Goal: Task Accomplishment & Management: Use online tool/utility

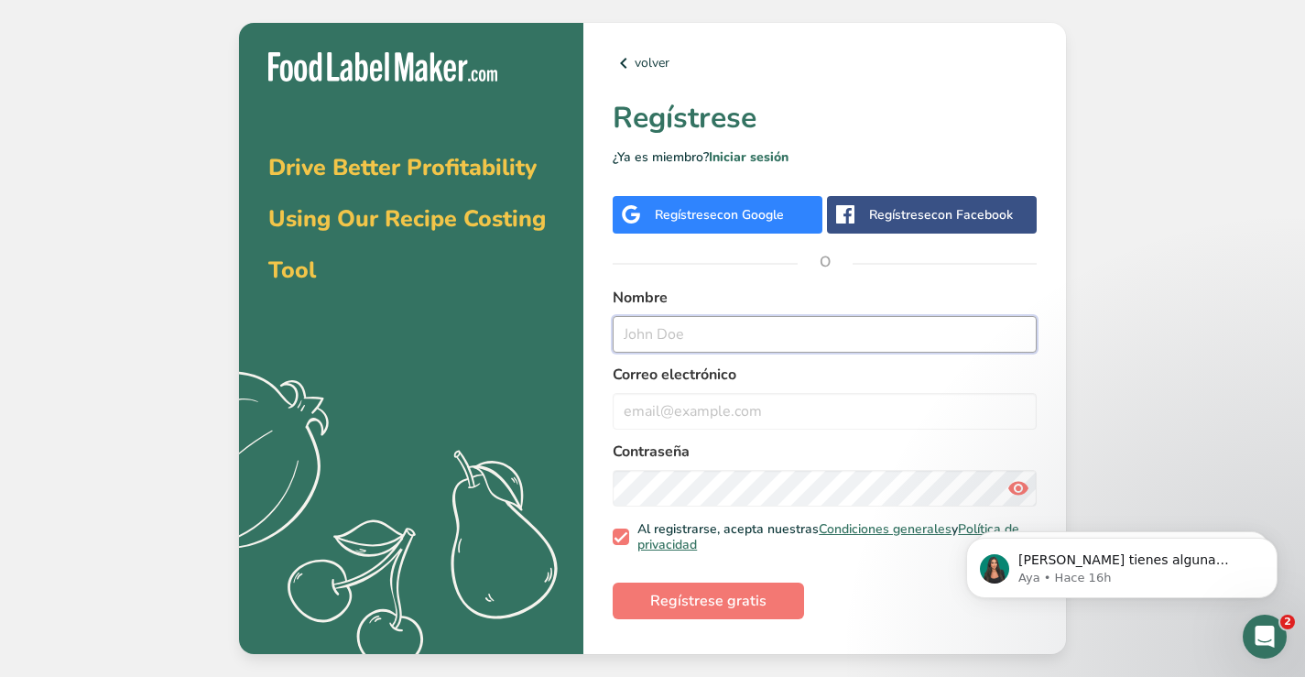
click at [739, 338] on input "text" at bounding box center [825, 334] width 424 height 37
type input "Raquel Vila"
click at [678, 405] on input "email" at bounding box center [825, 411] width 424 height 37
click at [678, 406] on input "email" at bounding box center [825, 411] width 424 height 37
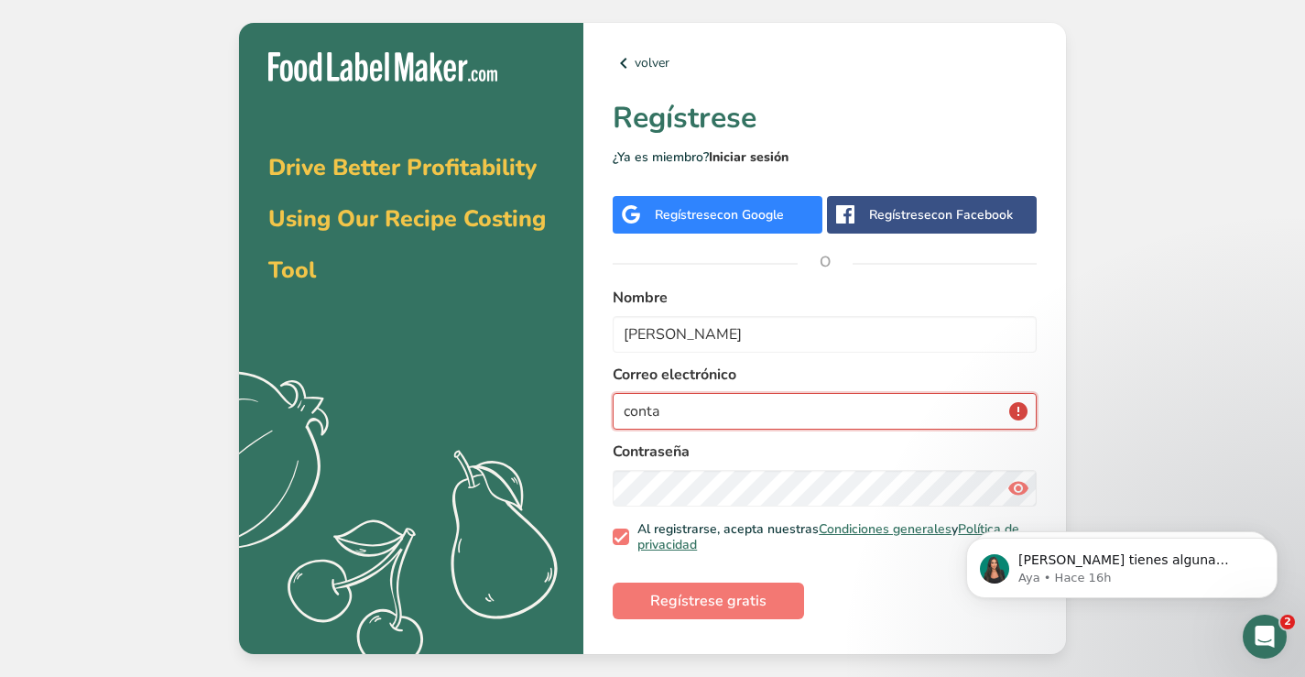
type input "conta"
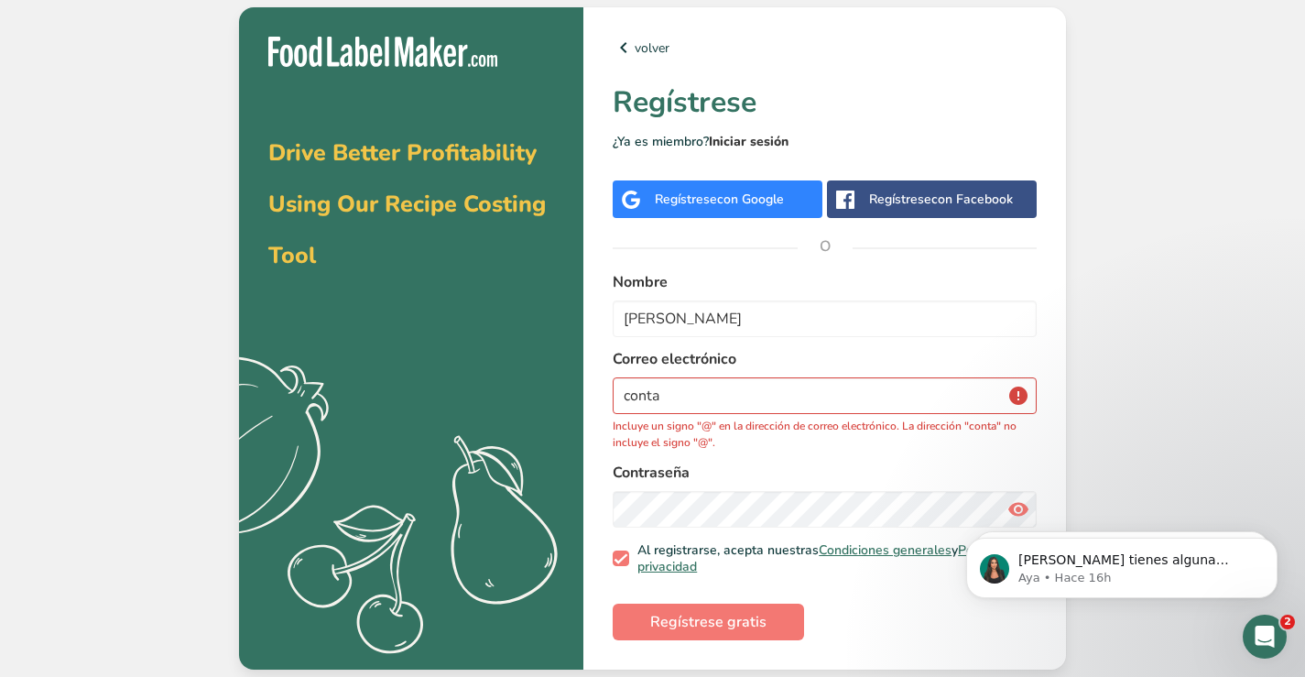
click at [750, 151] on div "volver Regístrese ¿Ya es miembro? Iniciar sesión Regístrese con Google Regístre…" at bounding box center [824, 338] width 483 height 662
click at [748, 138] on link "Iniciar sesión" at bounding box center [749, 141] width 80 height 17
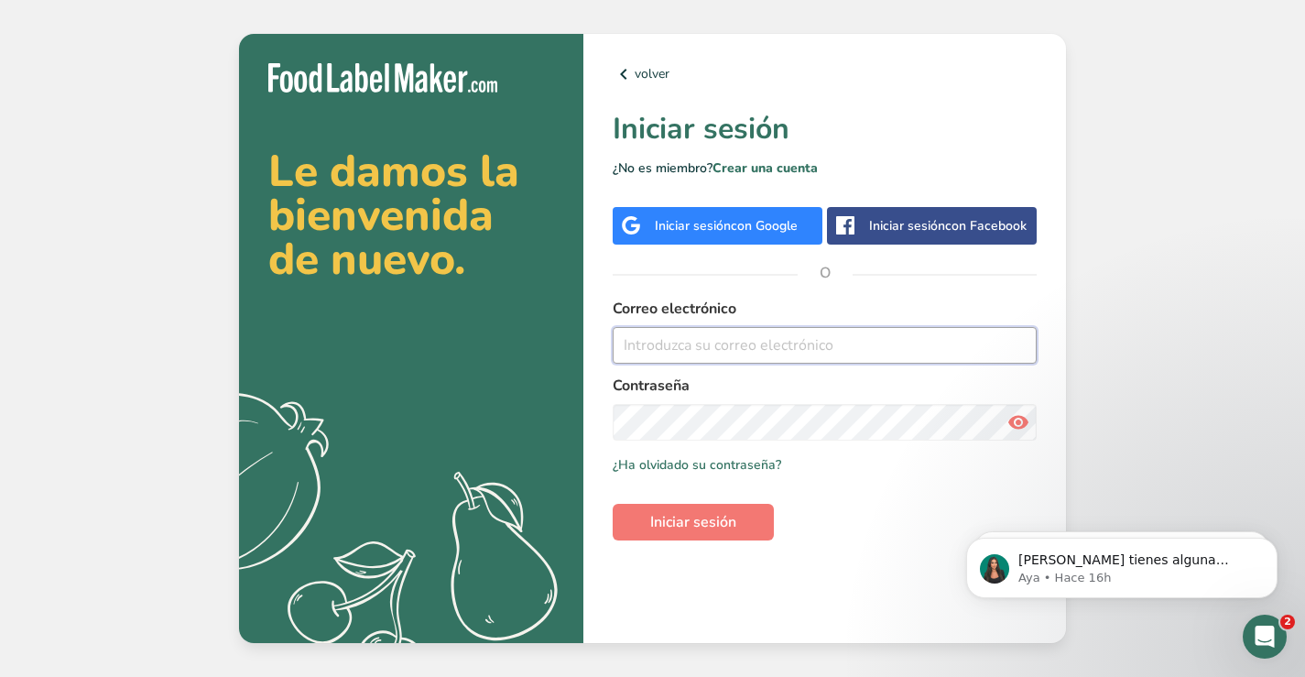
type input "contacto@shaketree.net"
click at [688, 513] on span "Iniciar sesión" at bounding box center [693, 522] width 86 height 22
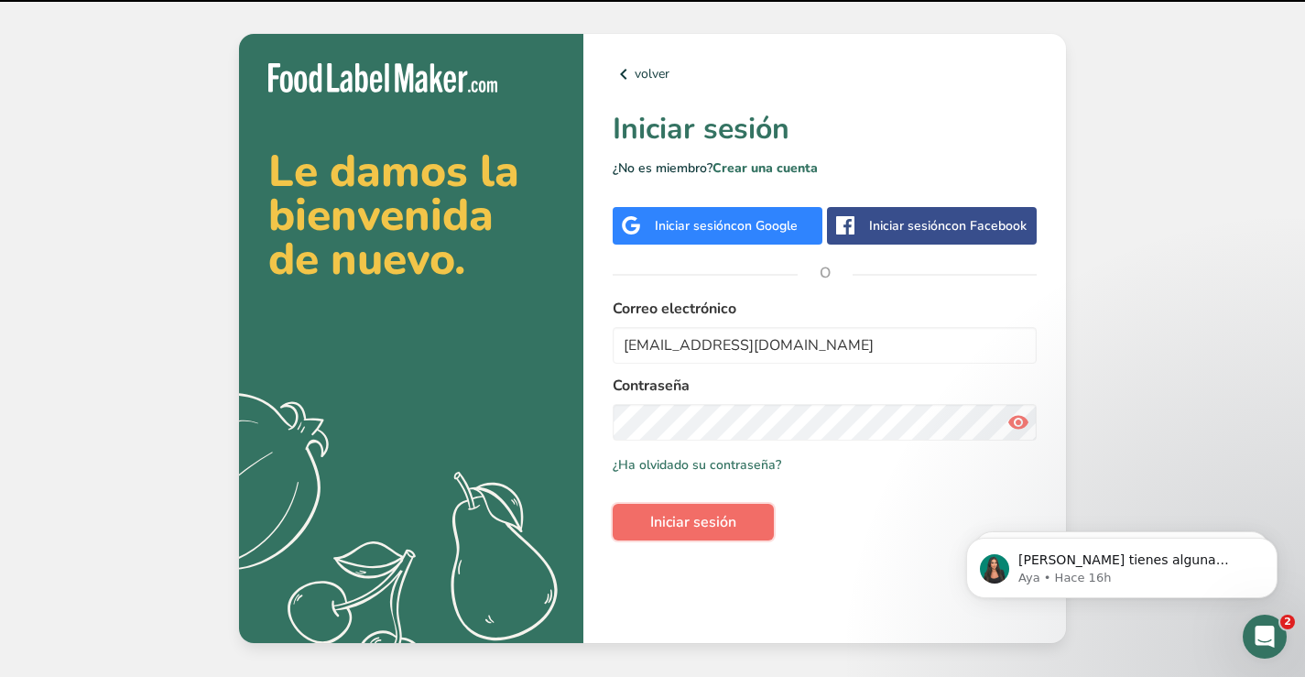
click at [688, 513] on span "Iniciar sesión" at bounding box center [693, 522] width 86 height 22
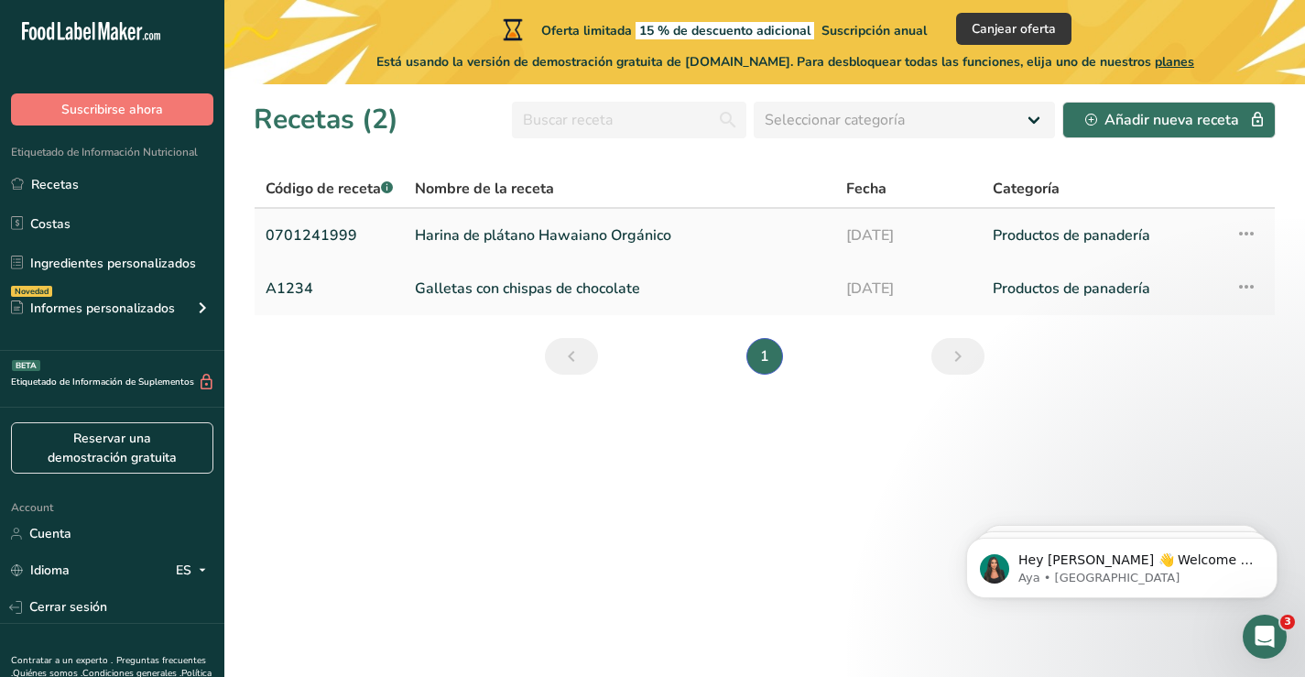
click at [551, 238] on link "Harina de plátano Hawaiano Orgánico" at bounding box center [619, 235] width 409 height 38
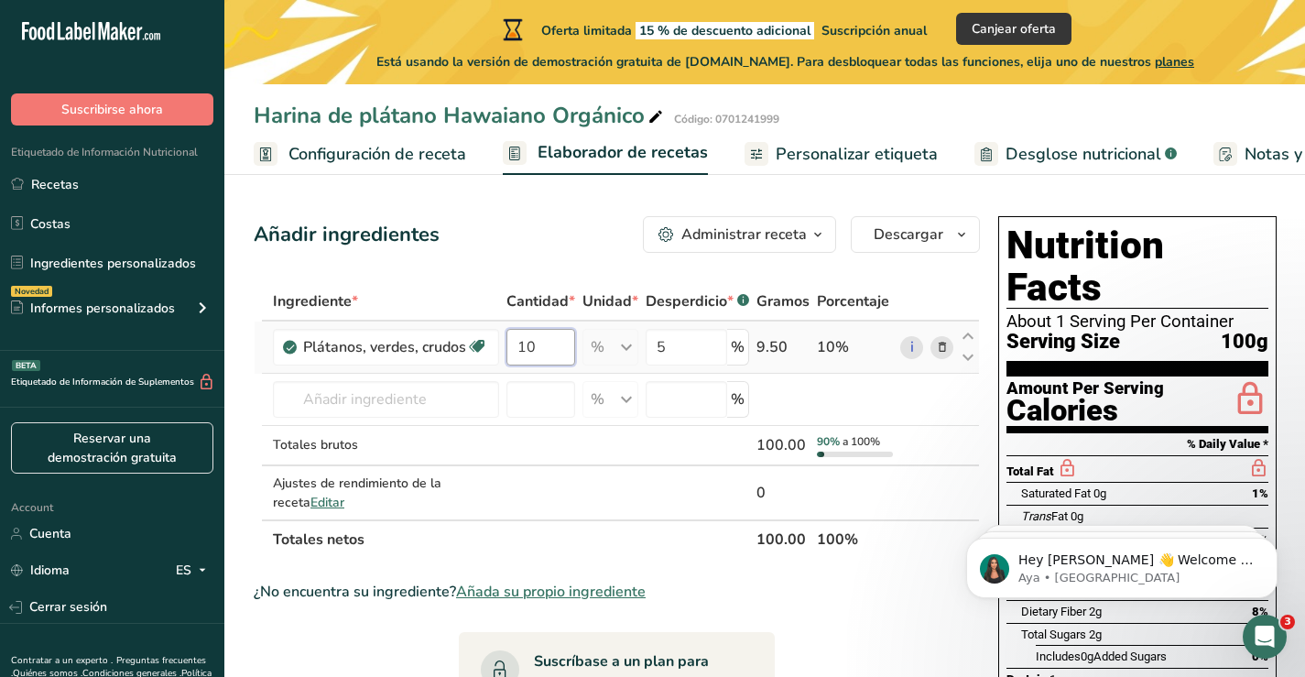
click at [538, 346] on input "10" at bounding box center [541, 347] width 69 height 37
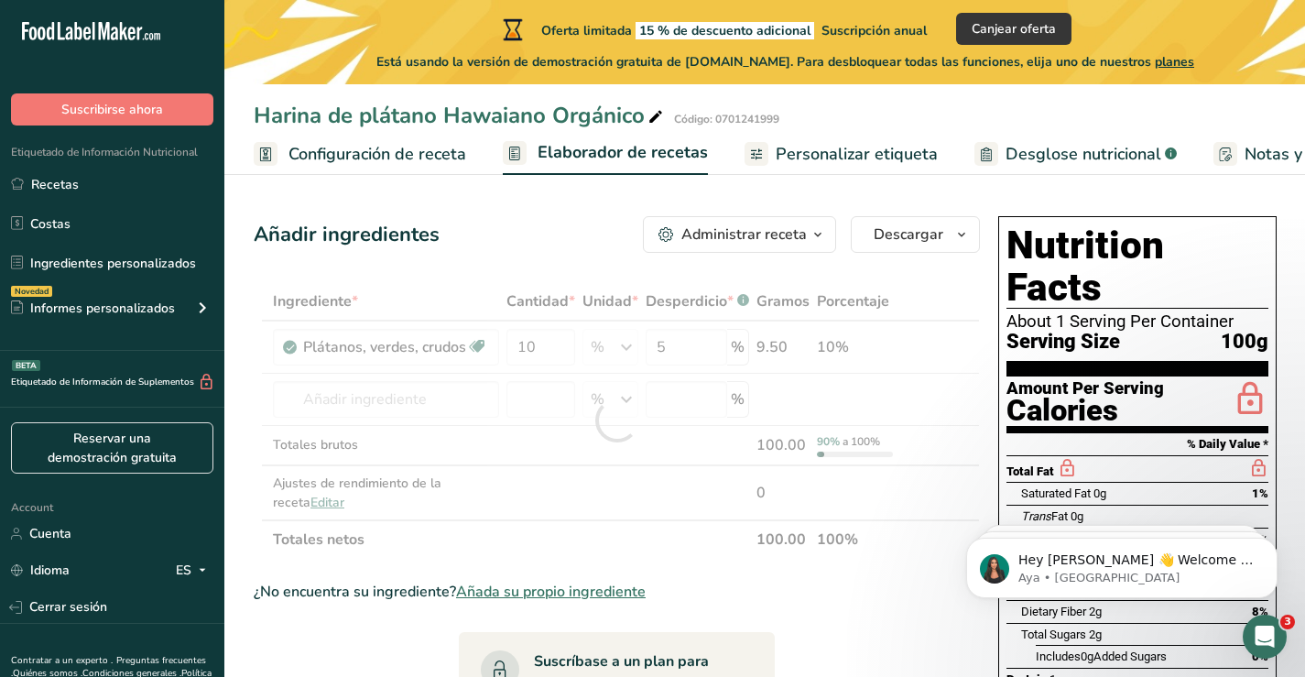
click at [828, 146] on span "Personalizar etiqueta" at bounding box center [857, 154] width 162 height 25
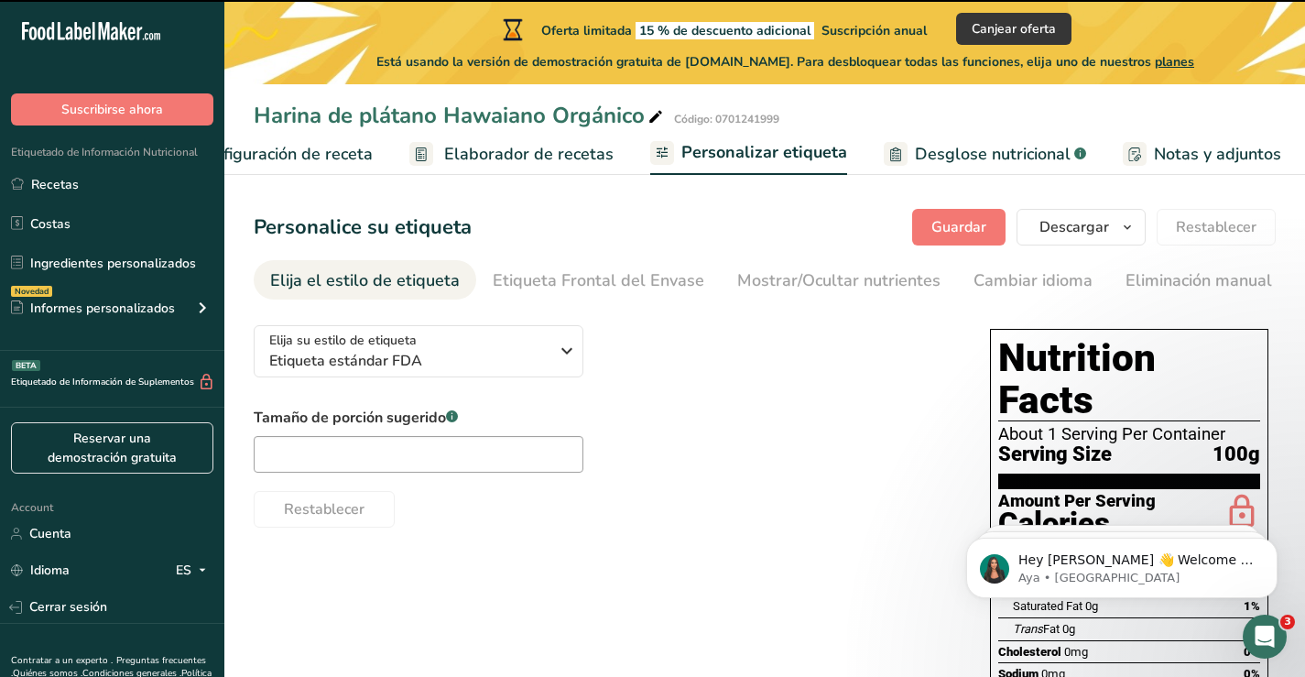
scroll to position [0, 308]
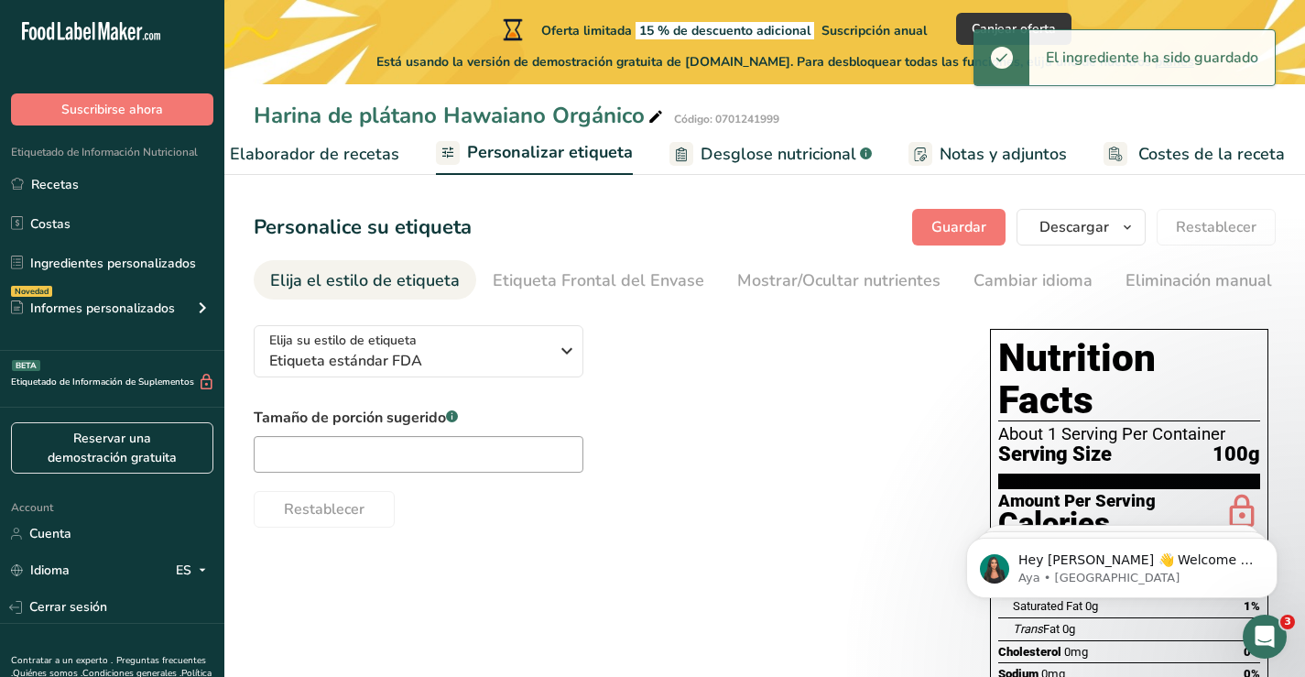
click at [324, 153] on span "Elaborador de recetas" at bounding box center [314, 154] width 169 height 25
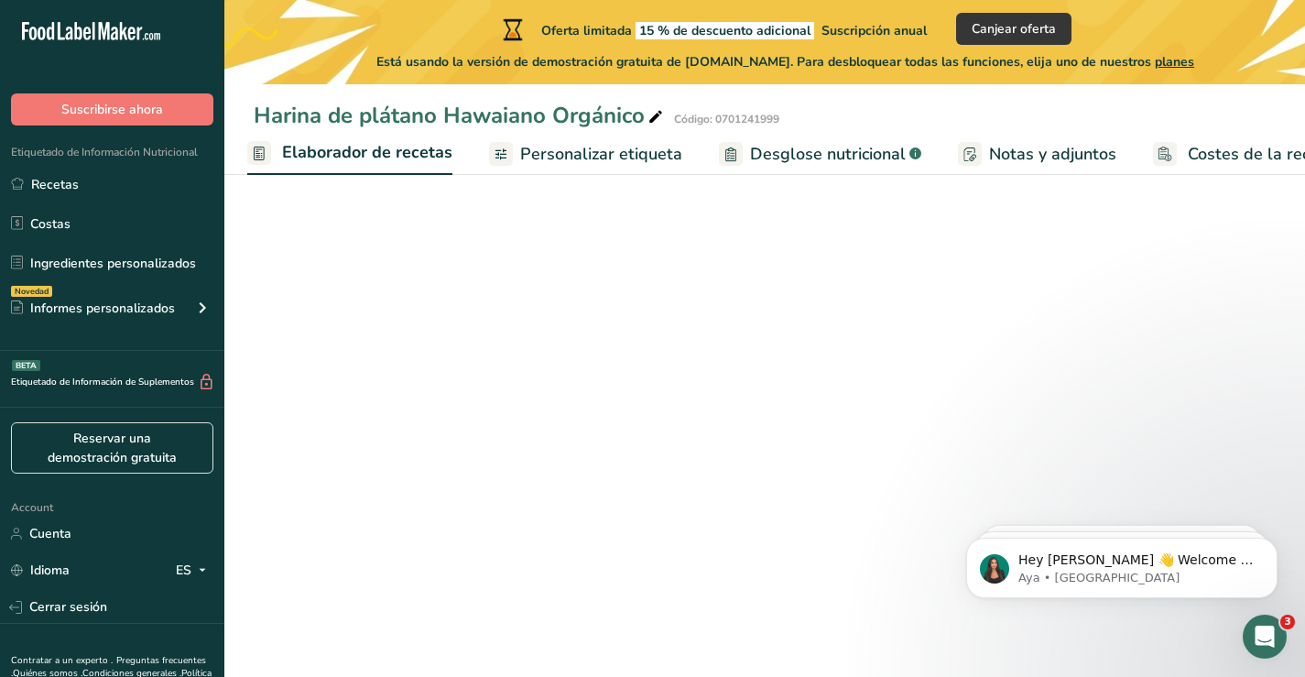
scroll to position [0, 255]
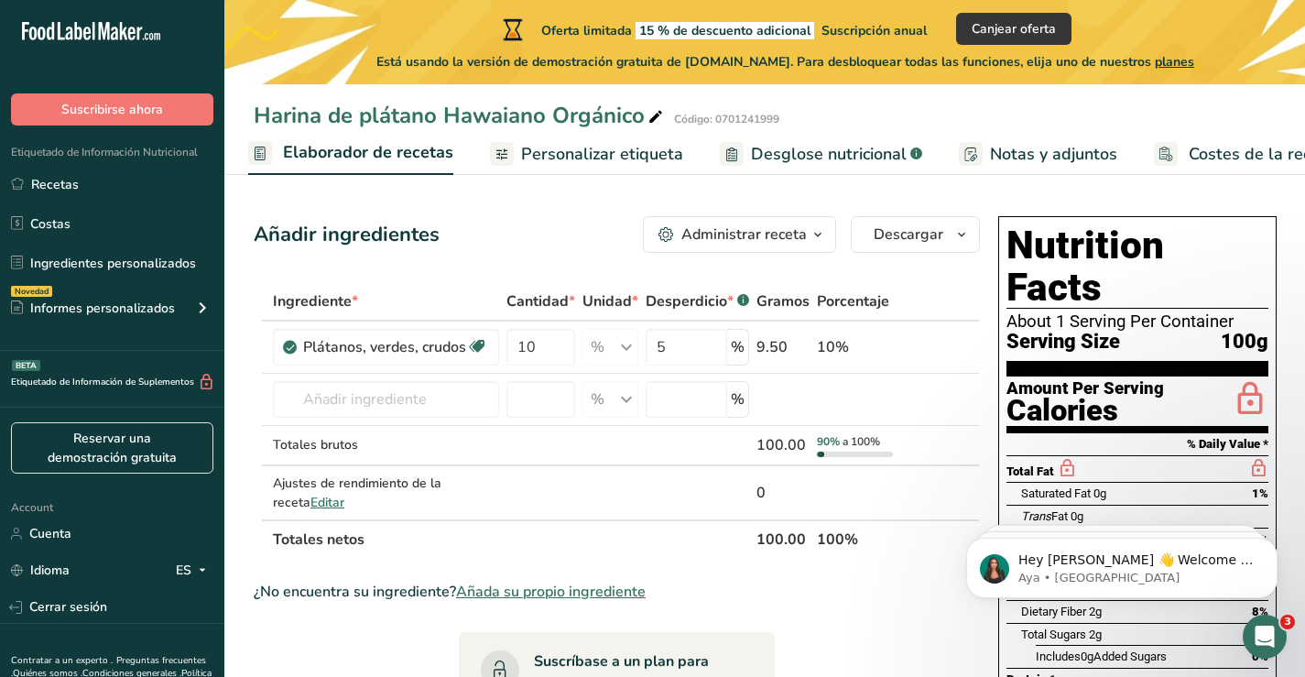
click at [340, 161] on span "Elaborador de recetas" at bounding box center [368, 152] width 170 height 25
click at [539, 347] on input "10" at bounding box center [541, 347] width 69 height 37
type input "1"
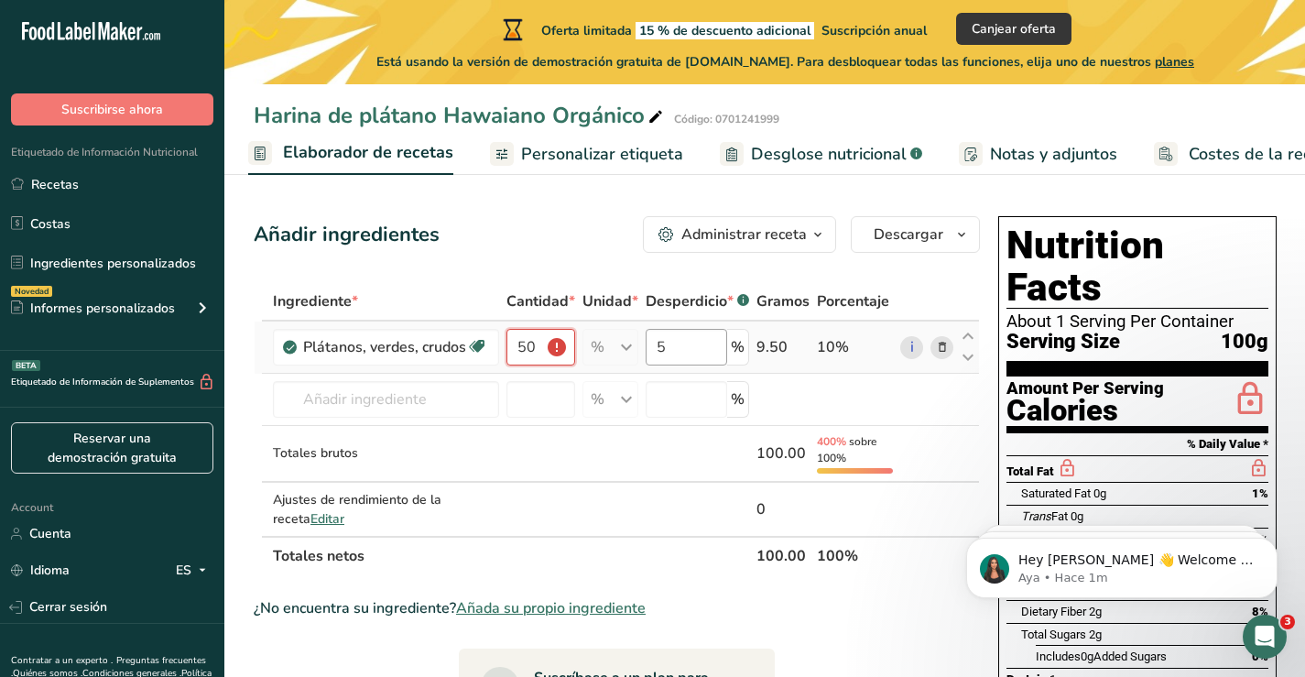
scroll to position [0, 0]
type input "5"
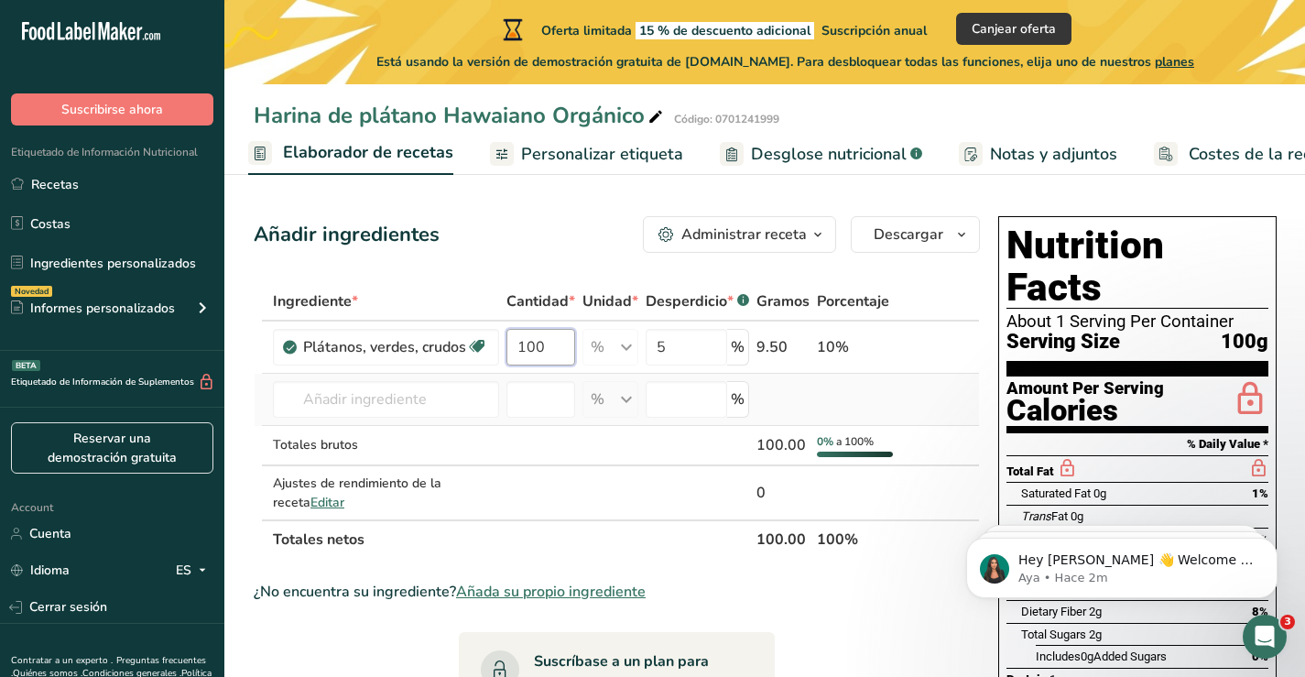
type input "100"
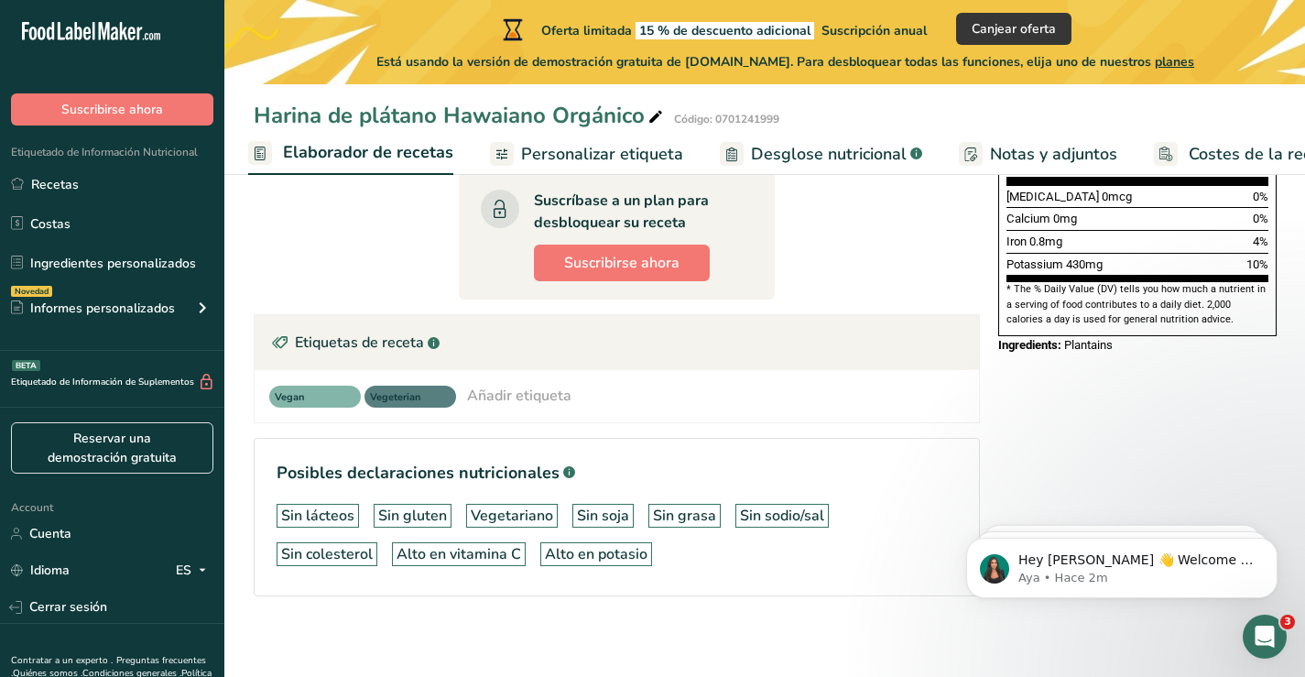
scroll to position [521, 0]
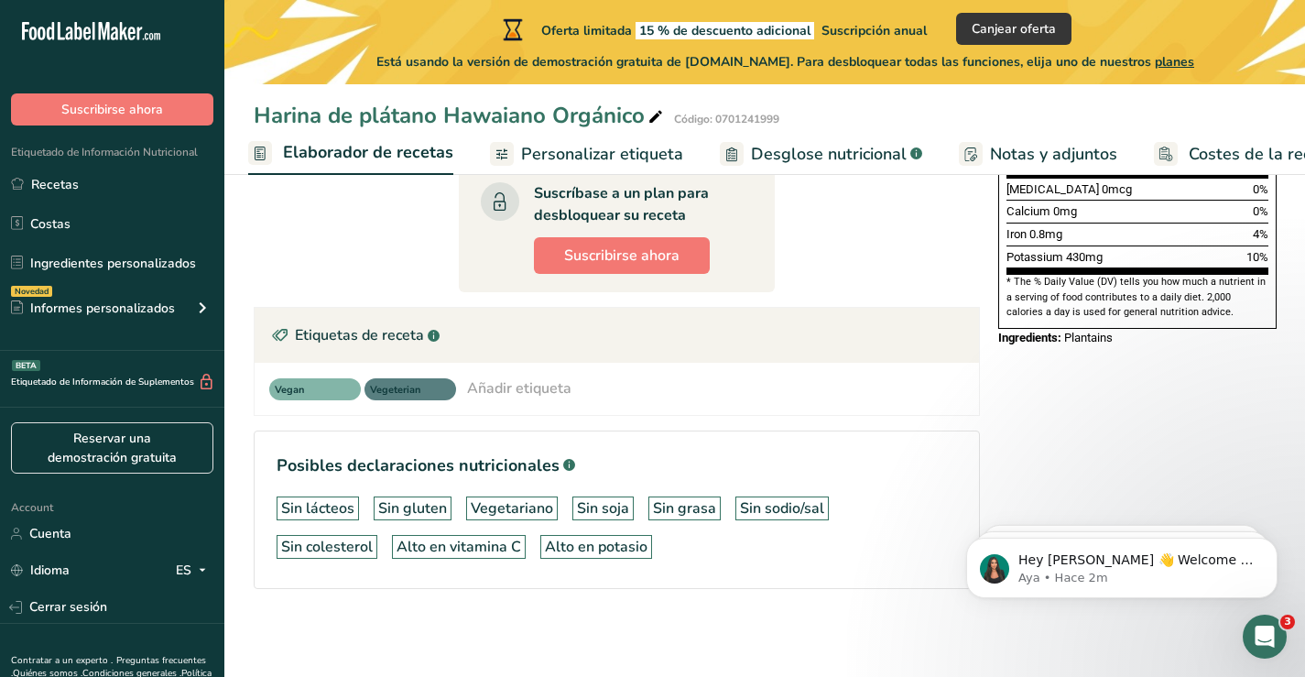
type input "-0.000002"
click at [509, 390] on div "Añadir etiqueta" at bounding box center [519, 388] width 104 height 22
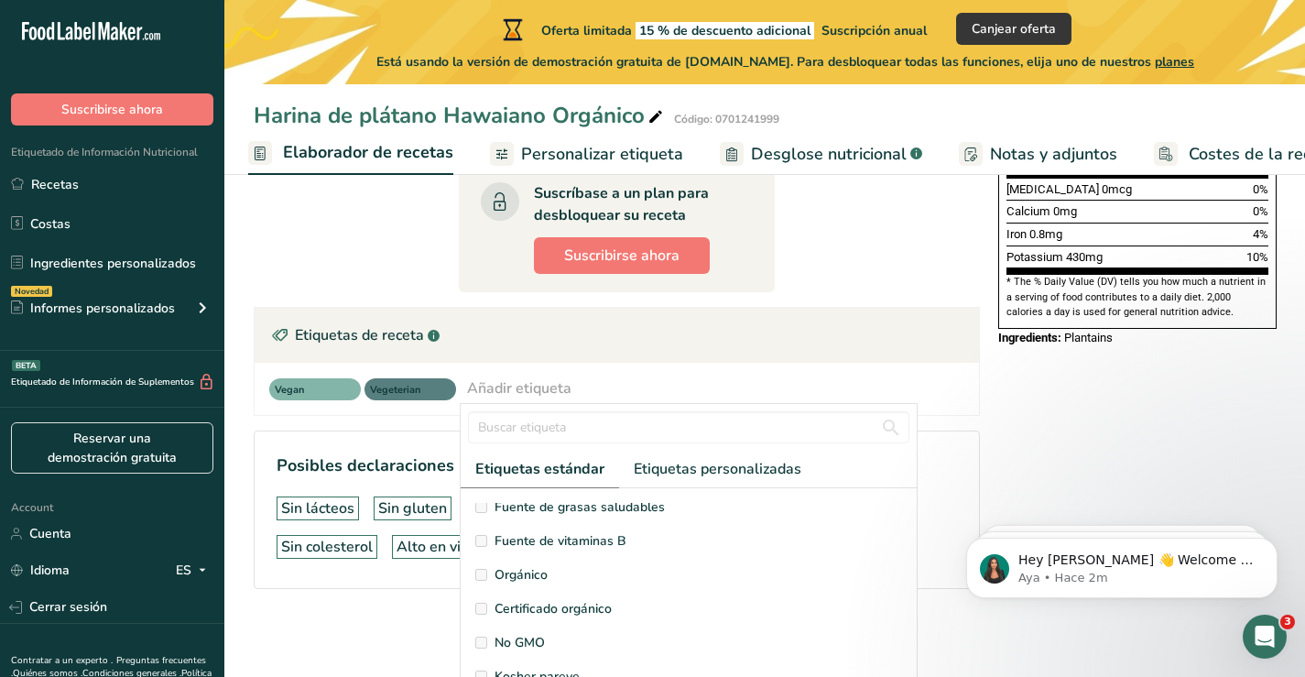
scroll to position [275, 0]
click at [556, 567] on span "Certificado orgánico" at bounding box center [553, 576] width 117 height 19
click at [551, 578] on span "Certificado orgánico" at bounding box center [553, 576] width 117 height 19
click at [542, 572] on span "Certificado orgánico" at bounding box center [553, 576] width 117 height 19
click at [518, 544] on span "Orgánico" at bounding box center [521, 542] width 53 height 19
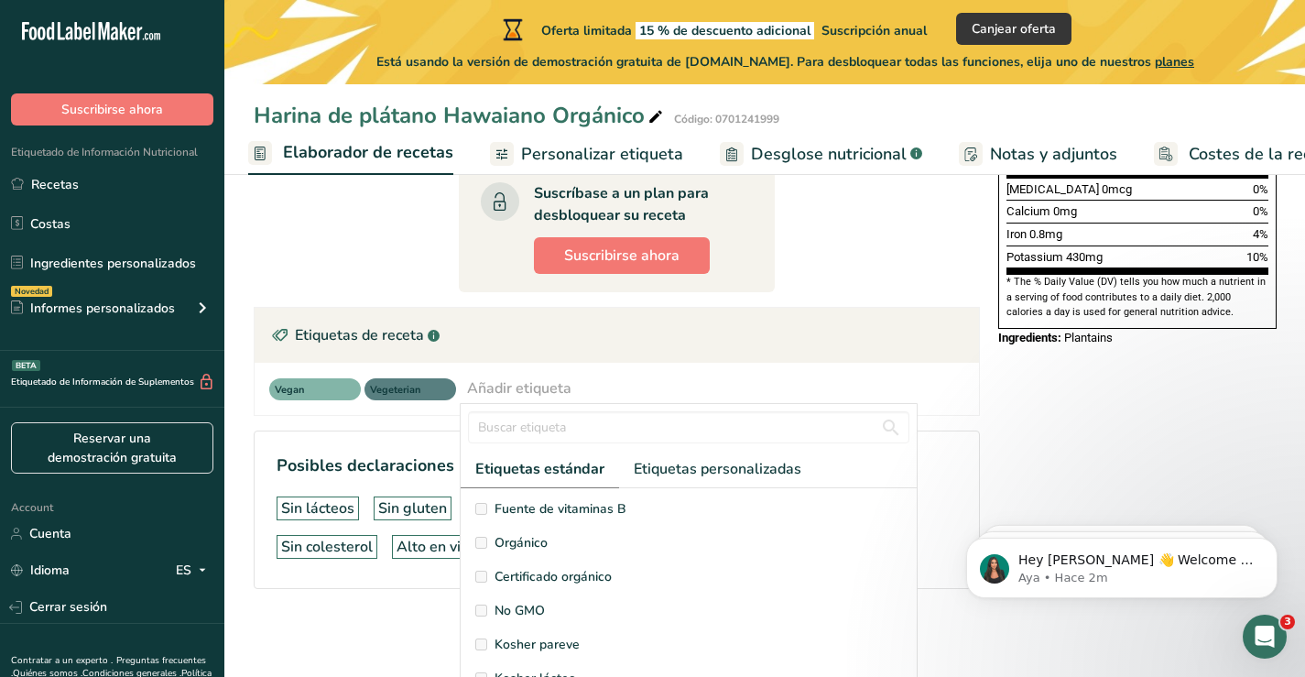
scroll to position [369, 0]
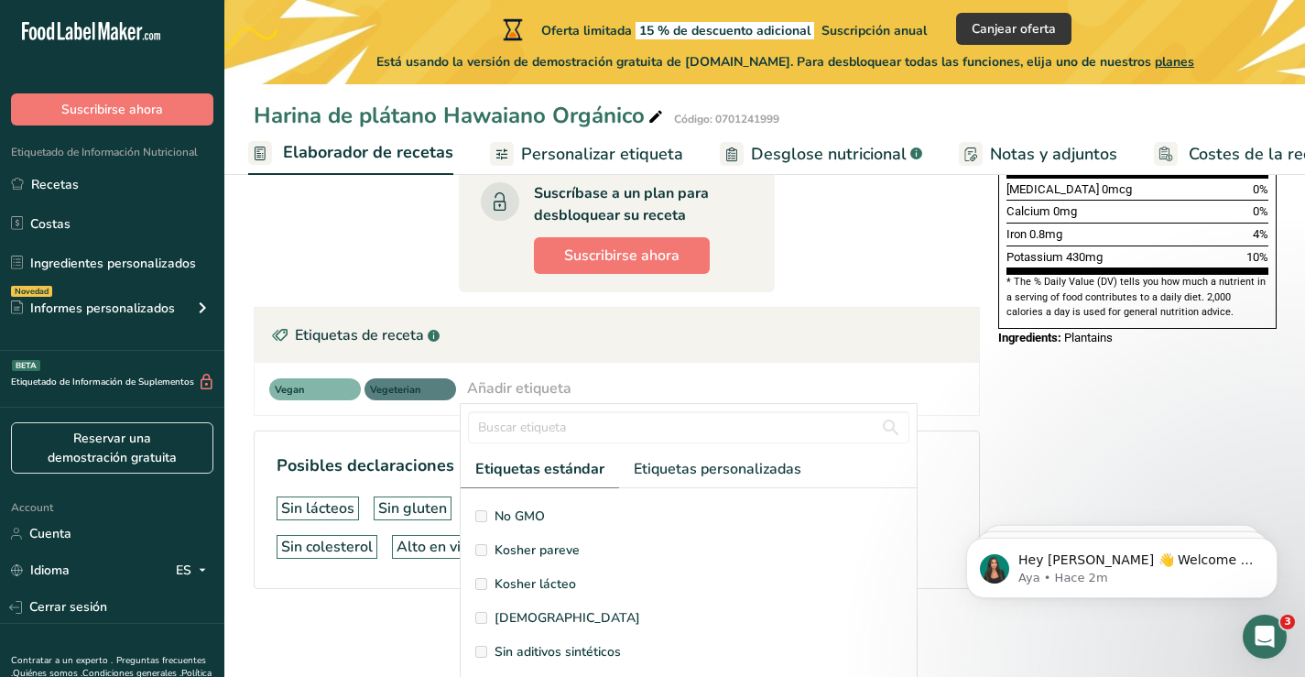
click at [499, 615] on span "[DEMOGRAPHIC_DATA]" at bounding box center [568, 617] width 146 height 19
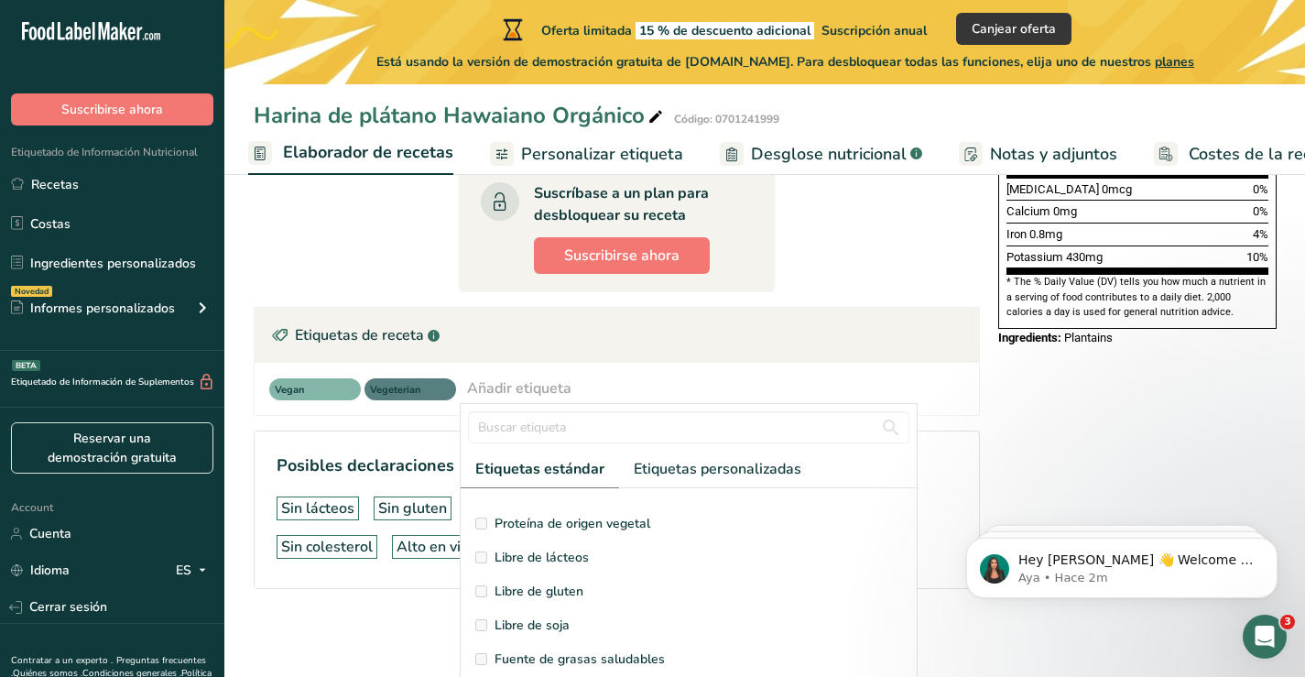
scroll to position [0, 0]
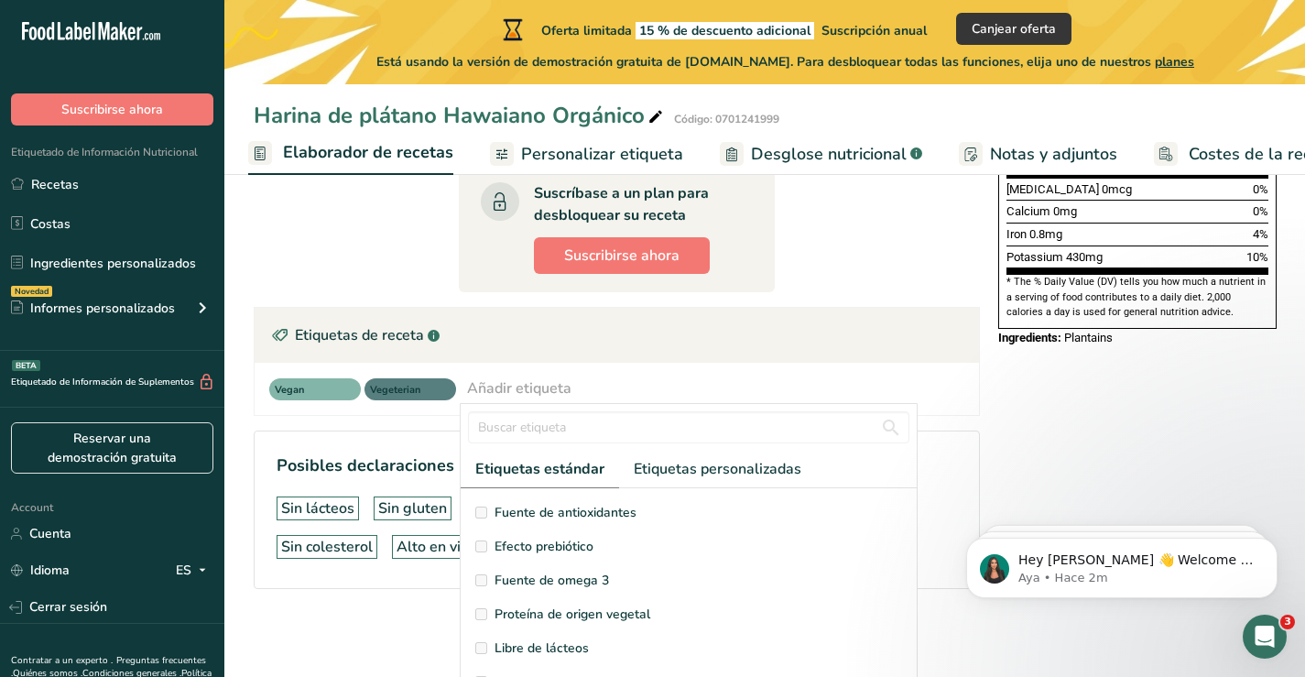
click at [1086, 436] on div "Nutrition Facts About 1 Serving Per Container Serving Size 100g Amount Per Serv…" at bounding box center [1137, 168] width 293 height 960
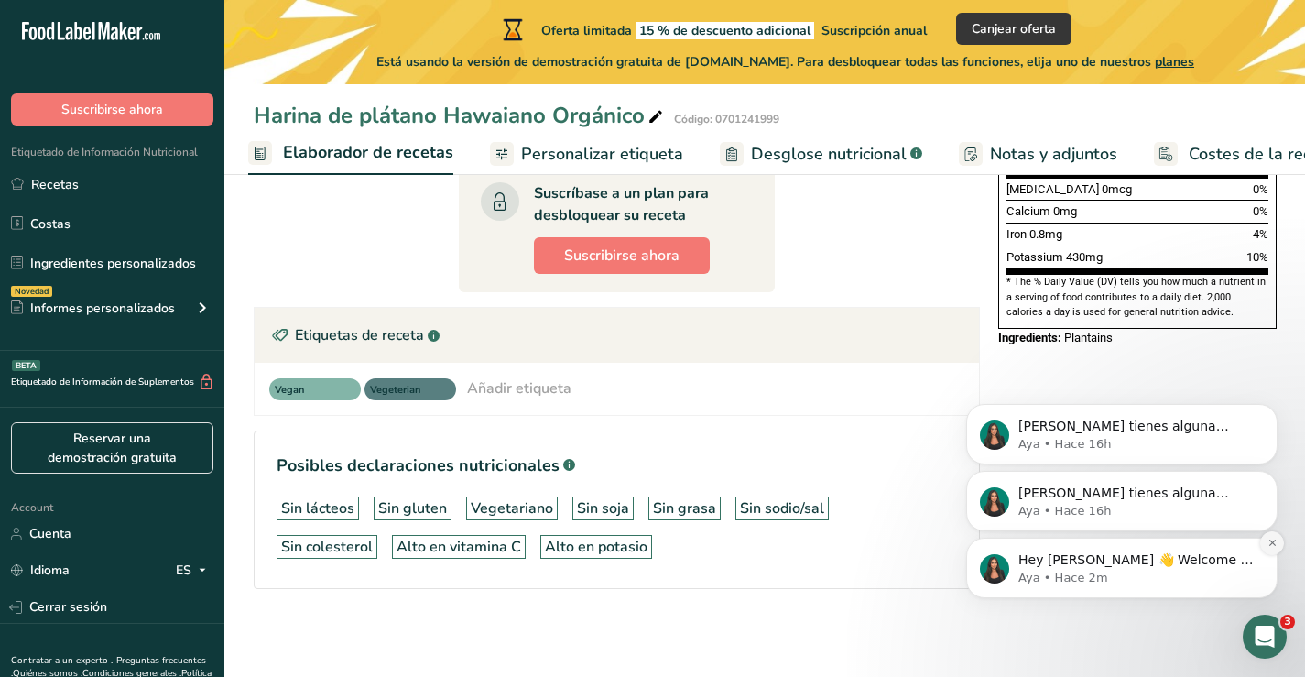
click at [1273, 544] on icon "Dismiss notification" at bounding box center [1272, 543] width 6 height 6
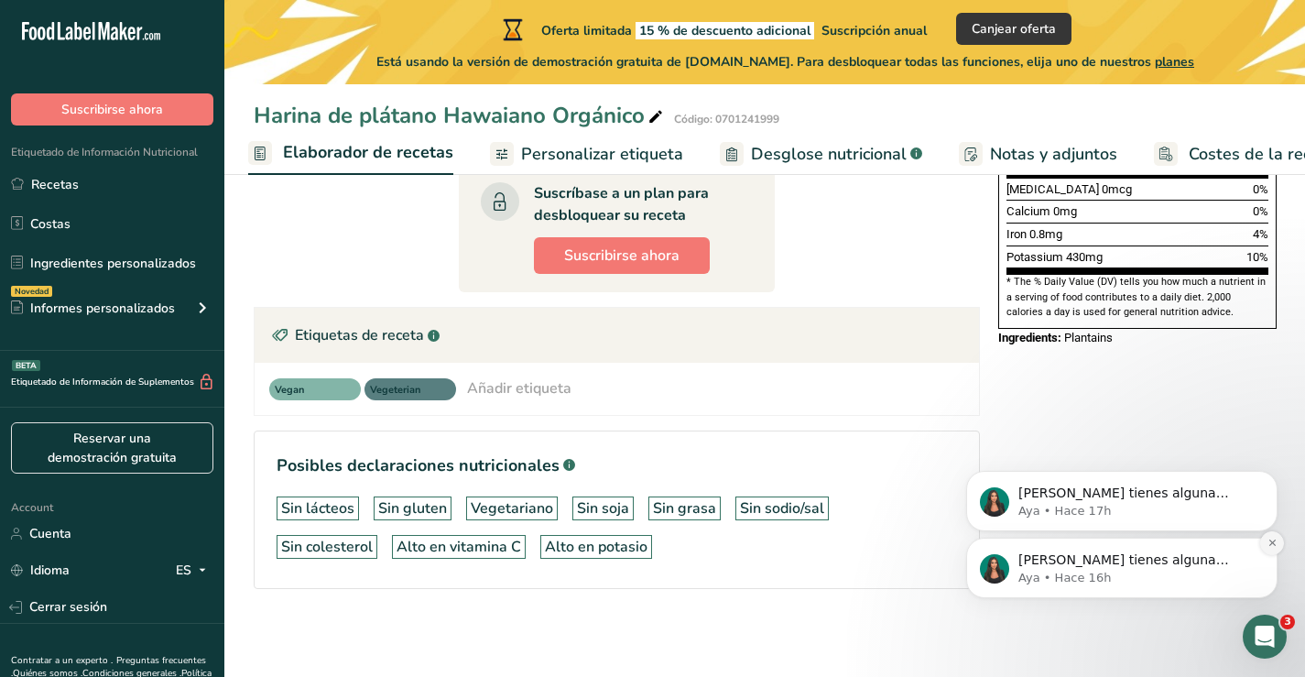
click at [1266, 549] on button "Dismiss notification" at bounding box center [1272, 543] width 24 height 24
click at [1268, 548] on icon "Dismiss notification" at bounding box center [1273, 543] width 10 height 10
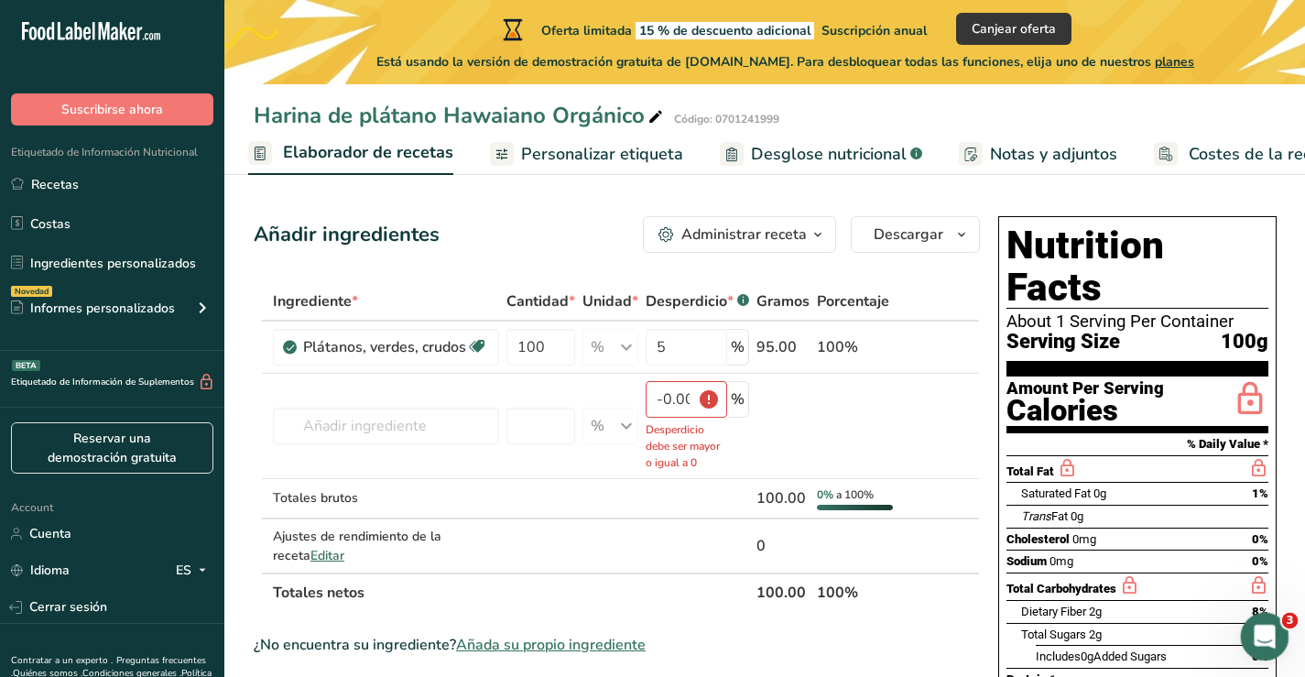
click at [1255, 638] on icon "Abrir Intercom Messenger" at bounding box center [1263, 634] width 30 height 30
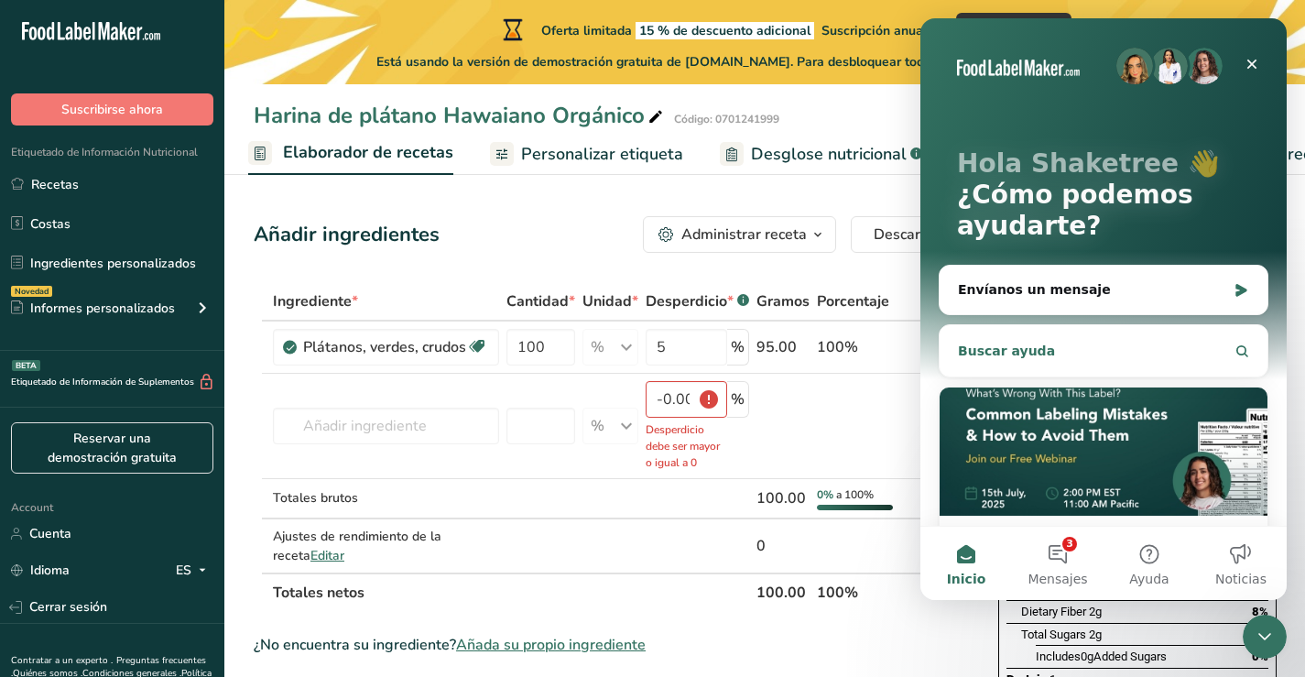
click at [1036, 351] on button "Buscar ayuda" at bounding box center [1103, 351] width 313 height 37
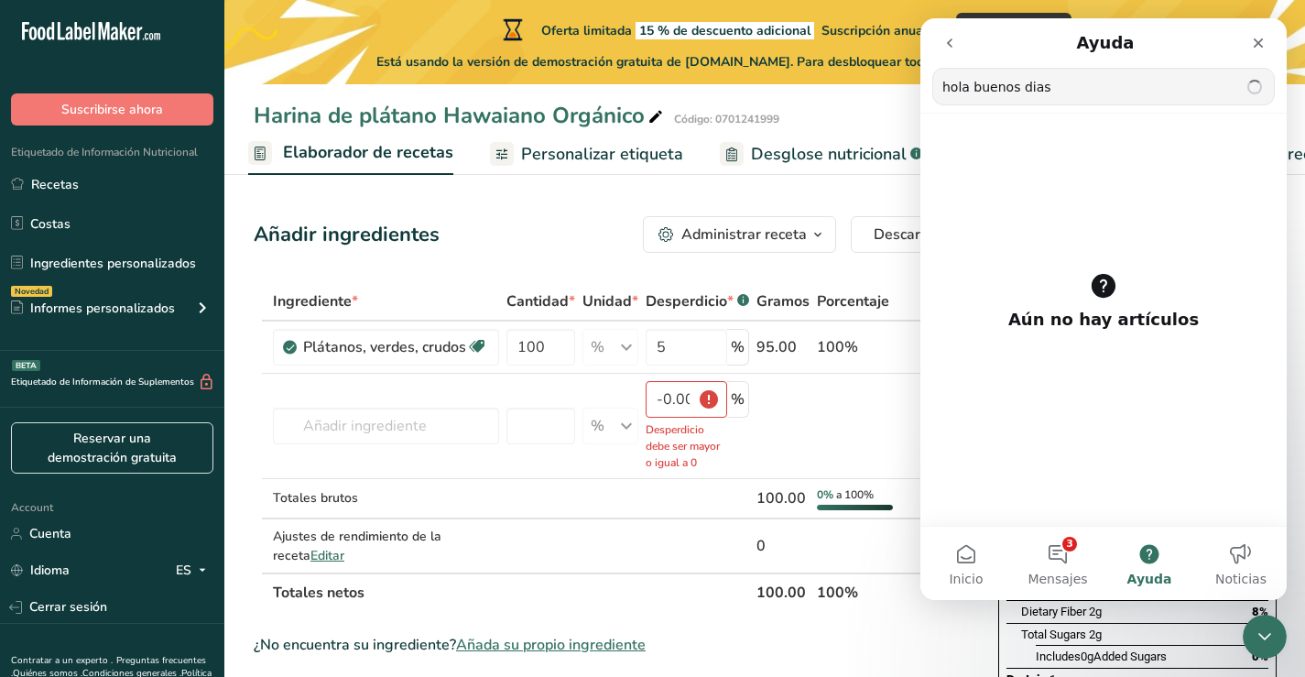
type input "hola buenos dias"
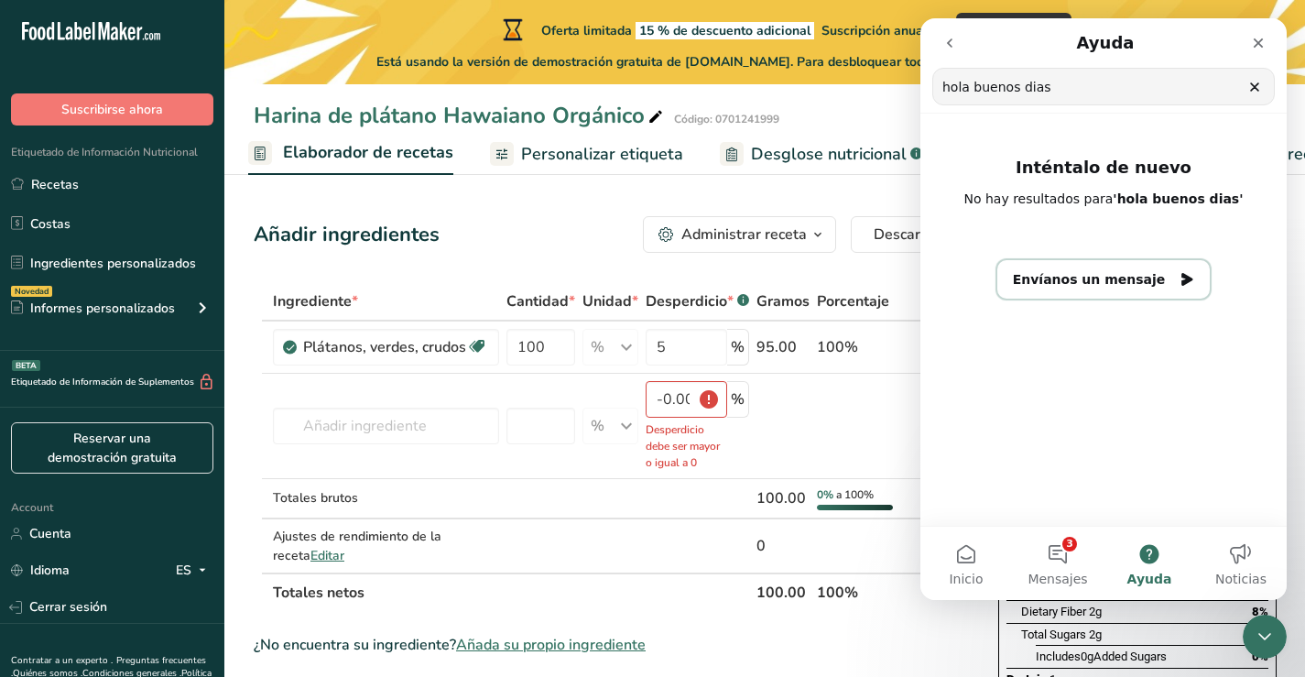
click at [1112, 278] on button "Envíanos un mensaje" at bounding box center [1104, 279] width 213 height 38
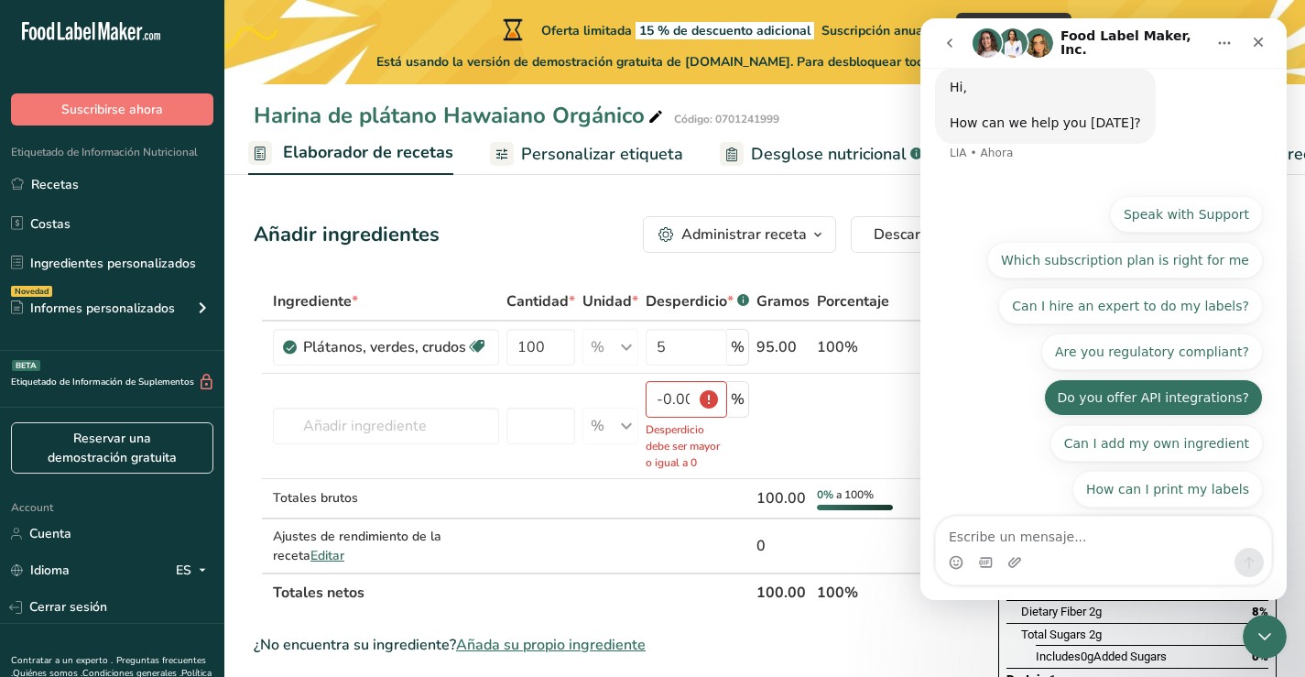
scroll to position [26, 0]
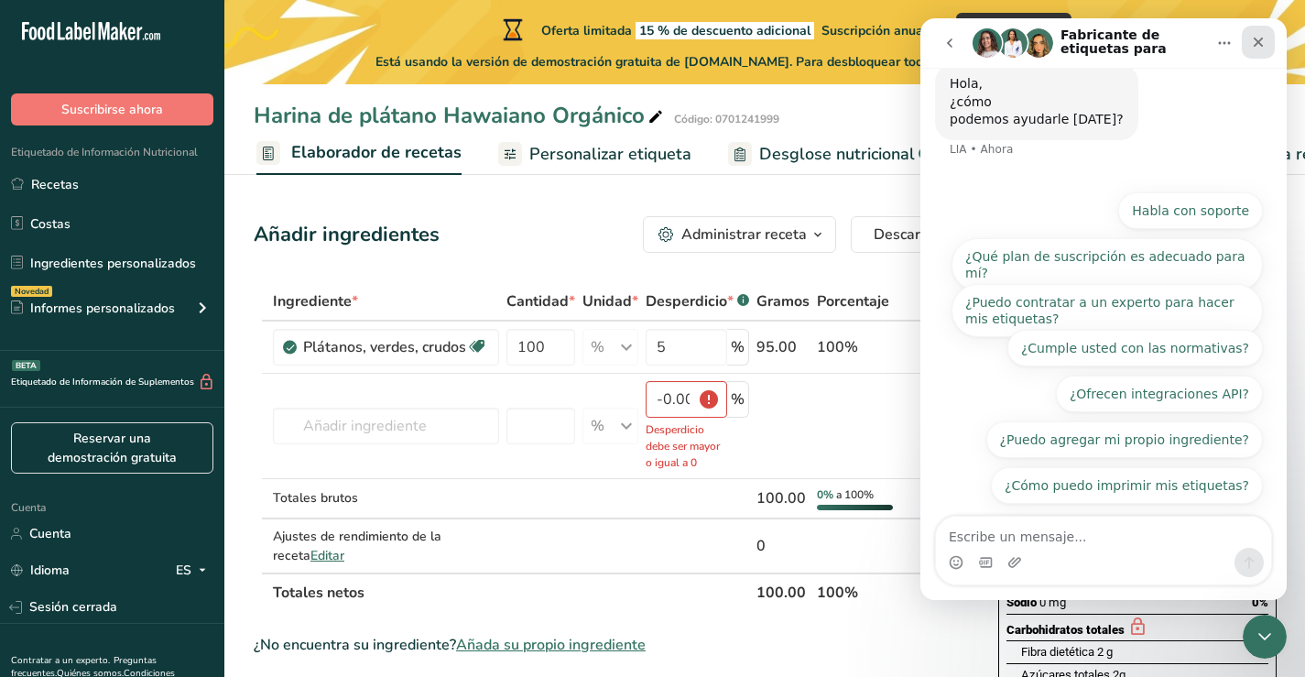
click at [1261, 41] on icon "Cerrar" at bounding box center [1258, 42] width 15 height 15
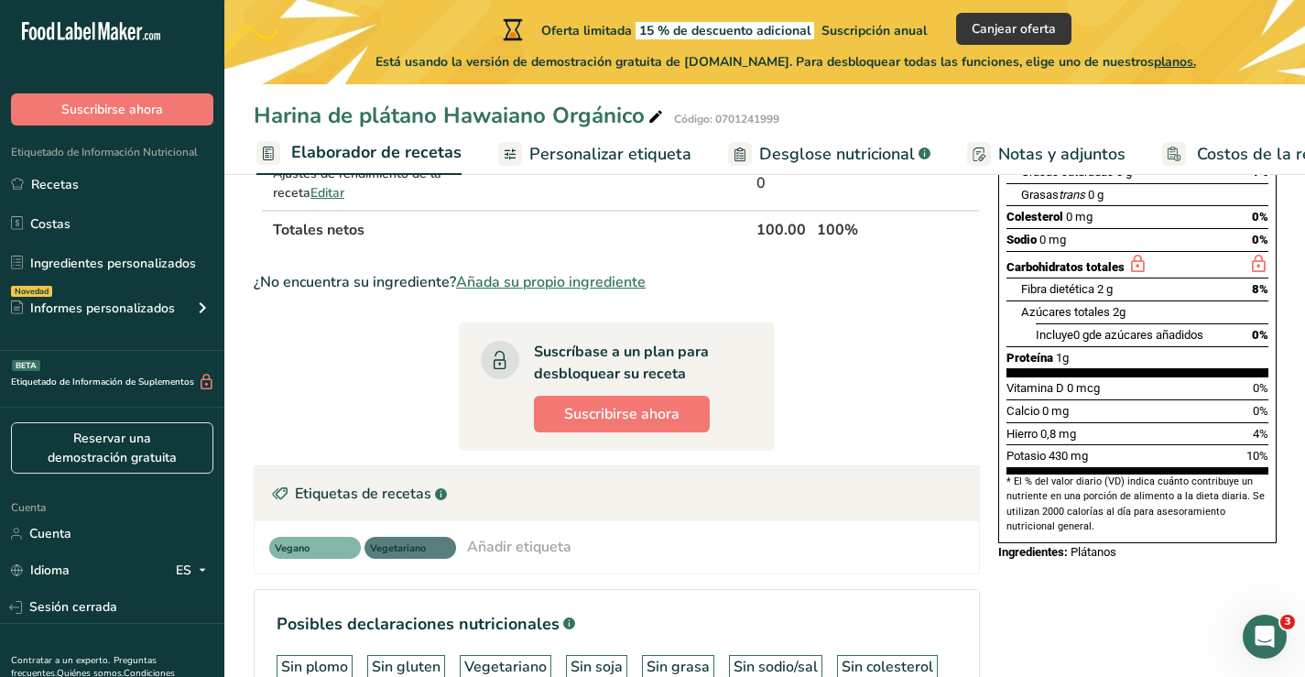
scroll to position [458, 0]
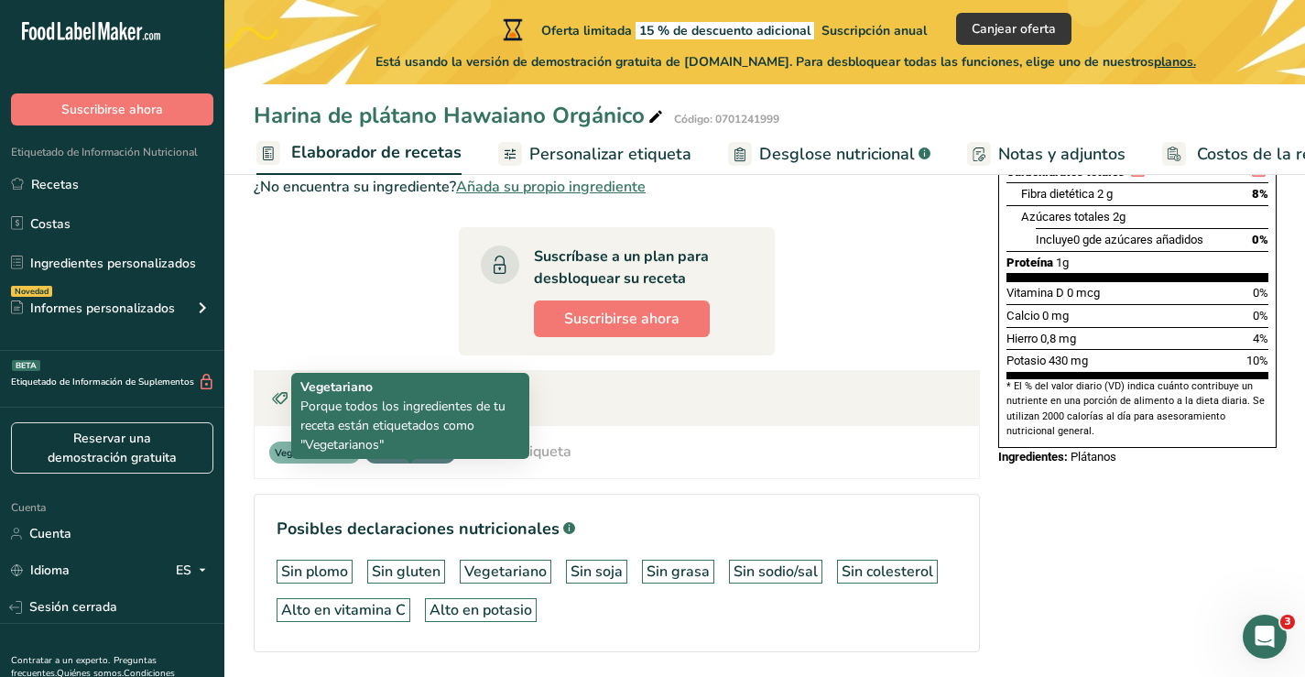
click at [392, 460] on font "Vegetariano" at bounding box center [398, 453] width 56 height 14
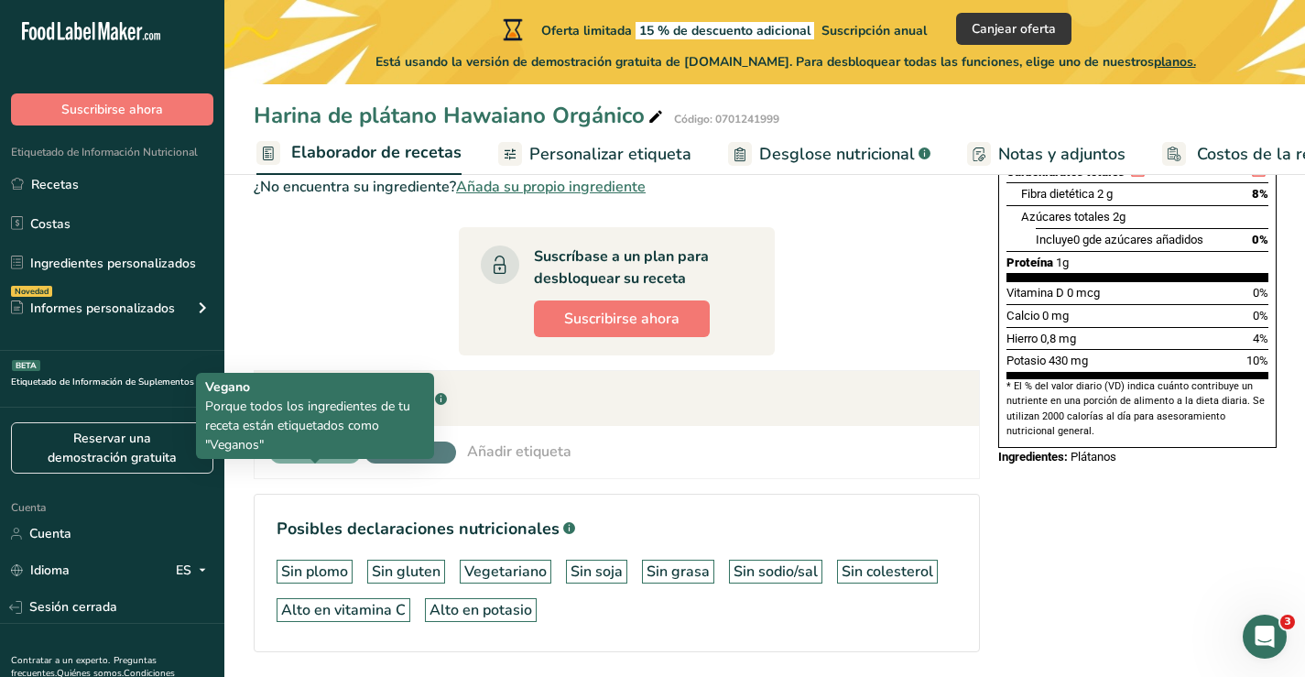
click at [320, 462] on span "Vegano" at bounding box center [307, 454] width 64 height 16
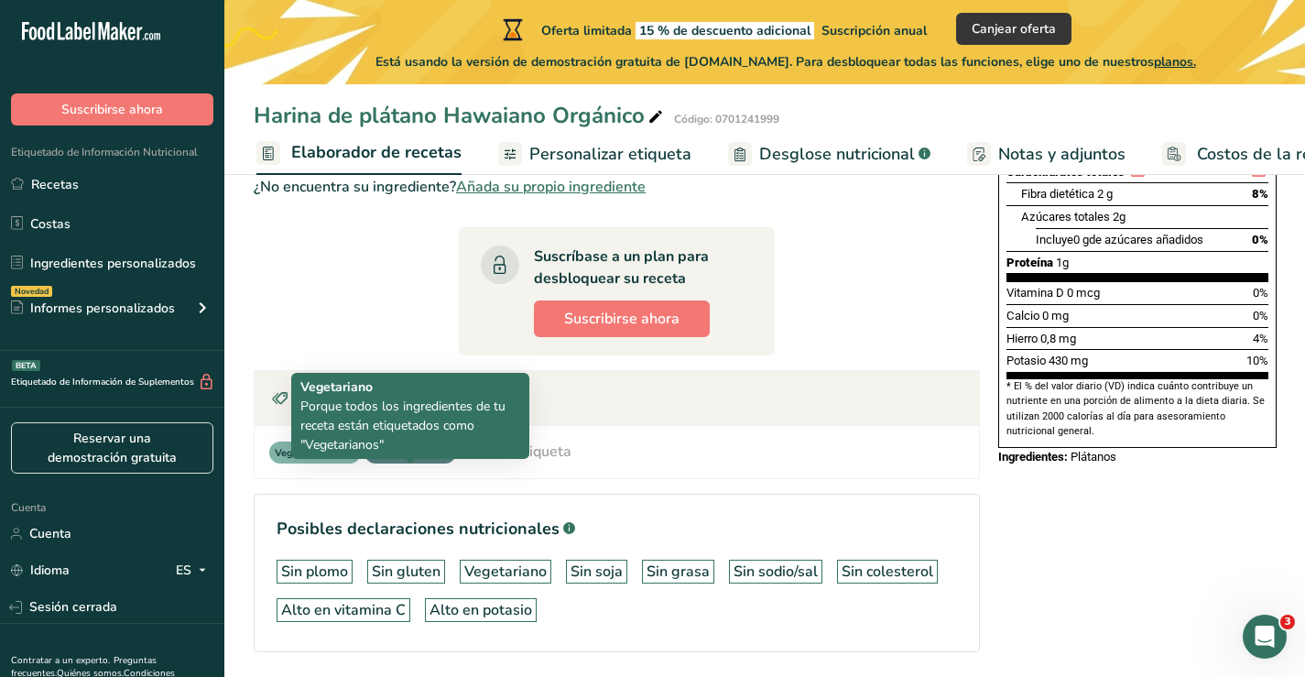
click at [420, 460] on font "Vegetariano" at bounding box center [398, 453] width 56 height 14
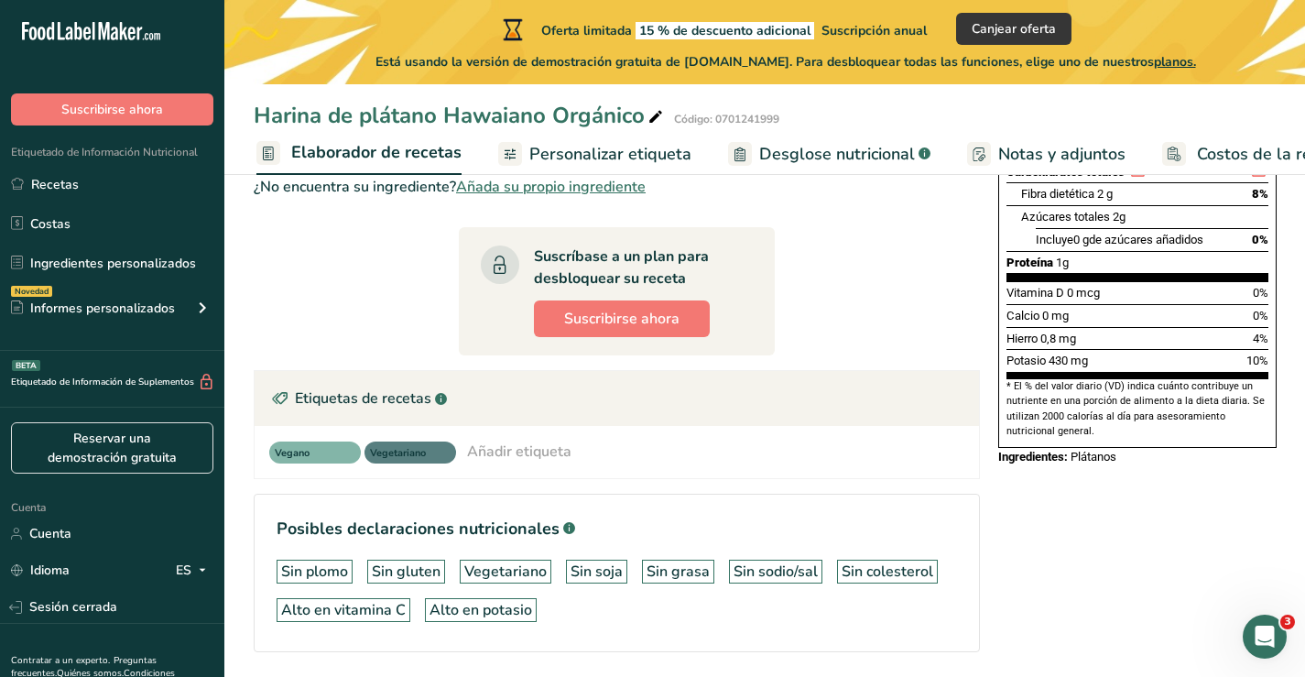
click at [541, 462] on font "Añadir etiqueta" at bounding box center [519, 452] width 104 height 20
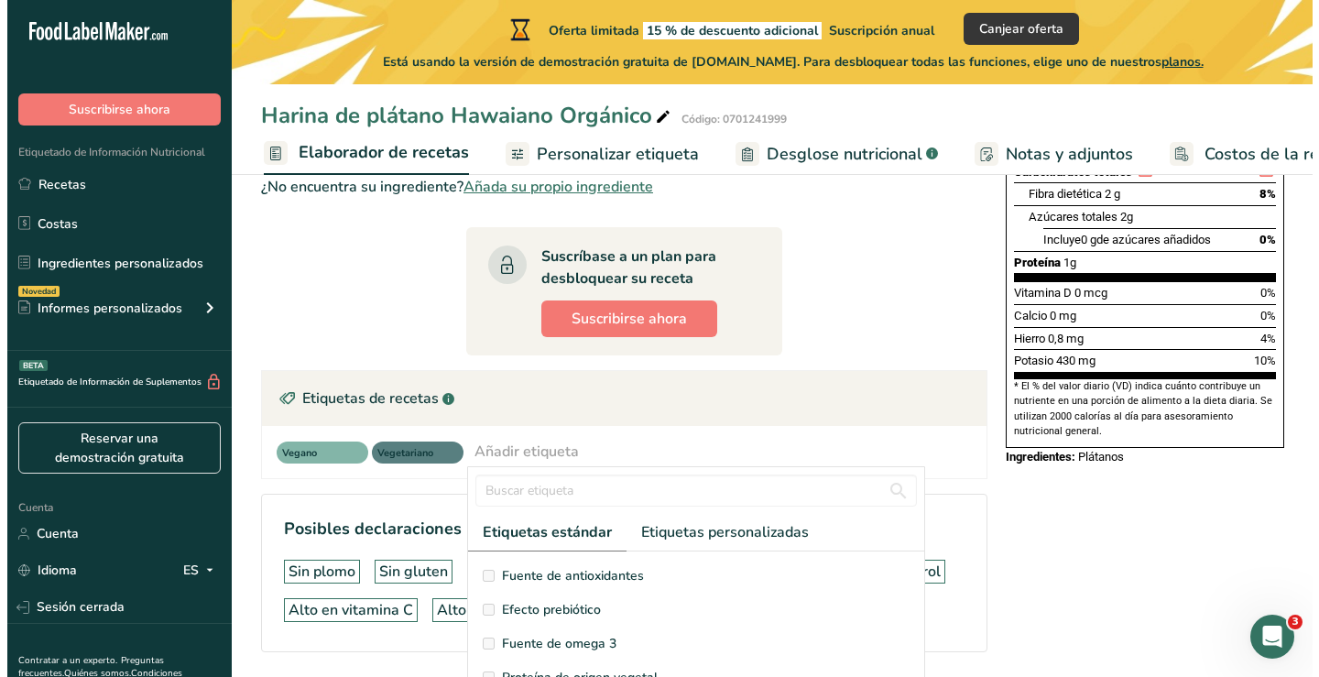
scroll to position [0, 0]
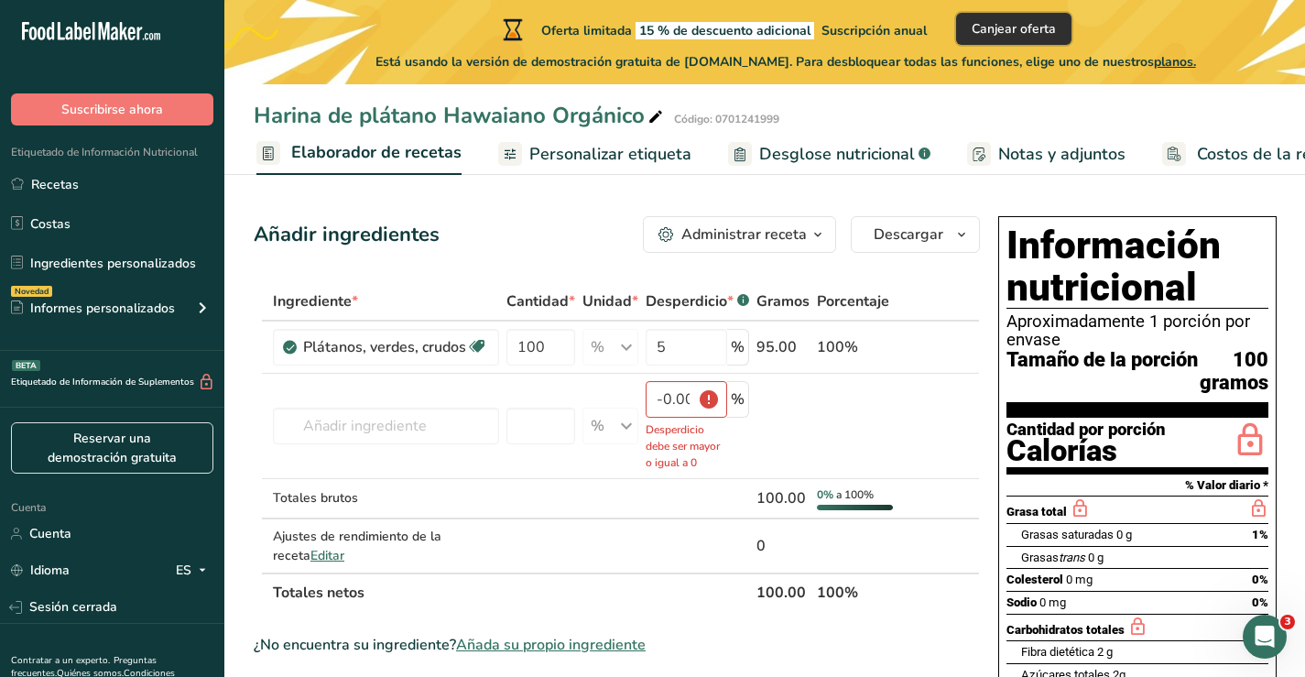
click at [1001, 25] on font "Canjear oferta" at bounding box center [1014, 28] width 84 height 17
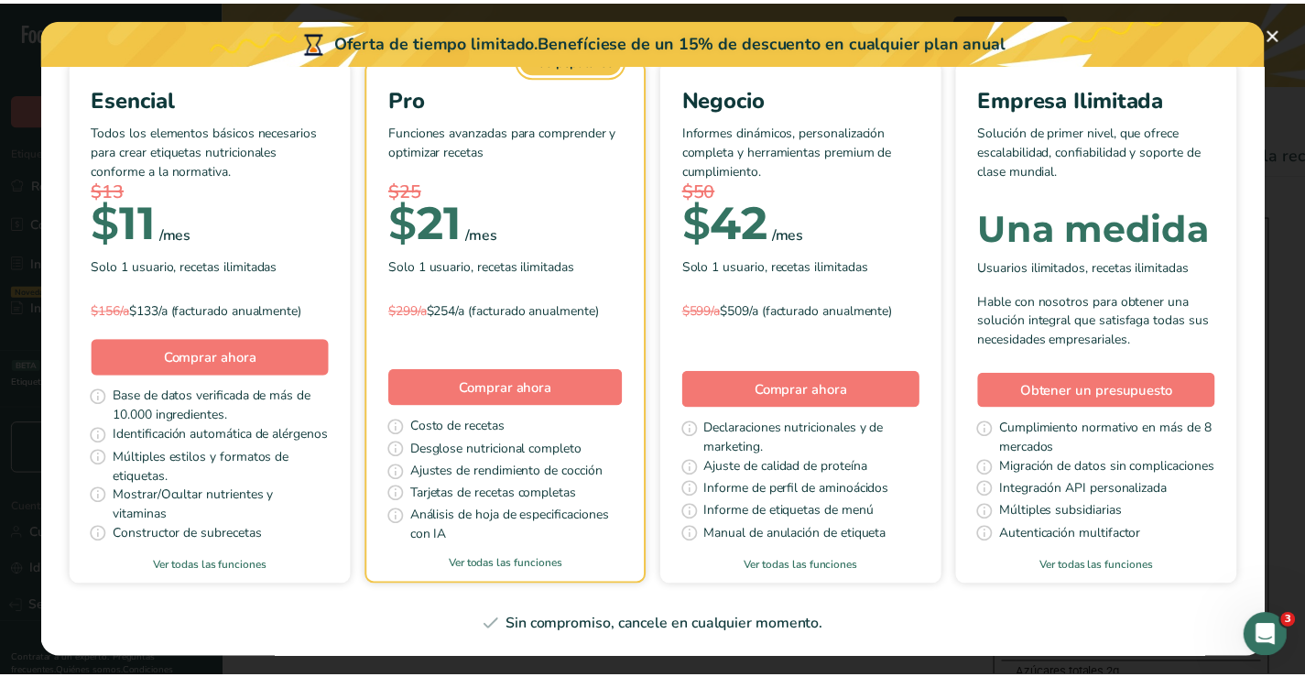
scroll to position [162, 0]
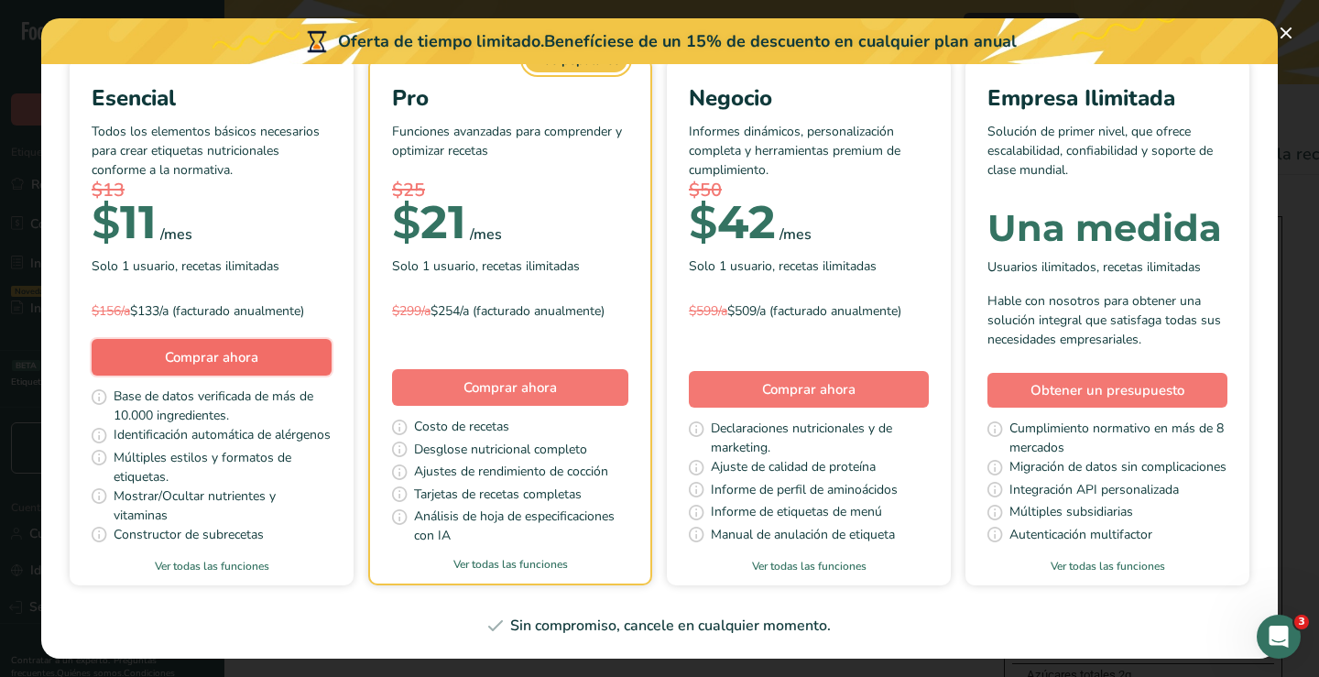
click at [258, 348] on font "Comprar ahora" at bounding box center [211, 357] width 93 height 18
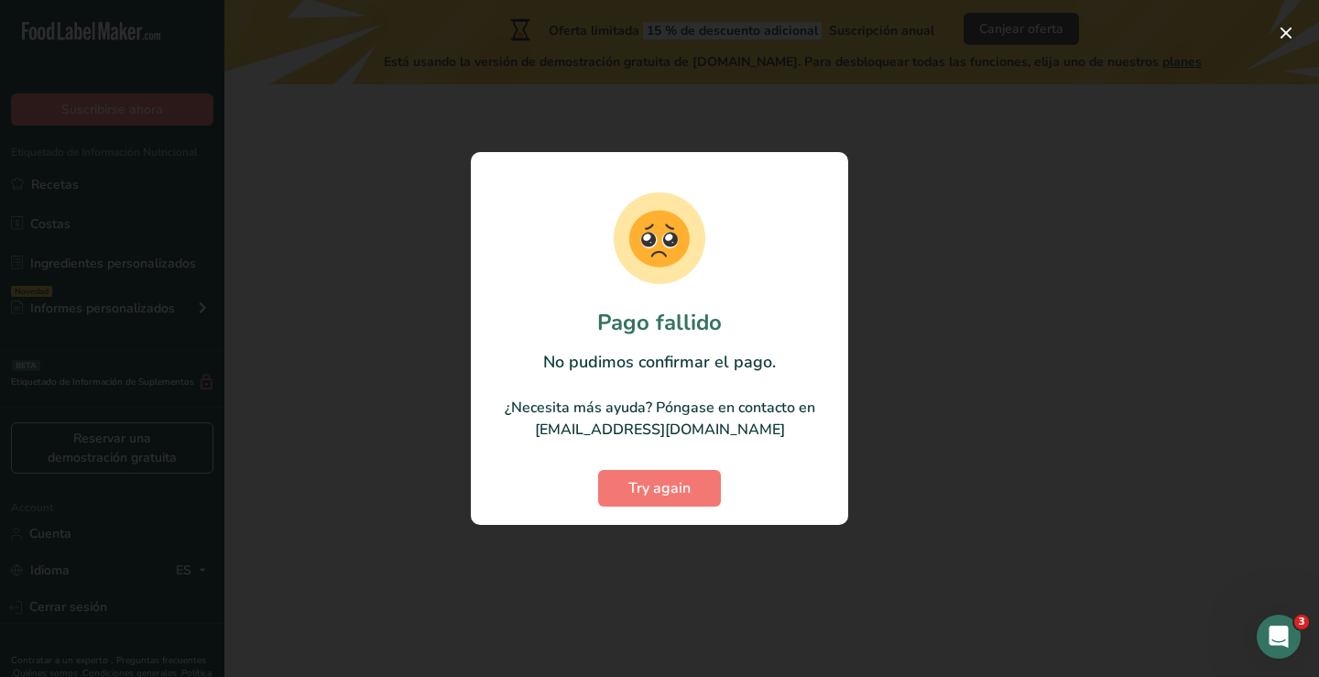
click at [935, 442] on div at bounding box center [659, 338] width 1319 height 677
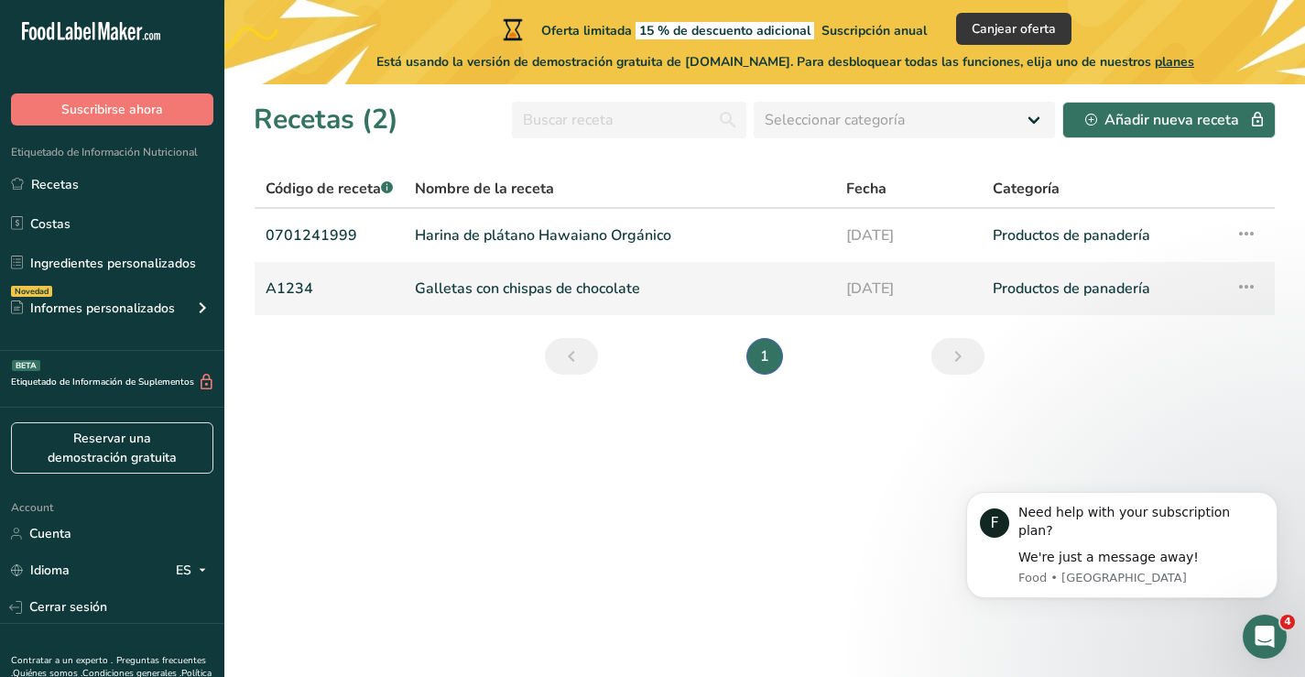
click at [1245, 286] on icon at bounding box center [1247, 286] width 22 height 33
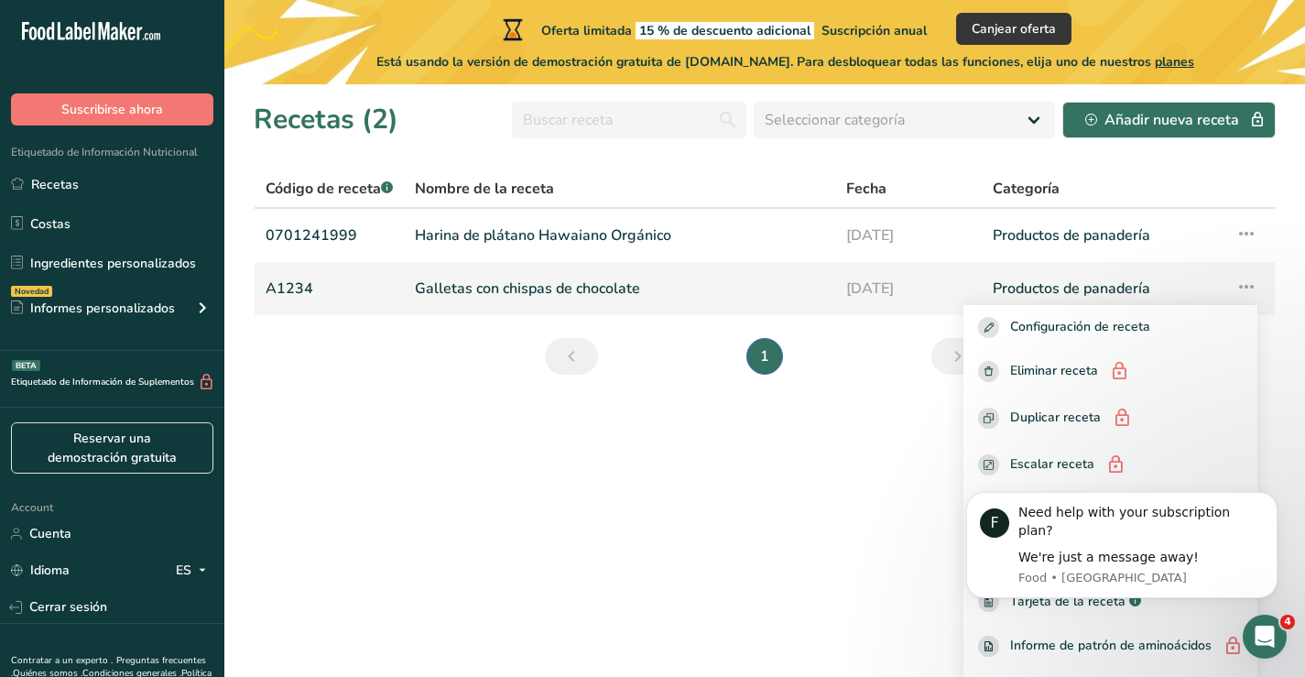
click at [1236, 285] on icon at bounding box center [1247, 286] width 22 height 33
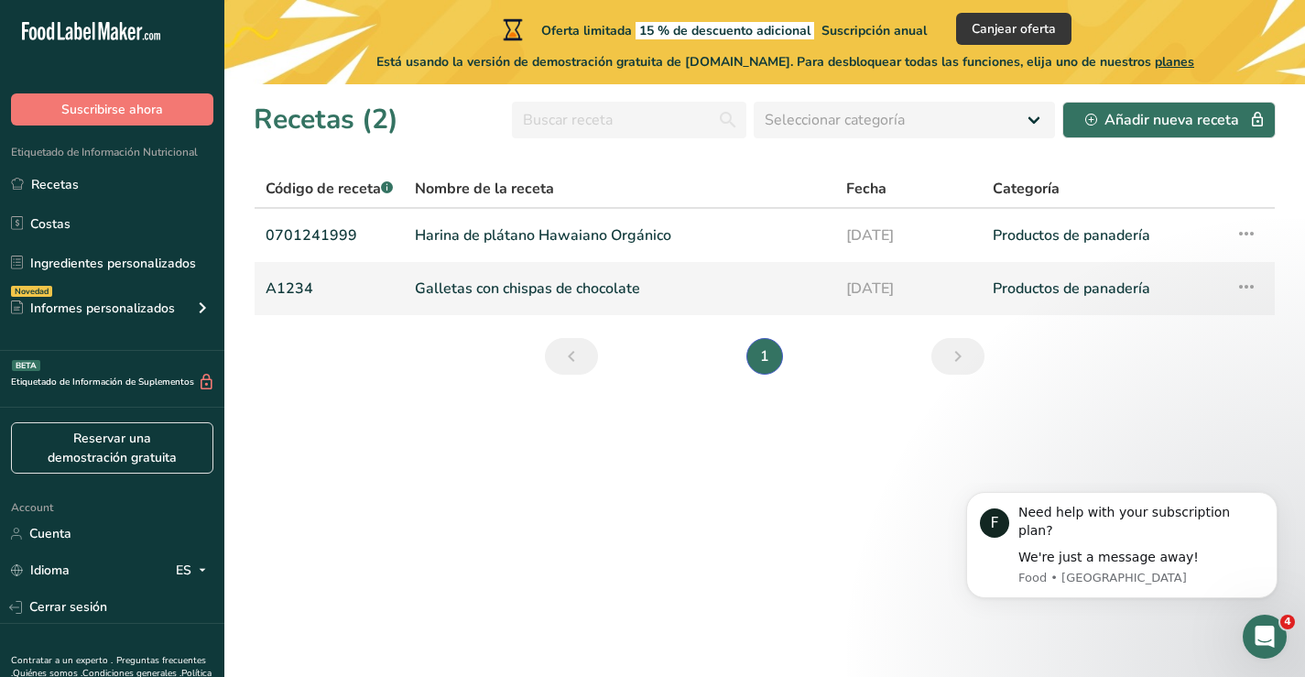
click at [1246, 284] on icon at bounding box center [1247, 286] width 22 height 33
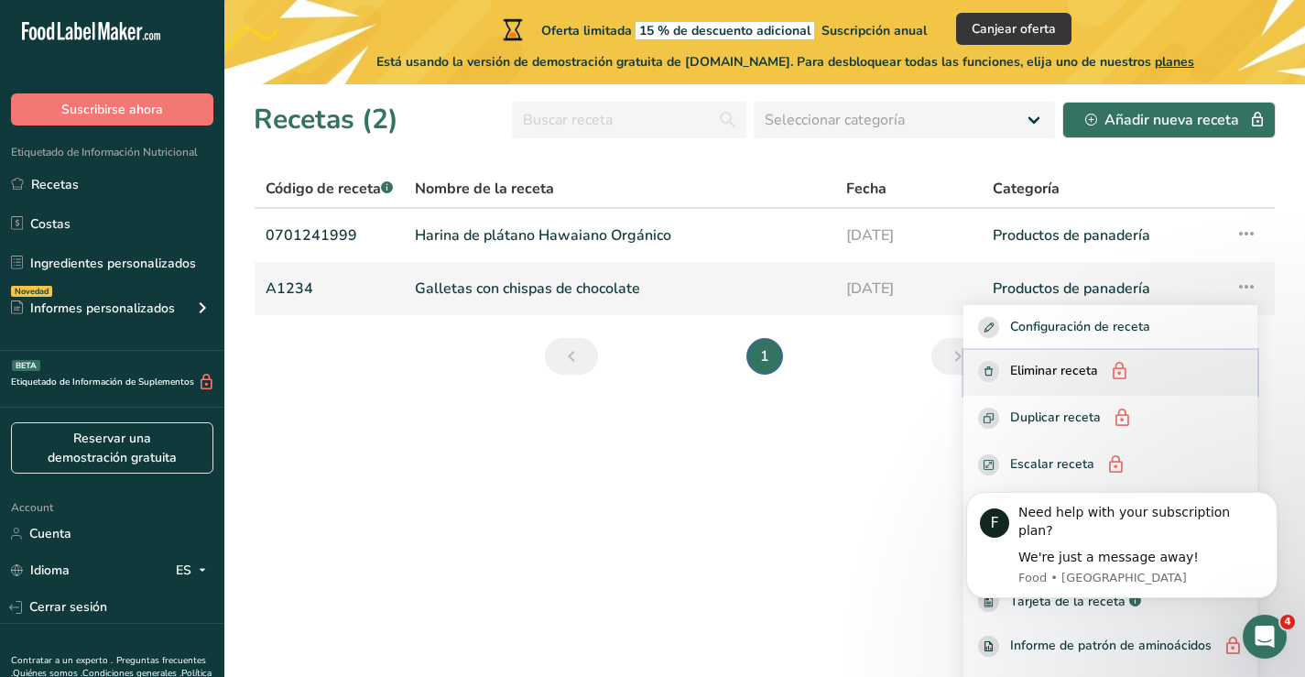
click at [1059, 367] on span "Eliminar receta" at bounding box center [1054, 372] width 88 height 23
click at [1059, 366] on span "Eliminar receta" at bounding box center [1054, 372] width 88 height 23
click at [978, 376] on rect "button" at bounding box center [988, 371] width 21 height 21
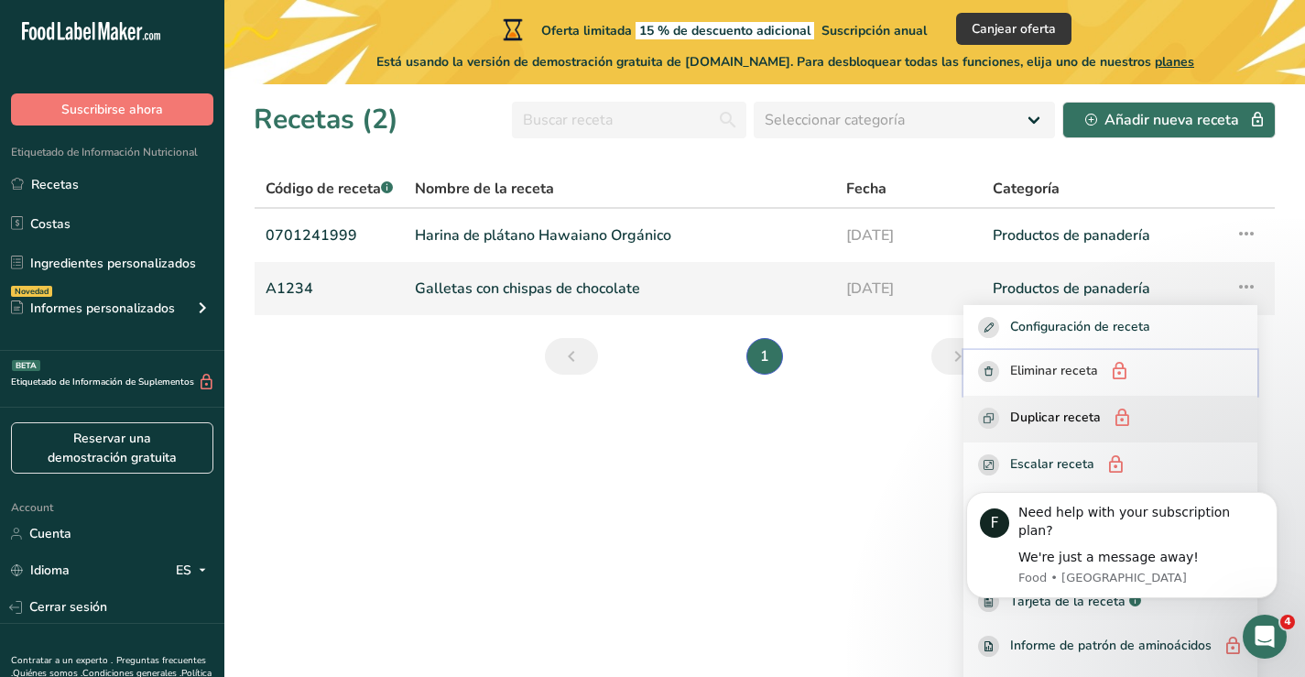
drag, startPoint x: 975, startPoint y: 371, endPoint x: 991, endPoint y: 409, distance: 41.9
click at [978, 371] on g "button" at bounding box center [988, 371] width 21 height 21
click at [1266, 635] on icon "Abrir Intercom Messenger" at bounding box center [1263, 634] width 30 height 30
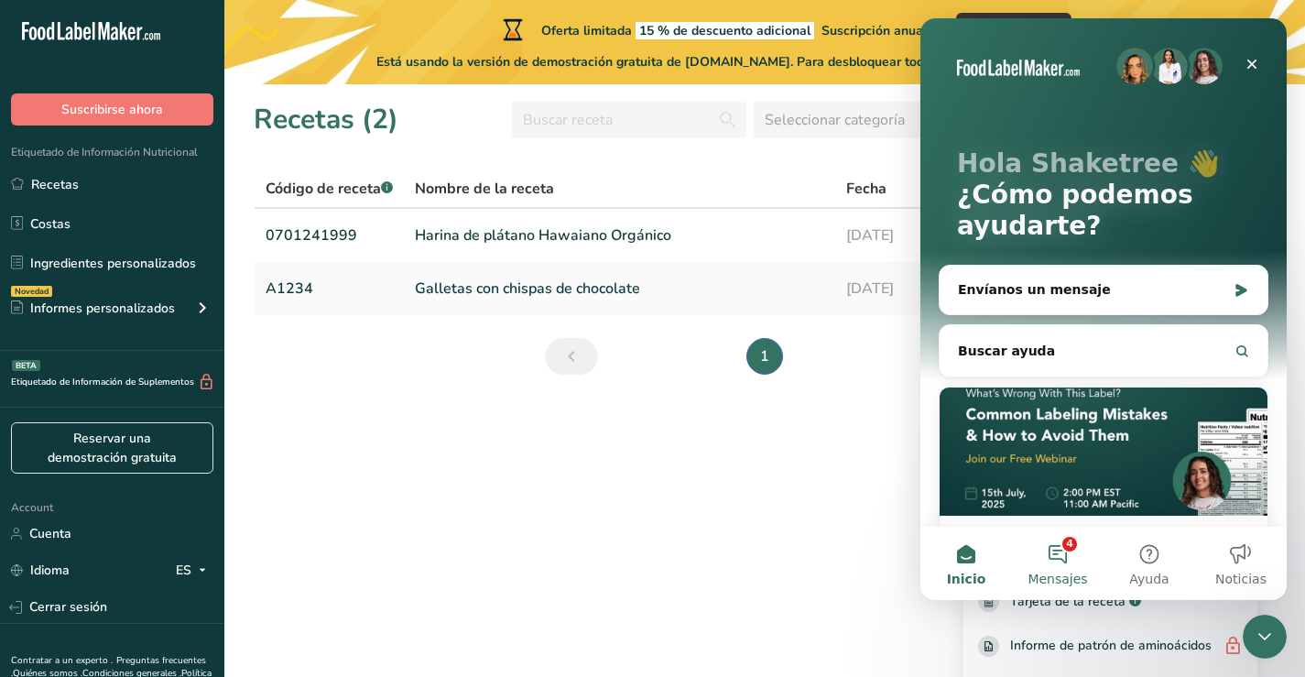
click at [1048, 556] on button "4 Mensajes" at bounding box center [1058, 563] width 92 height 73
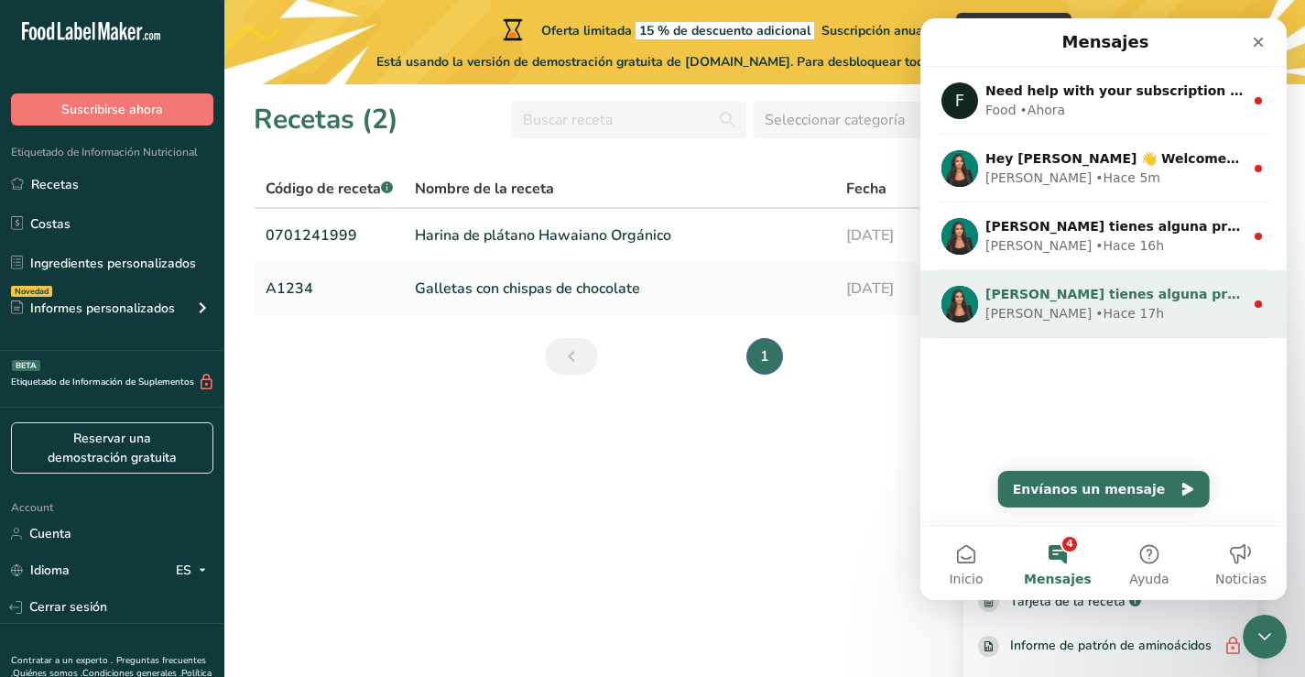
click at [1132, 310] on div "Aya • Hace 17h" at bounding box center [1115, 313] width 258 height 19
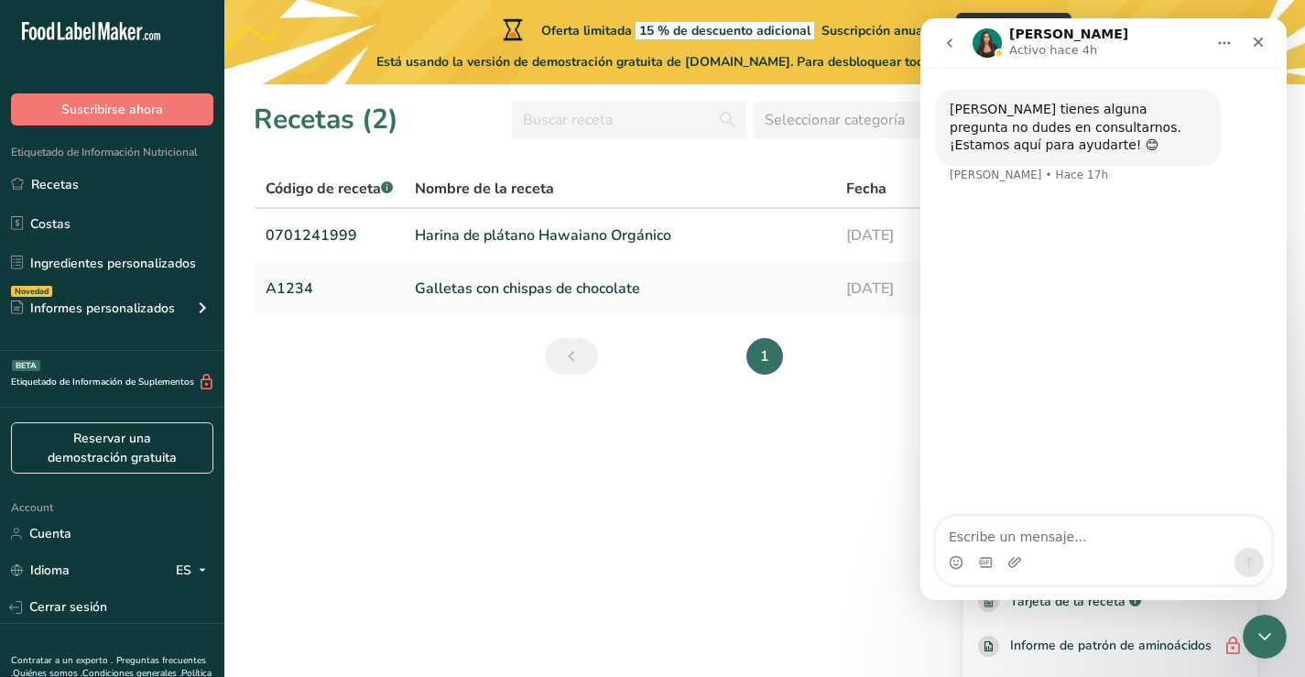
click at [1085, 538] on textarea "Escribe un mensaje..." at bounding box center [1103, 532] width 335 height 31
type textarea "hola buenas para utilizar la equiteta de un alimento"
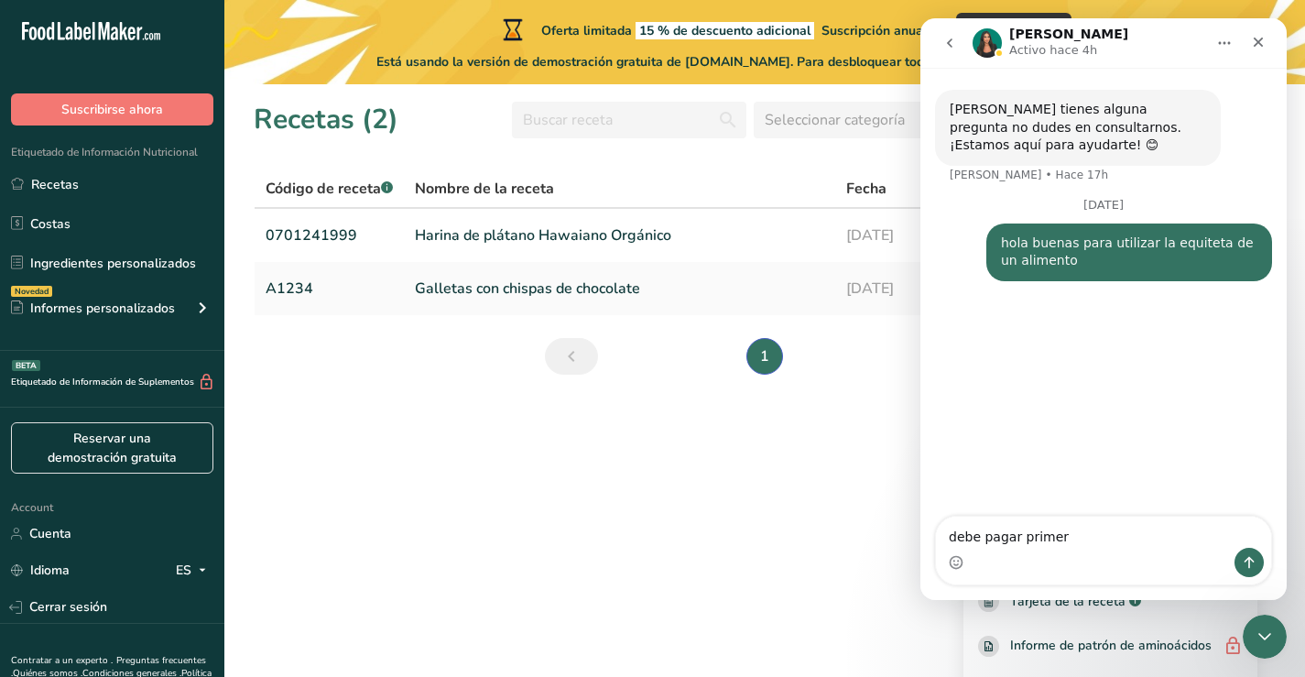
type textarea "debe pagar primero"
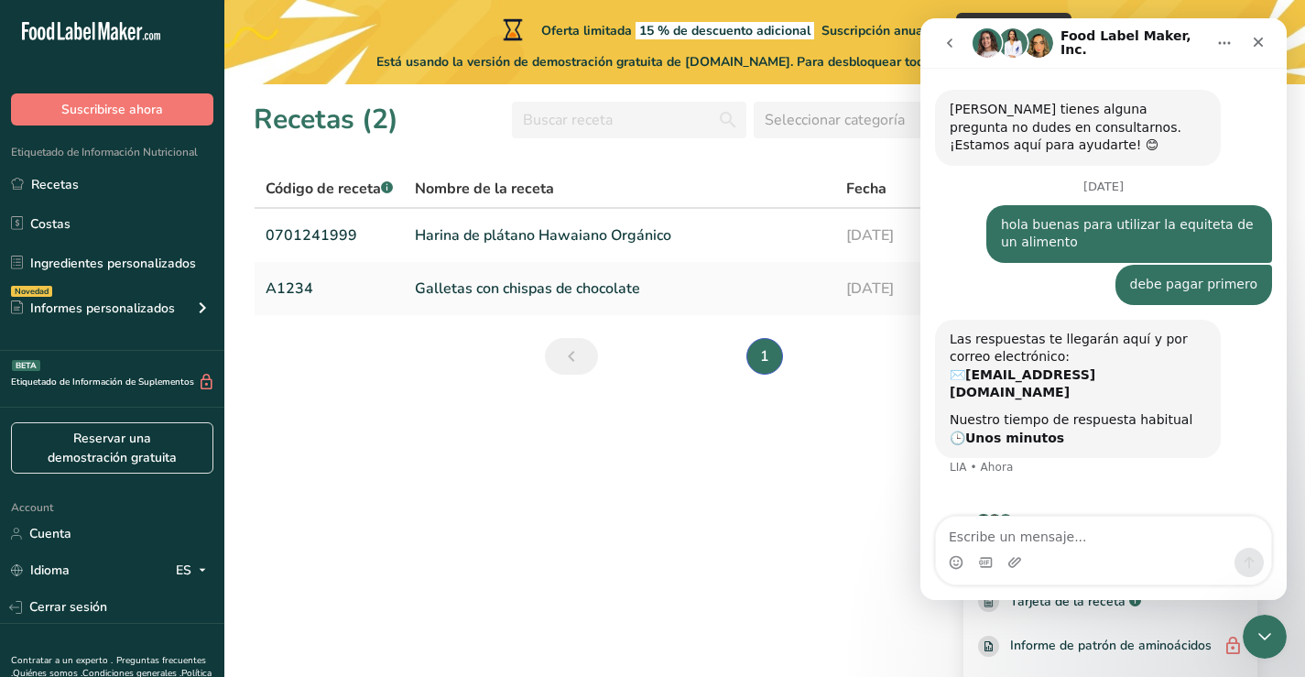
scroll to position [14, 0]
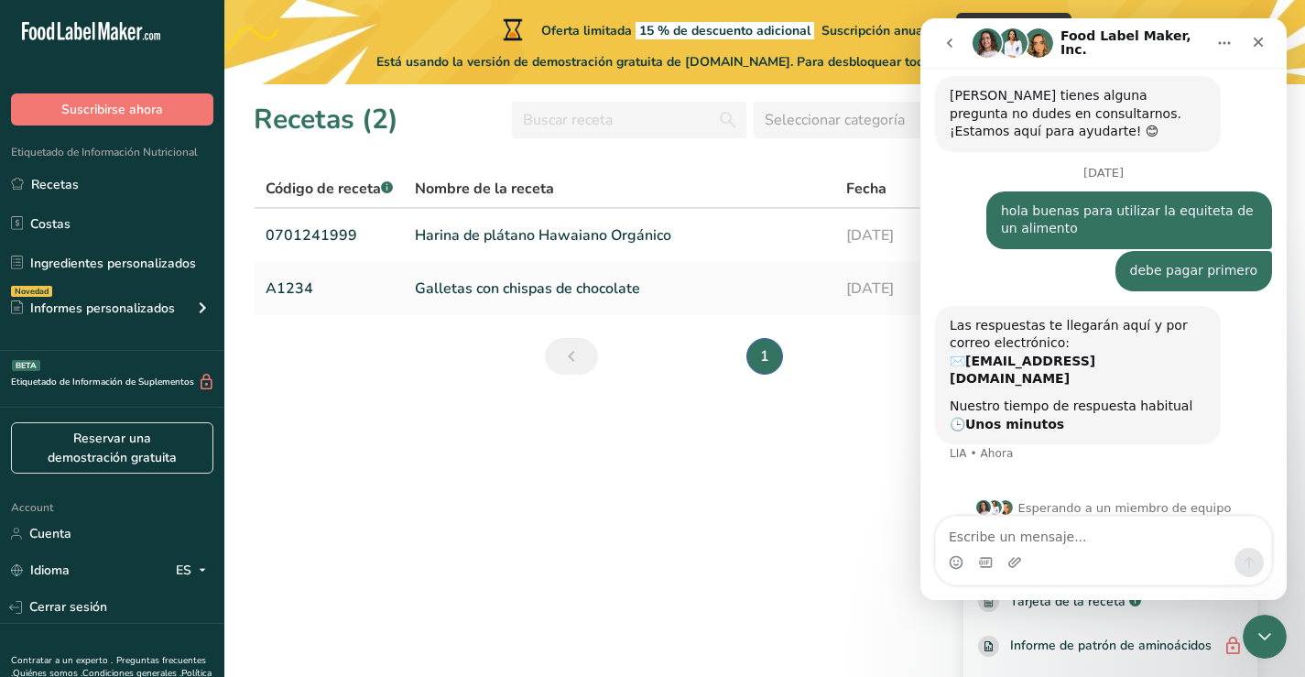
click at [1227, 35] on button "Inicio" at bounding box center [1224, 43] width 35 height 35
click at [1220, 44] on icon "Inicio" at bounding box center [1225, 43] width 12 height 3
click at [1231, 44] on icon "Inicio" at bounding box center [1224, 43] width 15 height 15
click at [673, 429] on section "Recetas (2) Seleccionar categoría Todos Productos de panadería Bebidas Confiter…" at bounding box center [764, 380] width 1081 height 593
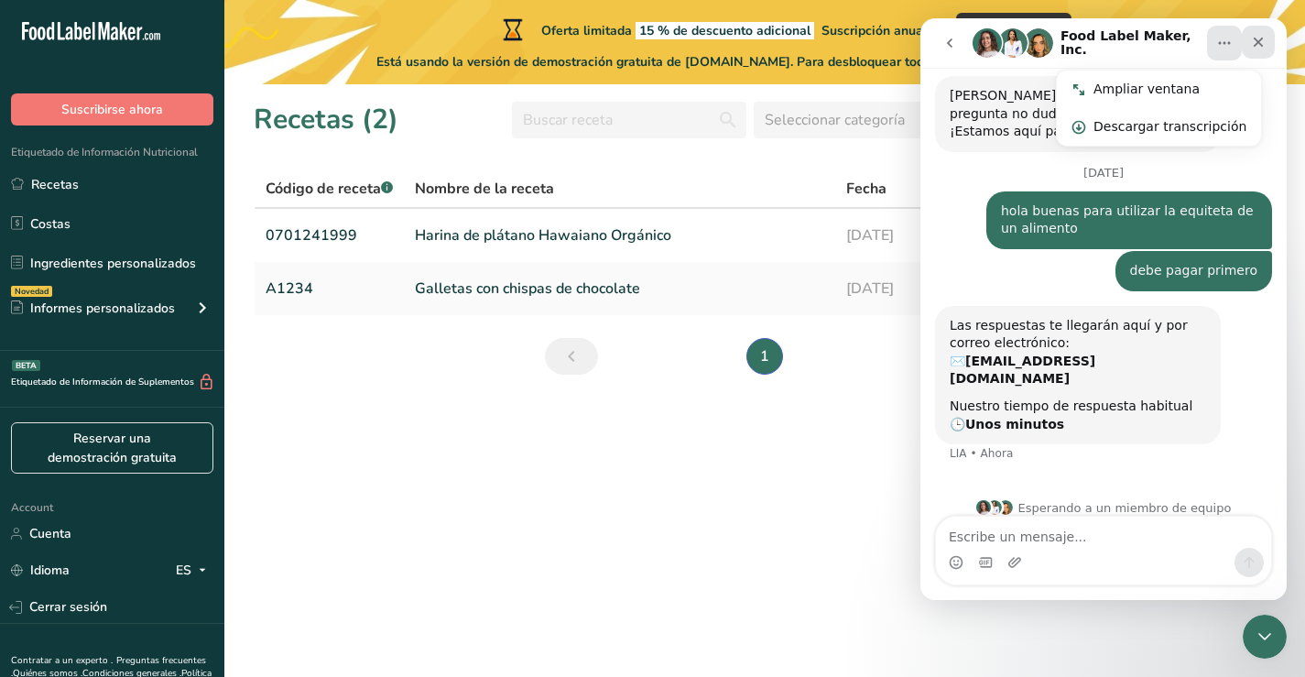
click at [1265, 45] on icon "Cerrar" at bounding box center [1258, 42] width 15 height 15
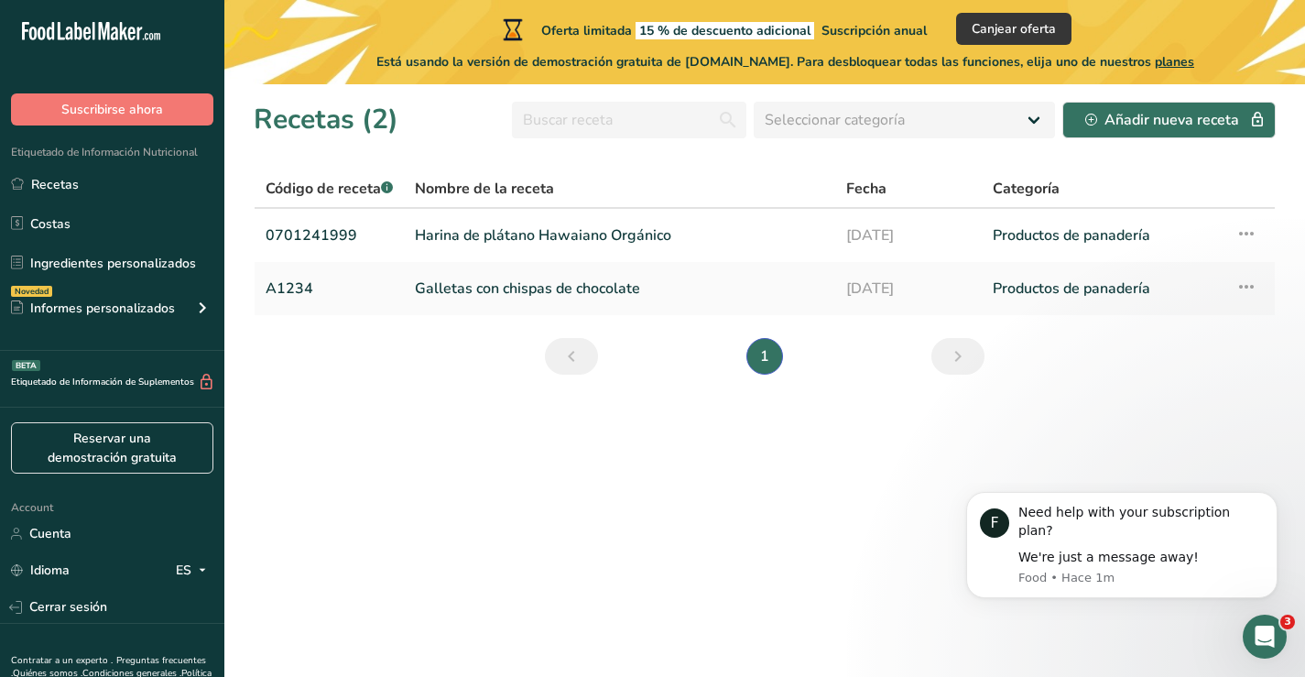
scroll to position [0, 0]
click at [1267, 620] on div "Abrir Intercom Messenger" at bounding box center [1262, 634] width 60 height 60
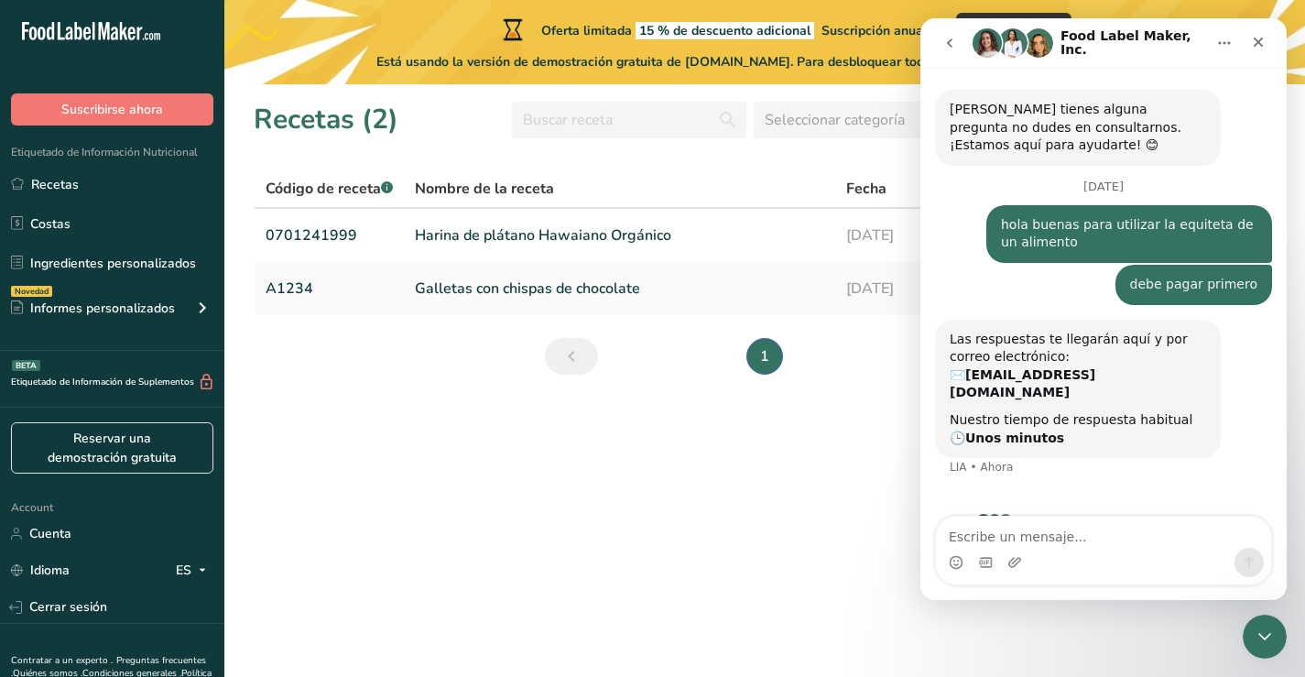
scroll to position [14, 0]
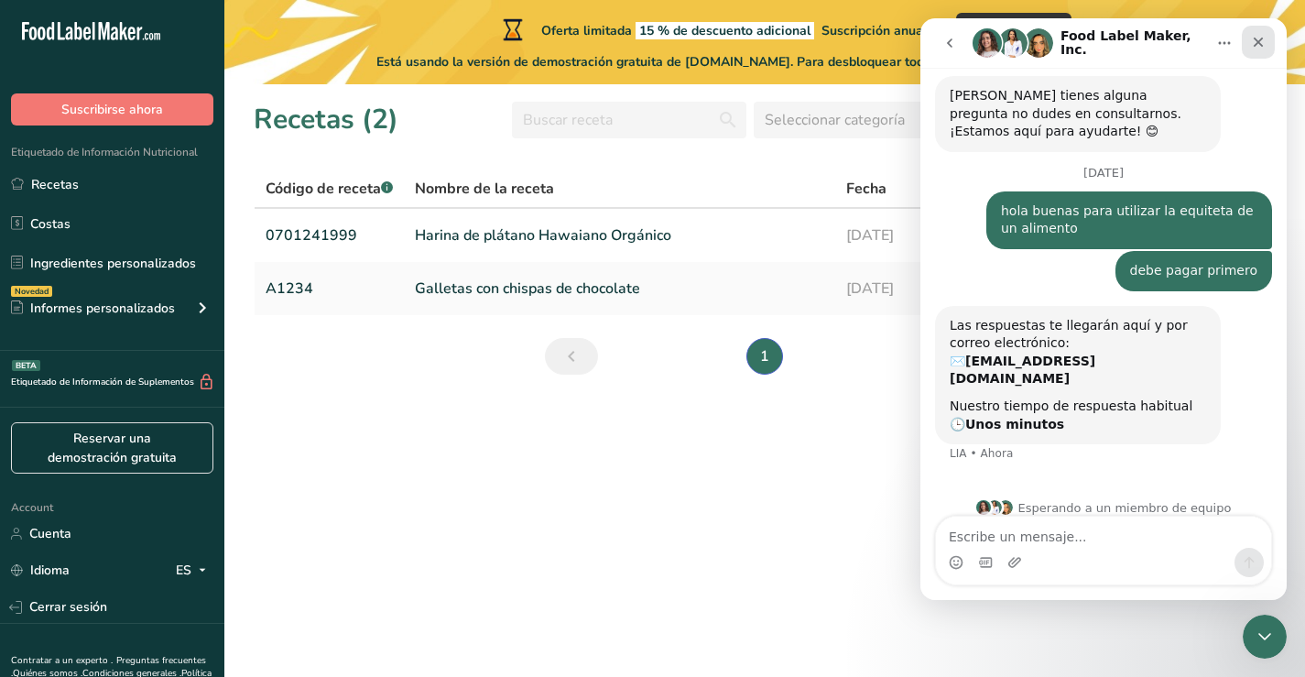
click at [1260, 42] on icon "Cerrar" at bounding box center [1258, 42] width 15 height 15
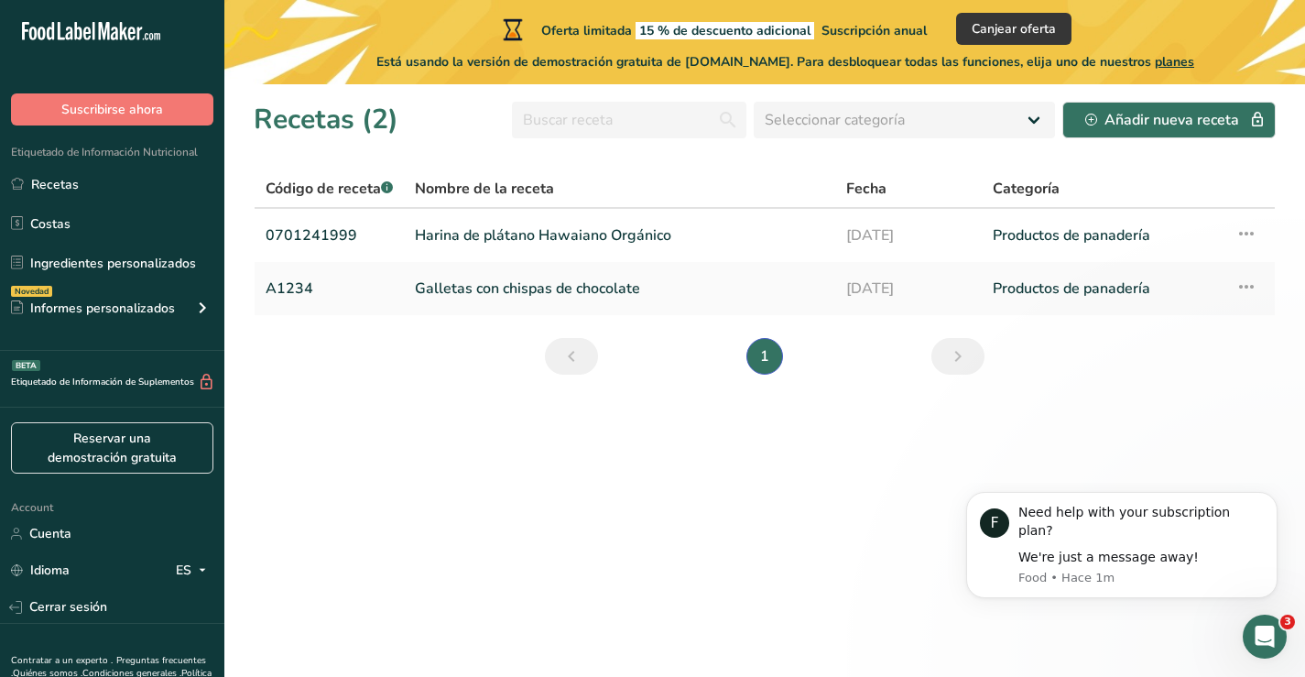
scroll to position [0, 0]
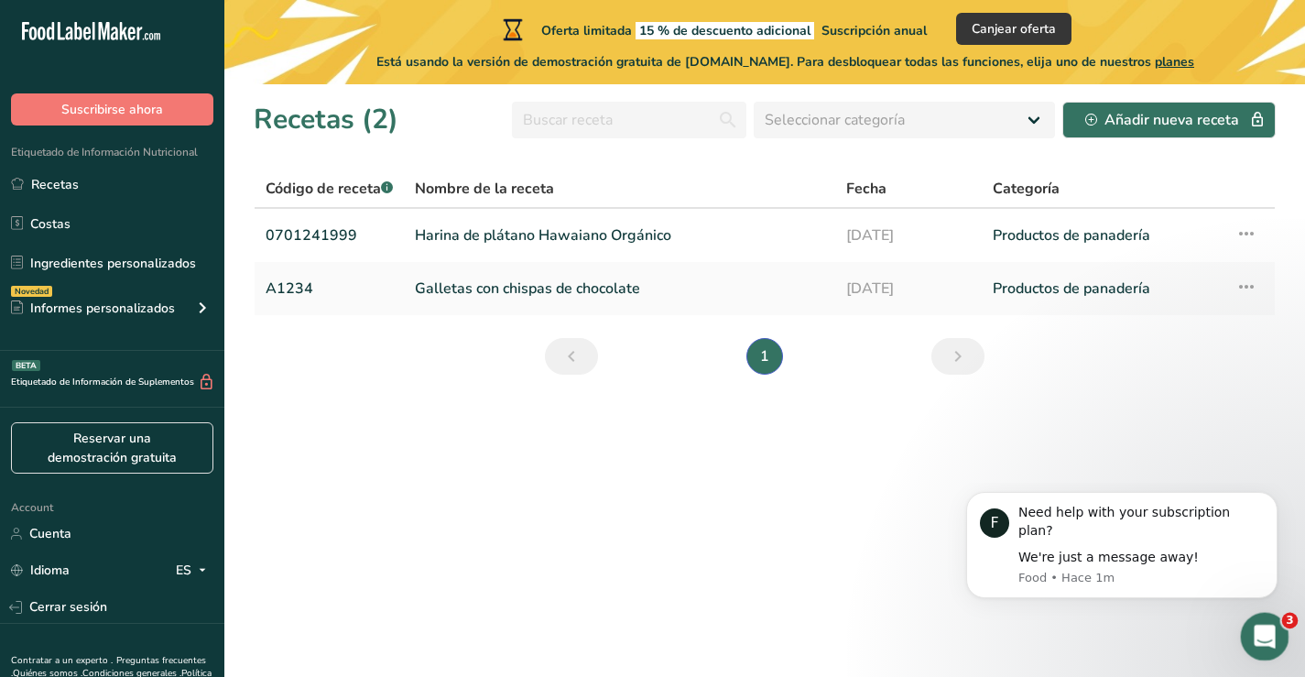
click at [1289, 627] on span "3" at bounding box center [1290, 621] width 16 height 16
click at [1269, 503] on icon "Dismiss notification" at bounding box center [1273, 498] width 10 height 10
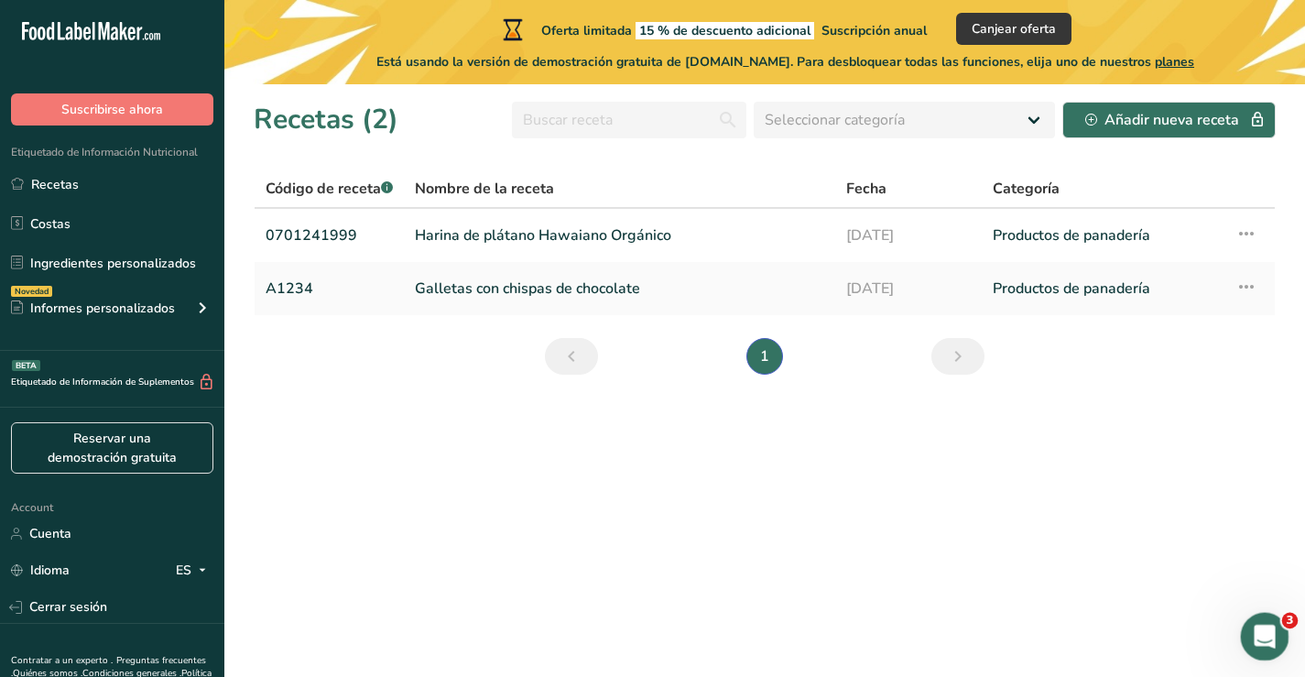
click at [1267, 629] on icon "Abrir Intercom Messenger" at bounding box center [1263, 634] width 30 height 30
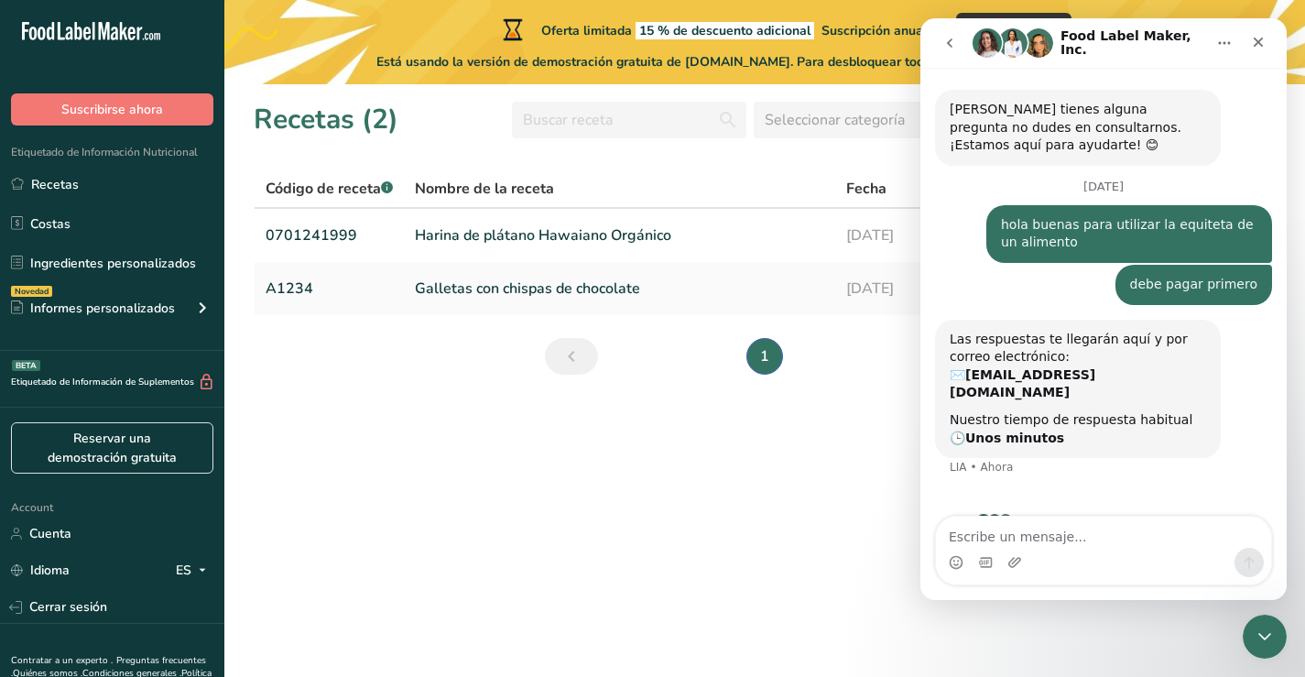
scroll to position [14, 0]
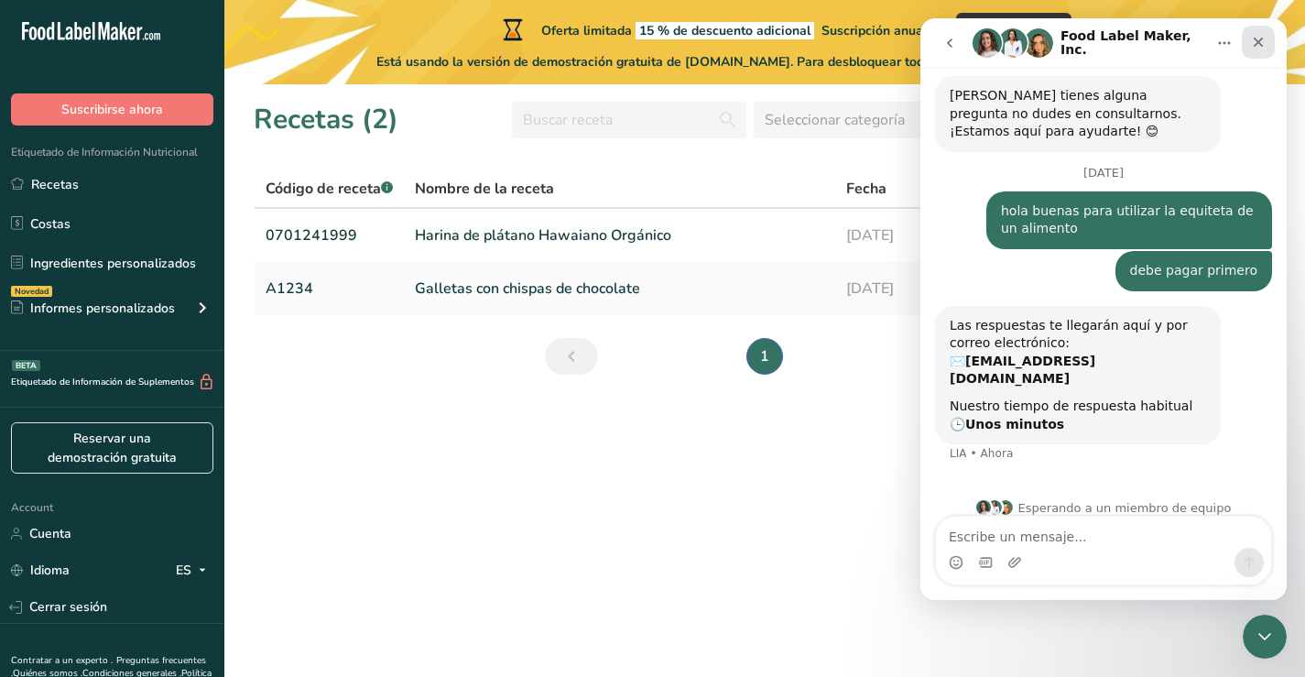
click at [1260, 39] on icon "Cerrar" at bounding box center [1259, 43] width 10 height 10
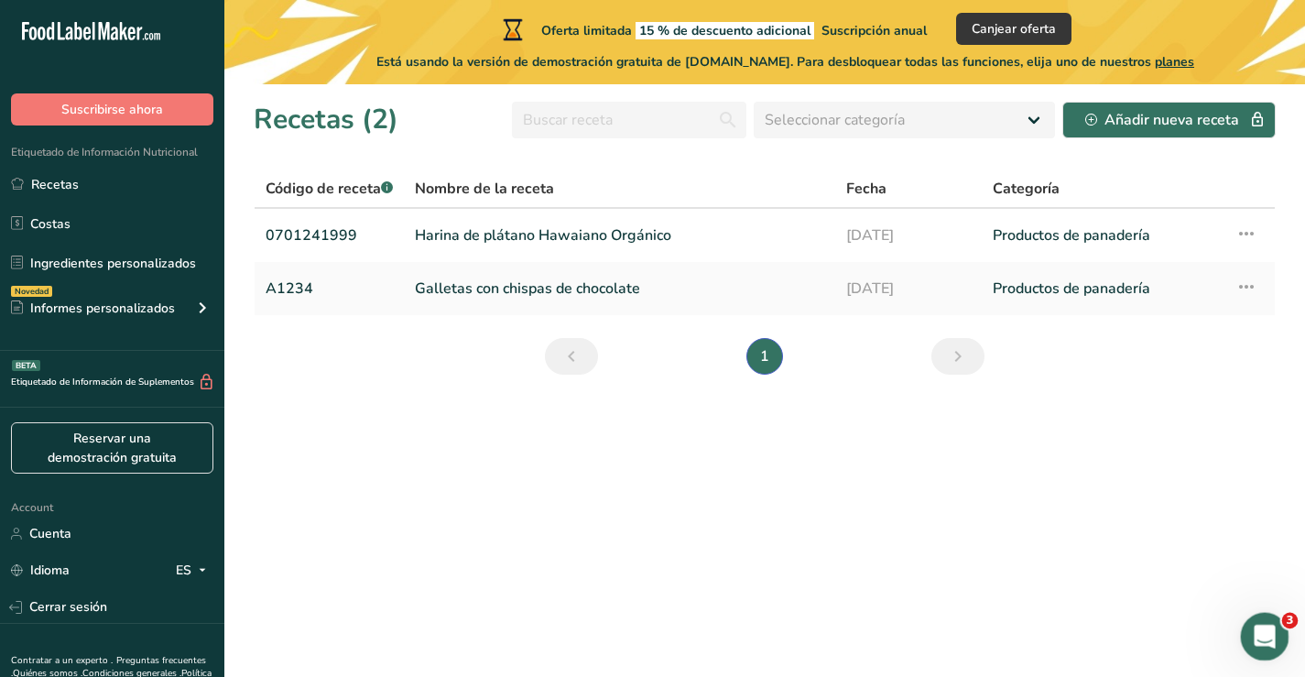
click at [1279, 644] on div "Abrir Intercom Messenger" at bounding box center [1262, 634] width 60 height 60
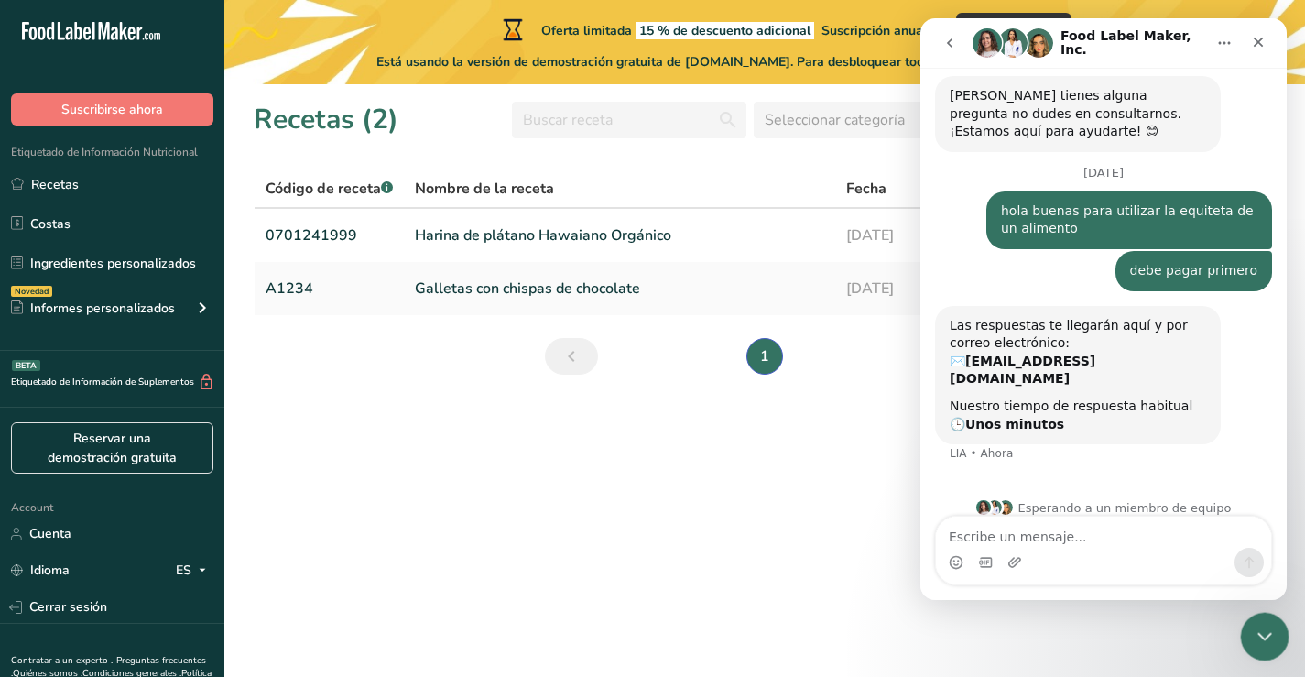
click at [1279, 644] on div "Cerrar Intercom Messenger" at bounding box center [1262, 634] width 44 height 44
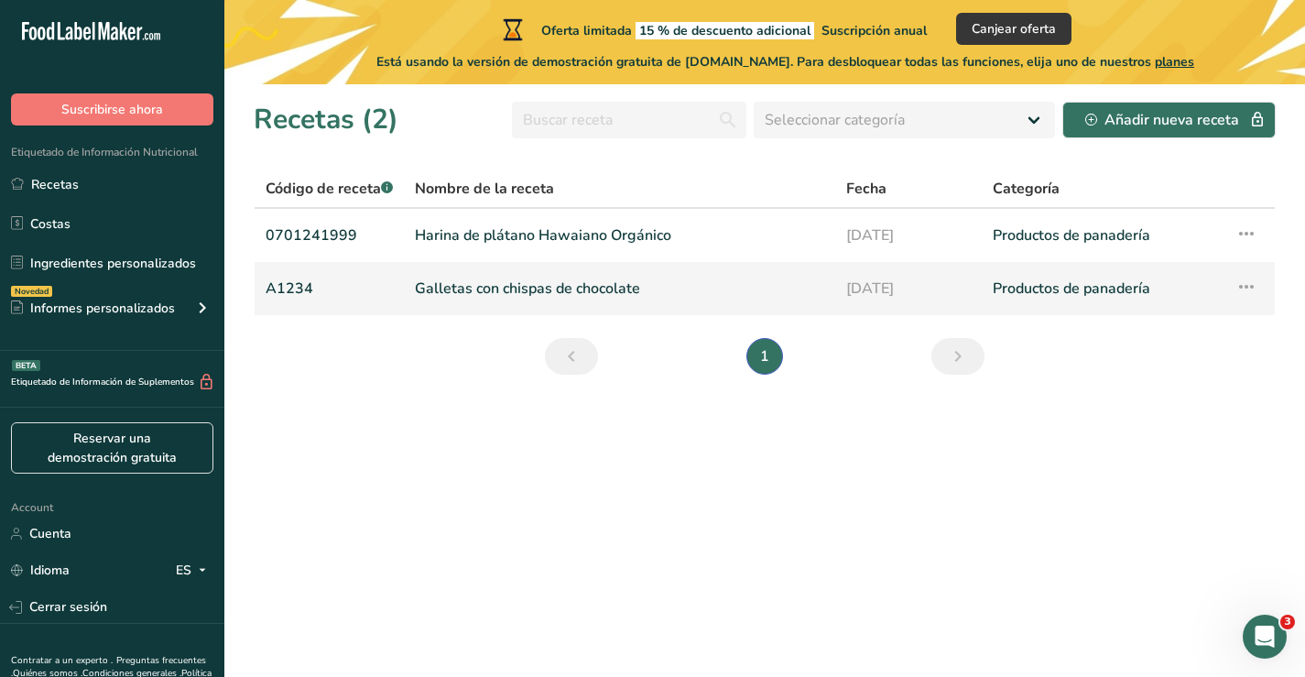
click at [1256, 291] on icon at bounding box center [1247, 286] width 22 height 33
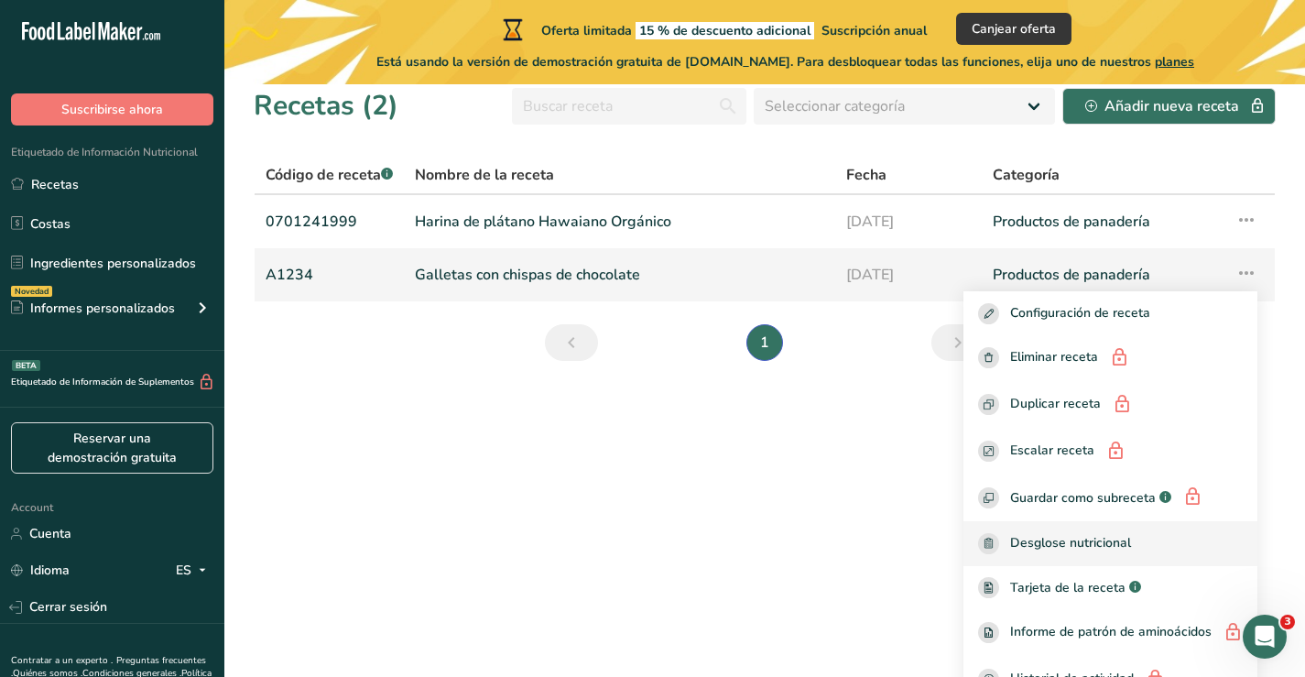
scroll to position [0, 0]
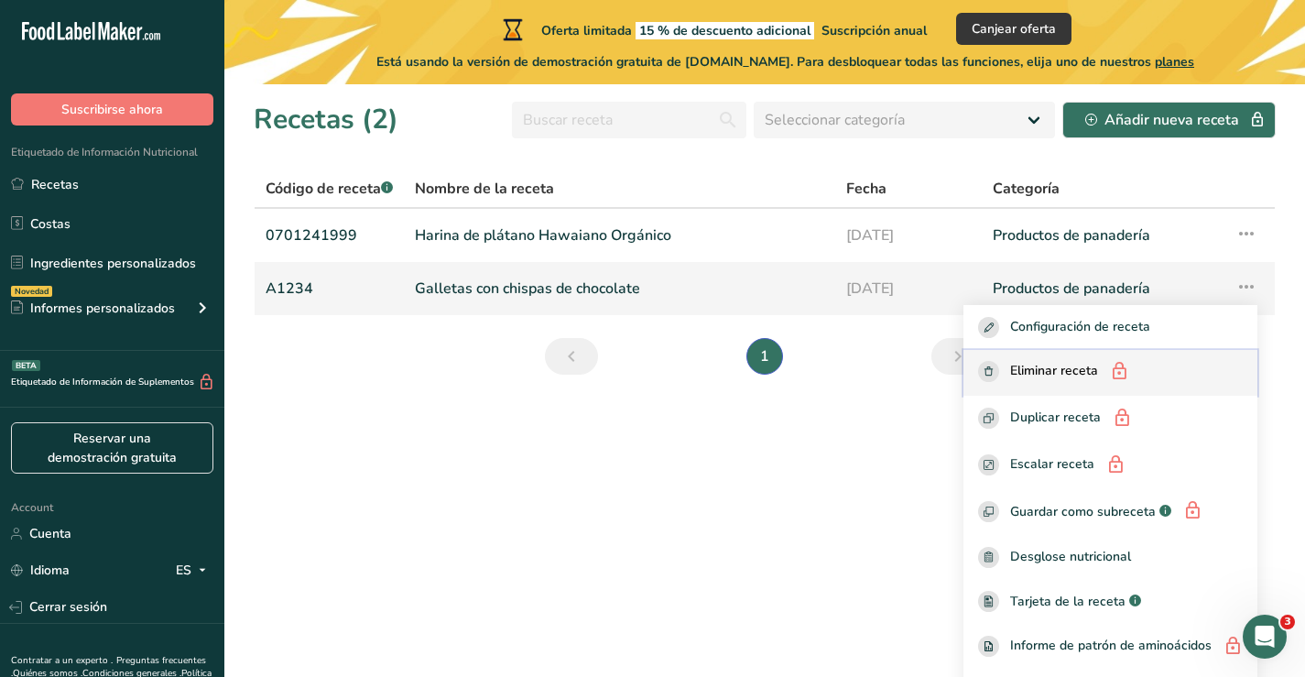
click at [1052, 370] on span "Eliminar receta" at bounding box center [1054, 372] width 88 height 23
click at [978, 373] on rect "button" at bounding box center [988, 371] width 21 height 21
click at [985, 376] on icon "button" at bounding box center [989, 370] width 8 height 9
click at [330, 298] on link "A1234" at bounding box center [329, 288] width 127 height 38
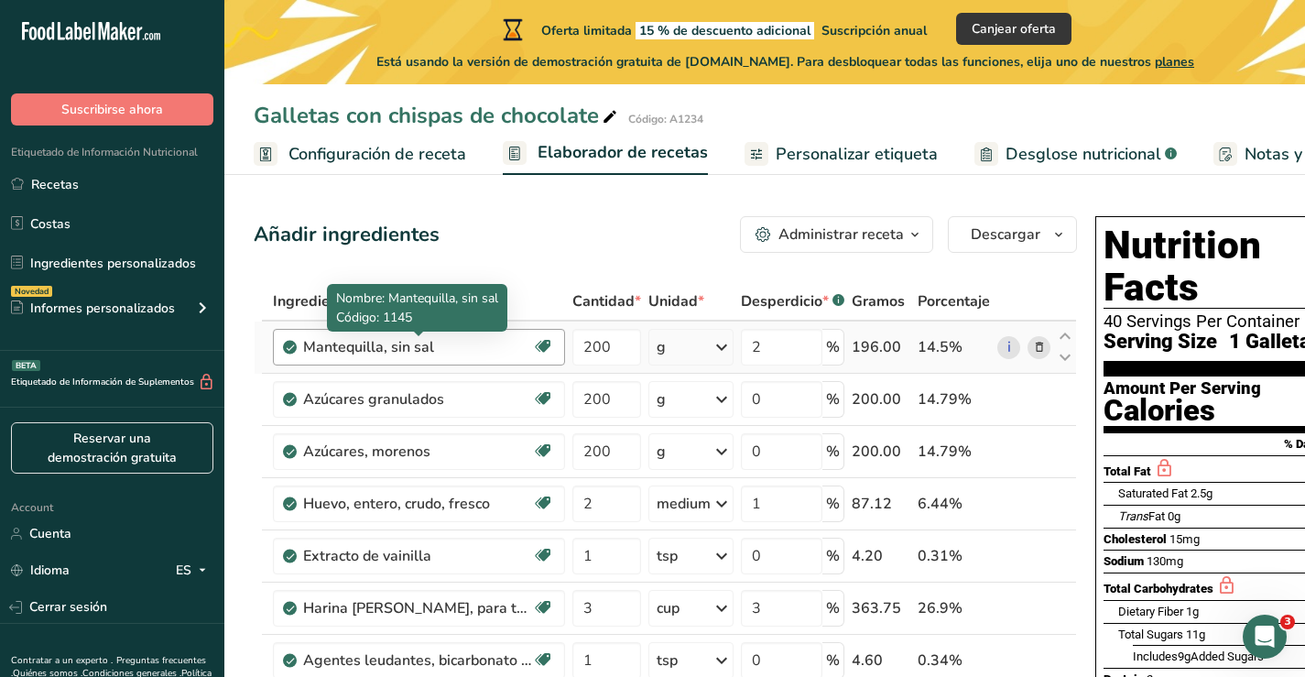
click at [470, 348] on div "Mantequilla, sin sal" at bounding box center [417, 347] width 229 height 22
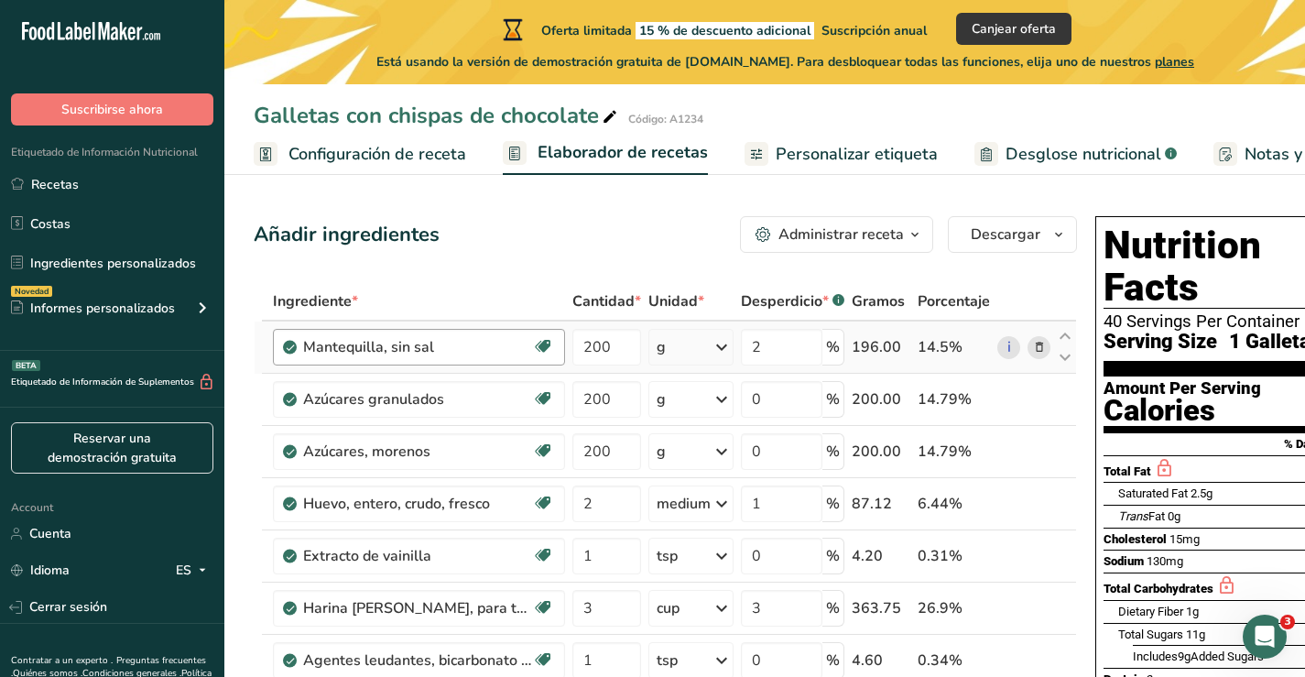
click at [470, 348] on div "Mantequilla, sin sal" at bounding box center [417, 347] width 229 height 22
click at [395, 154] on span "Configuración de receta" at bounding box center [378, 154] width 178 height 25
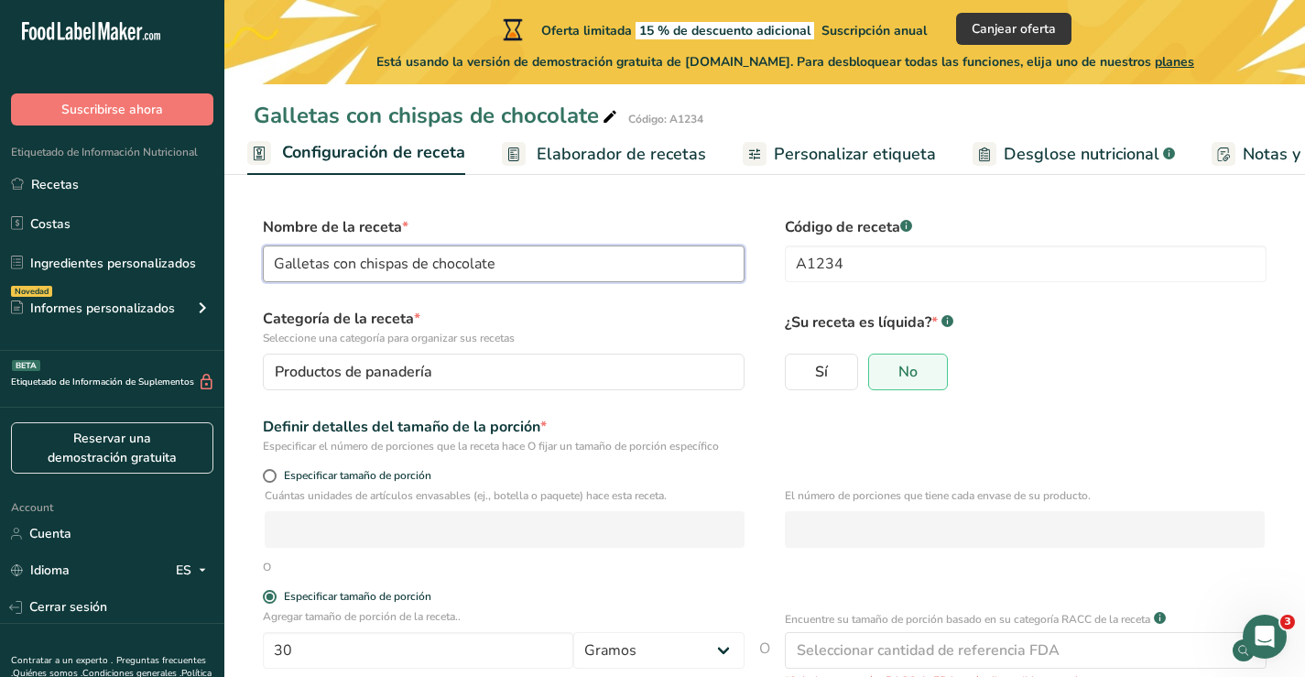
click at [602, 270] on input "Galletas con chispas de chocolate" at bounding box center [504, 263] width 482 height 37
click at [569, 308] on label "Categoría de la receta * Seleccione una categoría para organizar sus recetas" at bounding box center [504, 327] width 482 height 38
click at [587, 167] on link "Elaborador de recetas" at bounding box center [604, 154] width 204 height 41
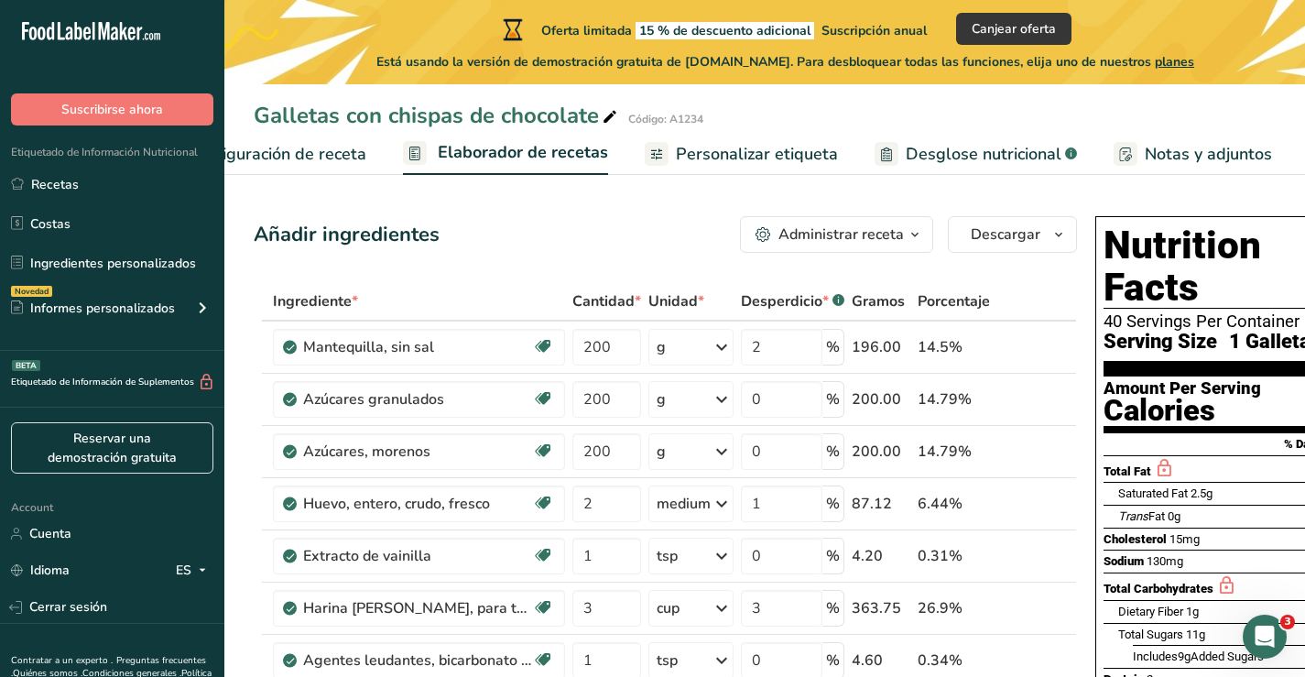
scroll to position [0, 255]
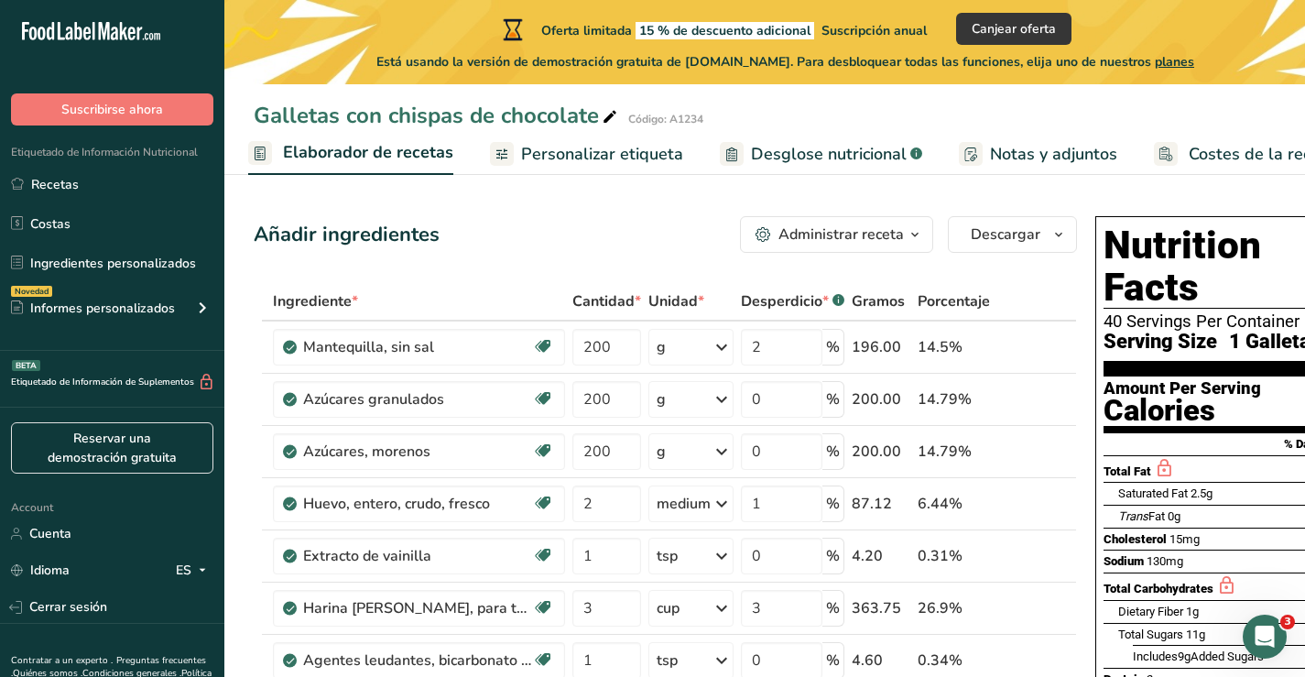
click at [391, 161] on span "Elaborador de recetas" at bounding box center [368, 152] width 170 height 25
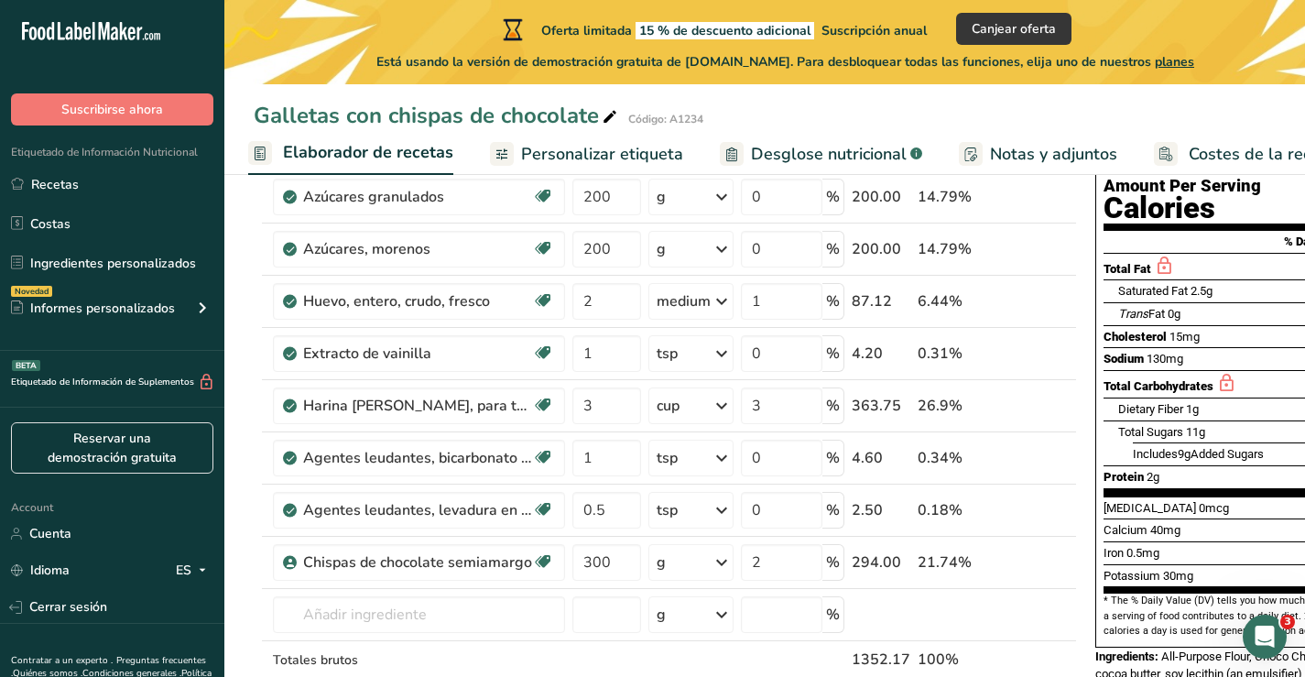
scroll to position [0, 0]
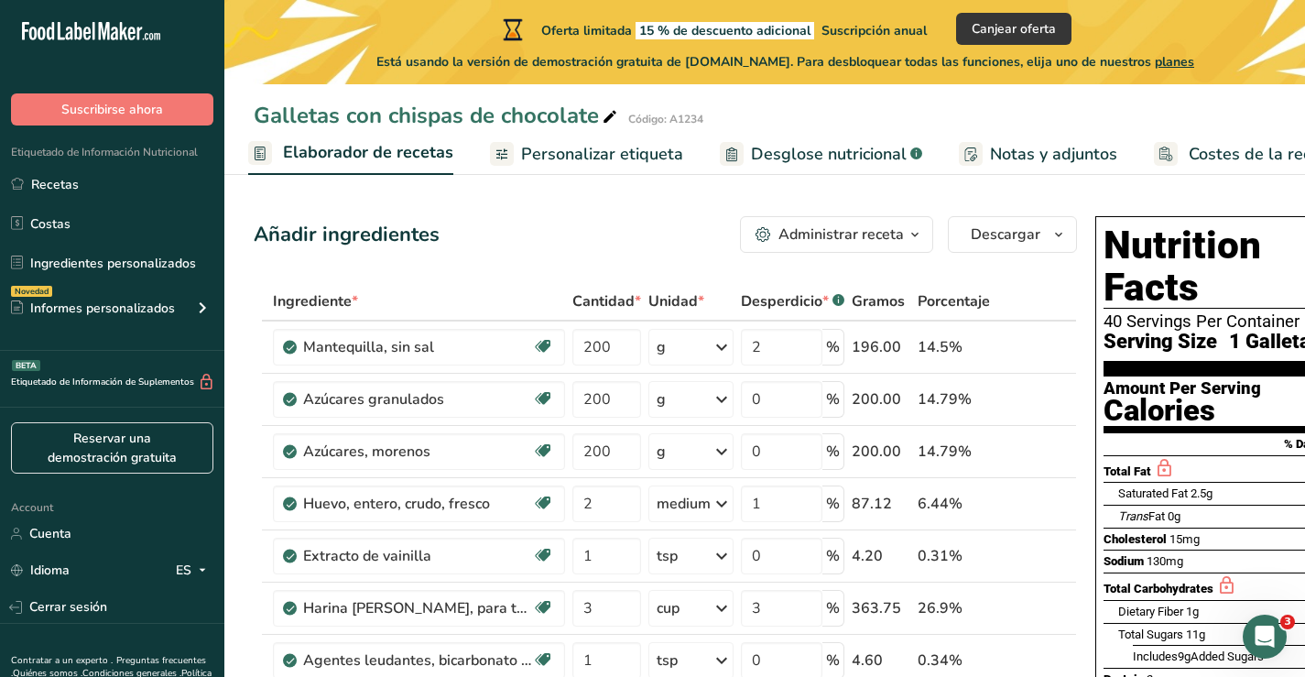
click at [592, 150] on span "Personalizar etiqueta" at bounding box center [602, 154] width 162 height 25
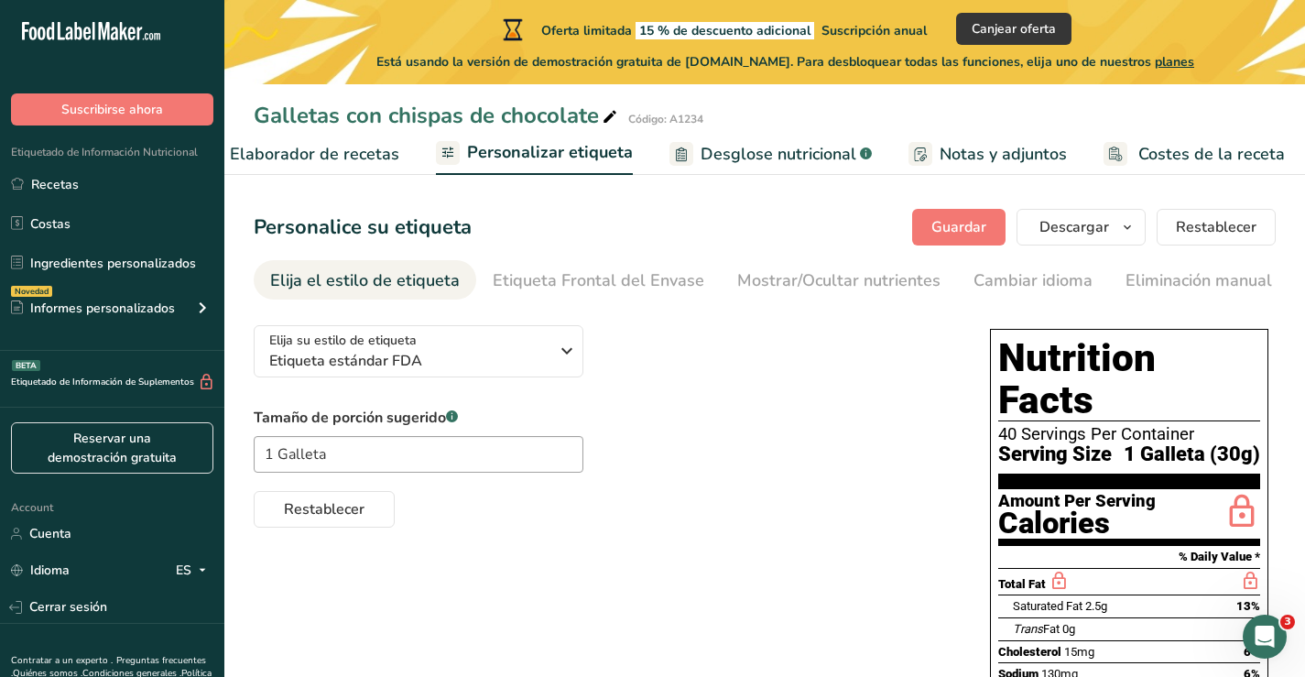
click at [776, 153] on span "Desglose nutricional" at bounding box center [779, 154] width 156 height 25
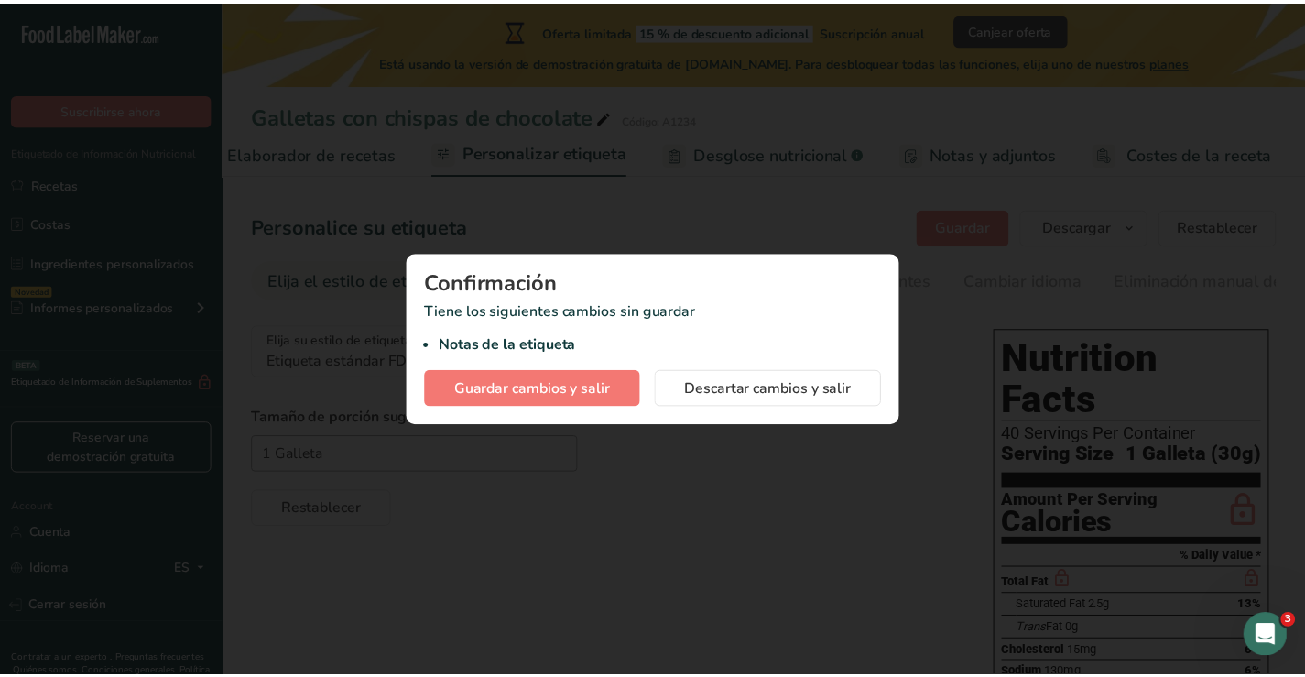
scroll to position [0, 294]
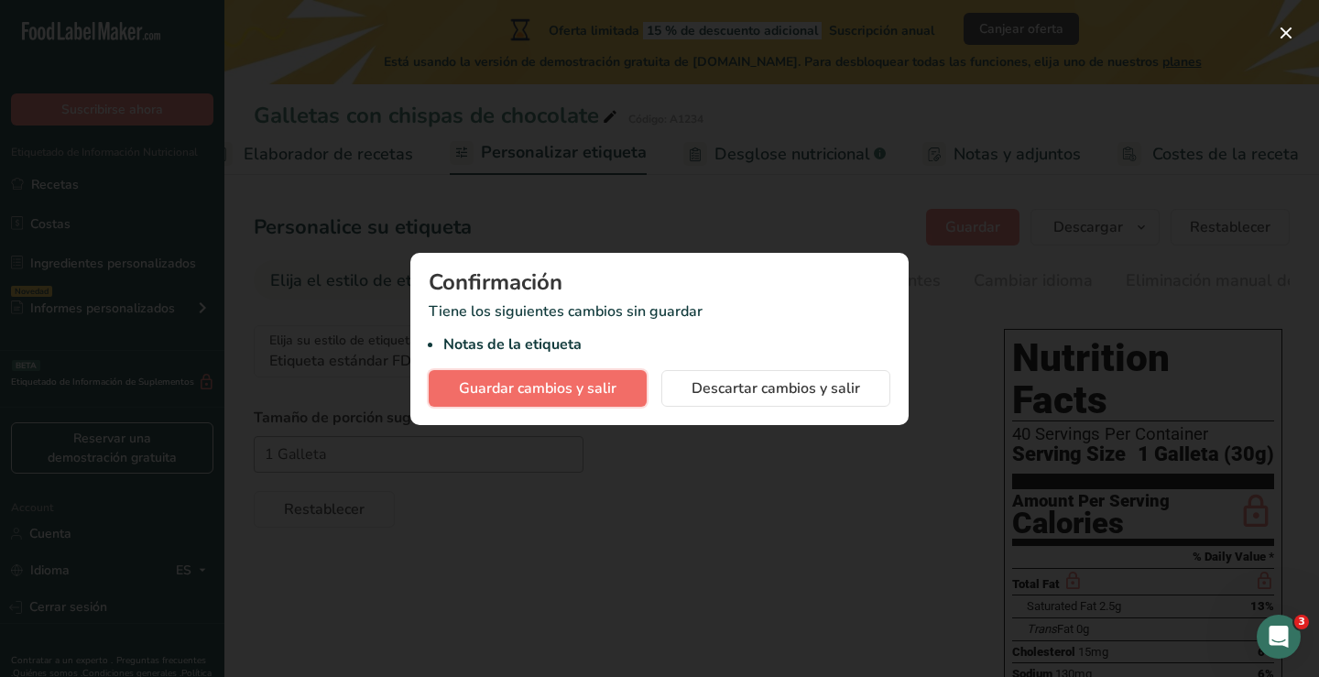
click at [611, 383] on span "Guardar cambios y salir" at bounding box center [538, 388] width 158 height 22
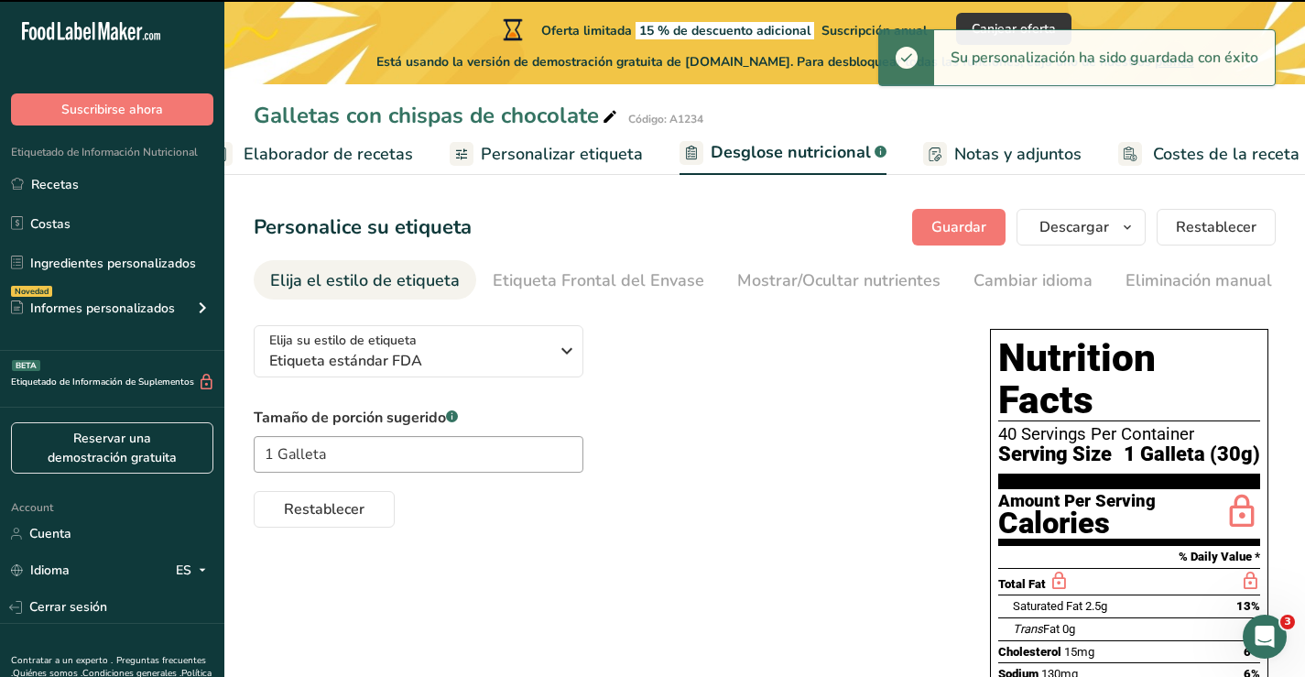
select select "Calories"
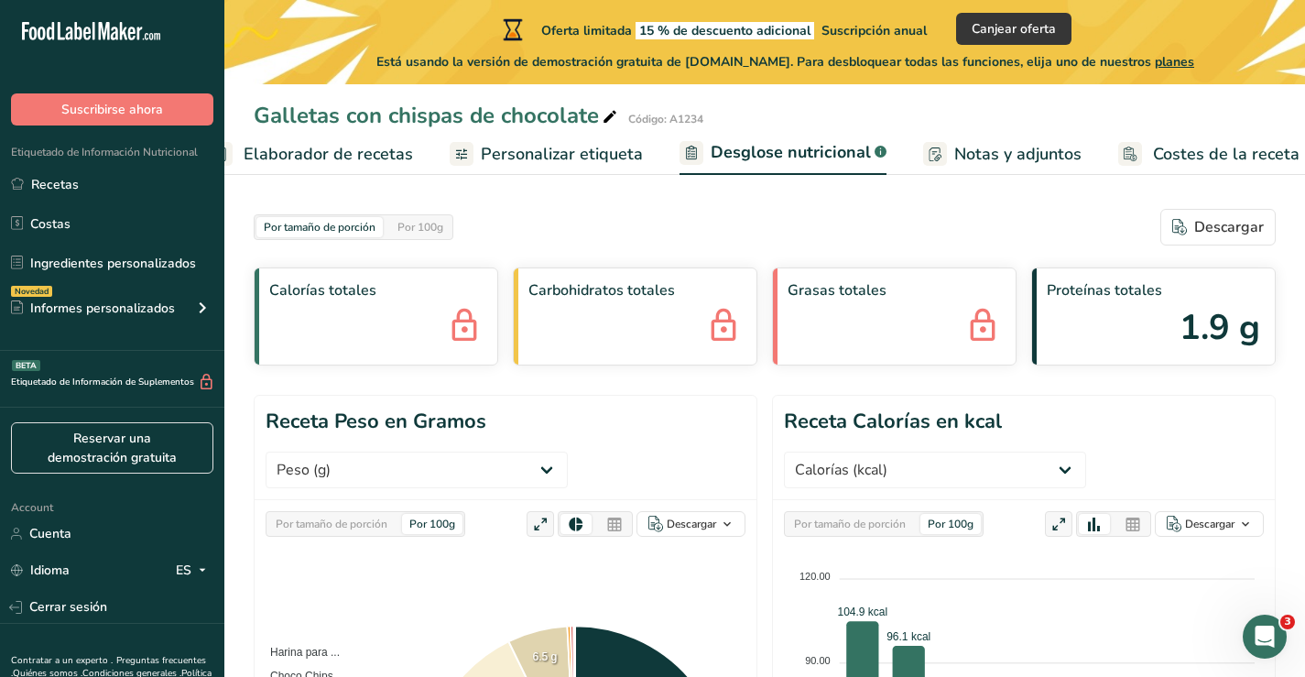
click at [967, 159] on span "Notas y adjuntos" at bounding box center [1017, 154] width 127 height 25
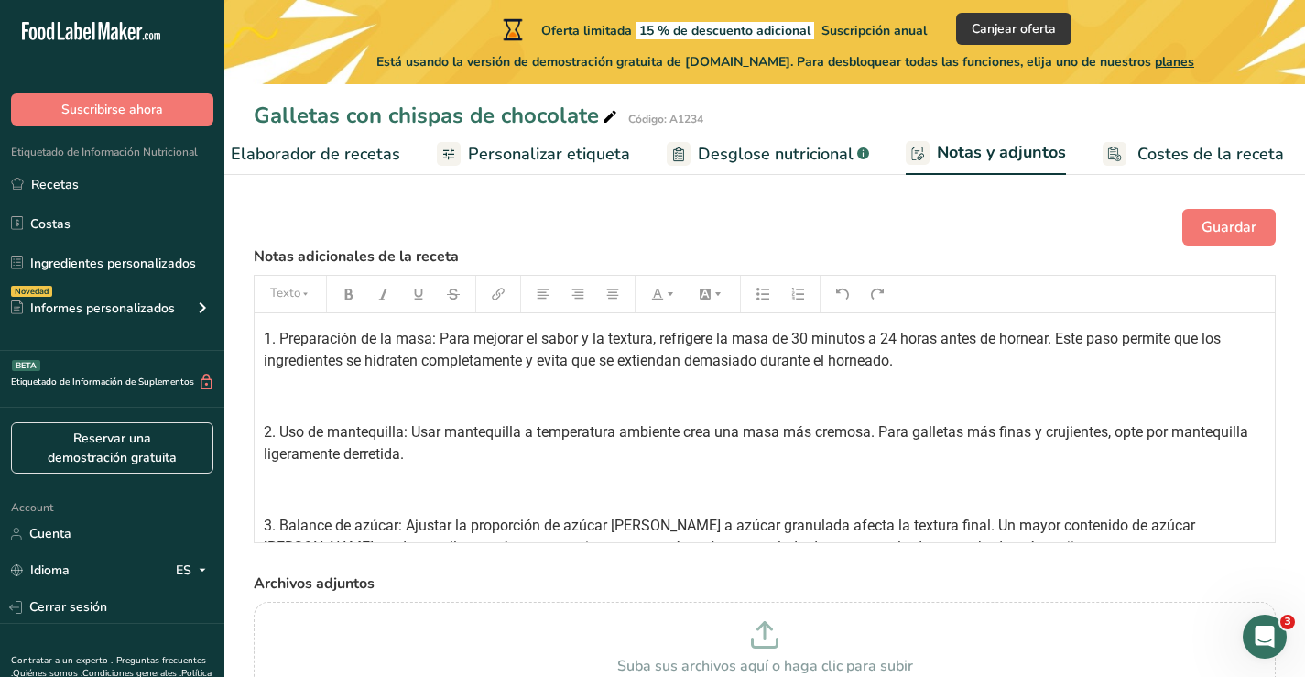
click at [1153, 146] on span "Costes de la receta" at bounding box center [1211, 154] width 147 height 25
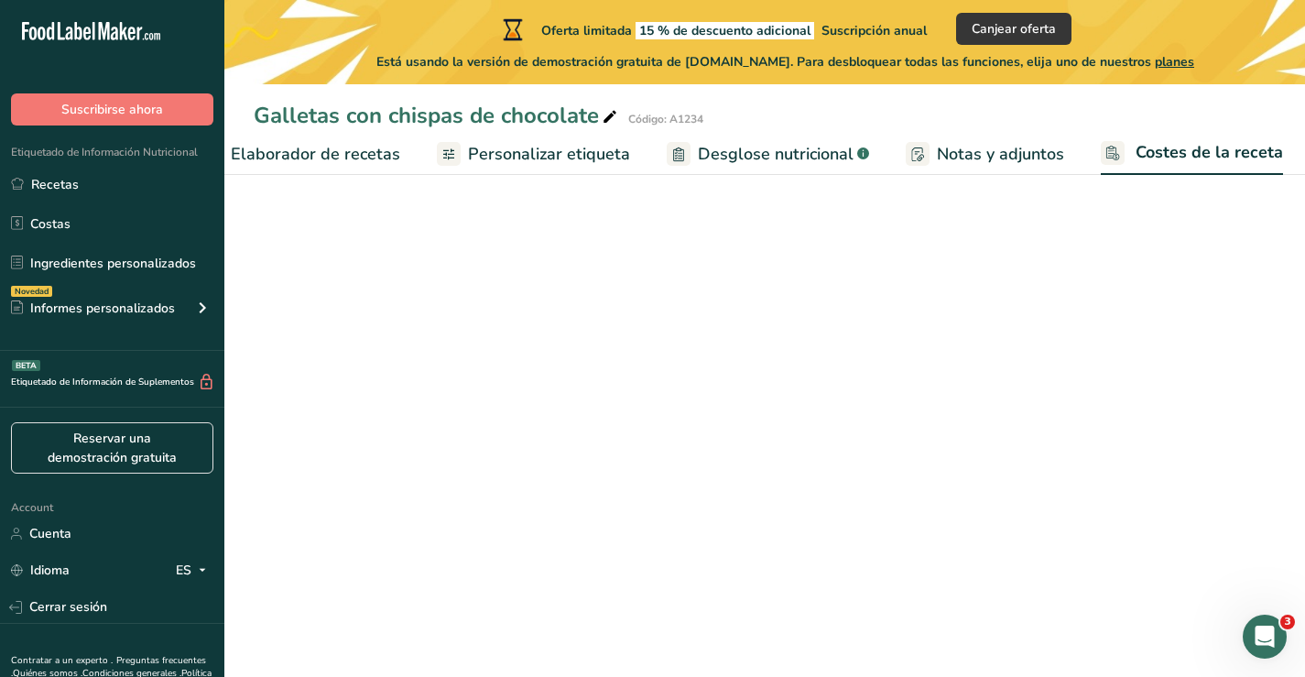
select select "1"
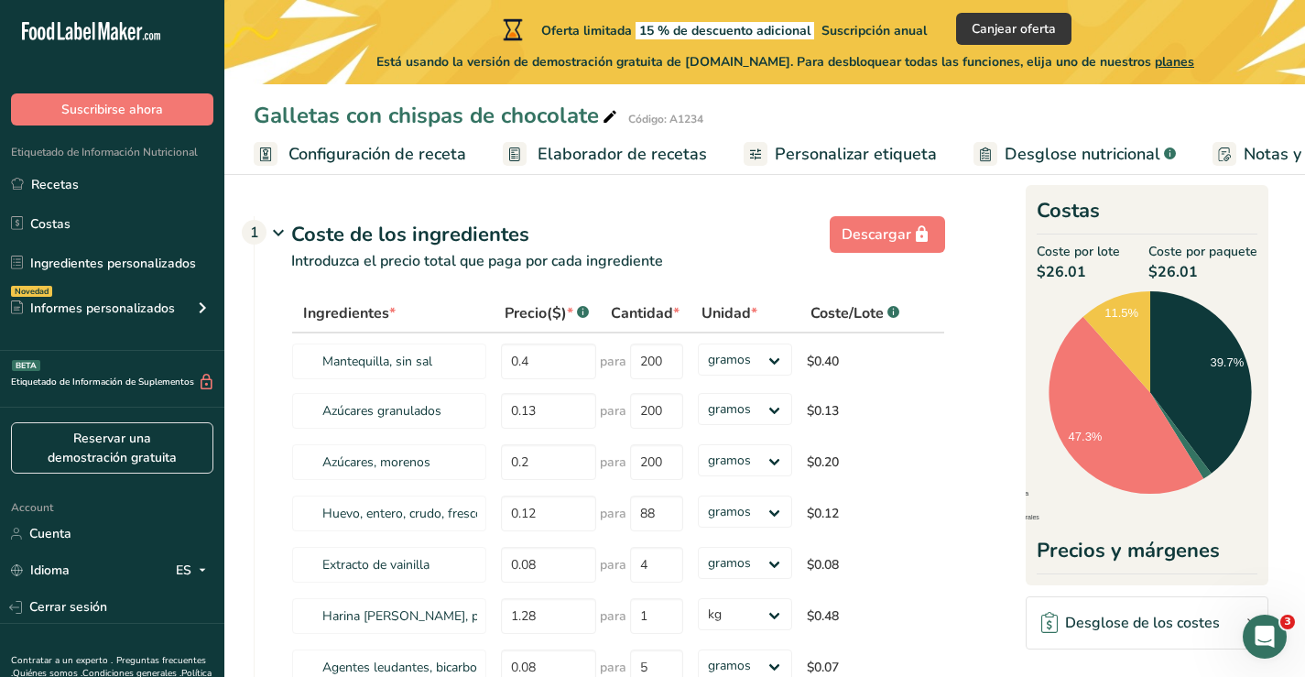
click at [365, 147] on span "Configuración de receta" at bounding box center [378, 154] width 178 height 25
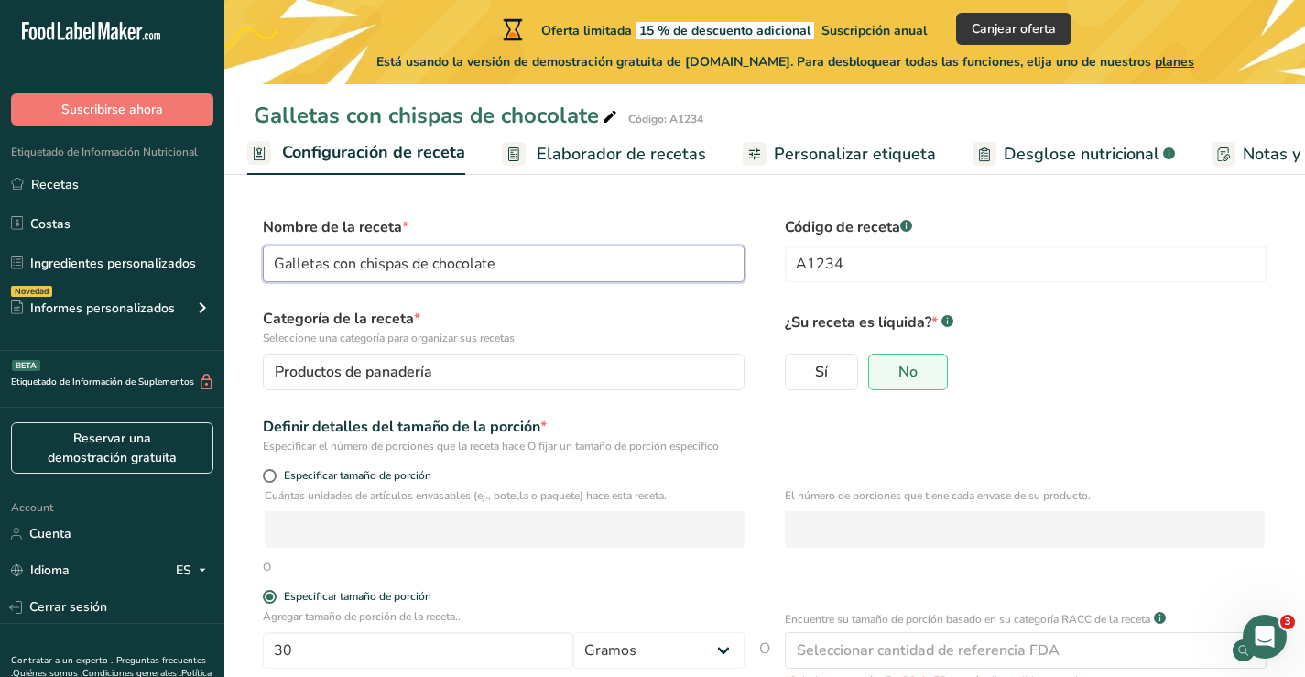
click at [656, 263] on input "Galletas con chispas de chocolate" at bounding box center [504, 263] width 482 height 37
drag, startPoint x: 627, startPoint y: 271, endPoint x: 0, endPoint y: 165, distance: 636.4
click at [0, 165] on div ".a-20{fill:#fff;} Suscribirse ahora Etiquetado de Información Nutricional Recet…" at bounding box center [652, 422] width 1305 height 844
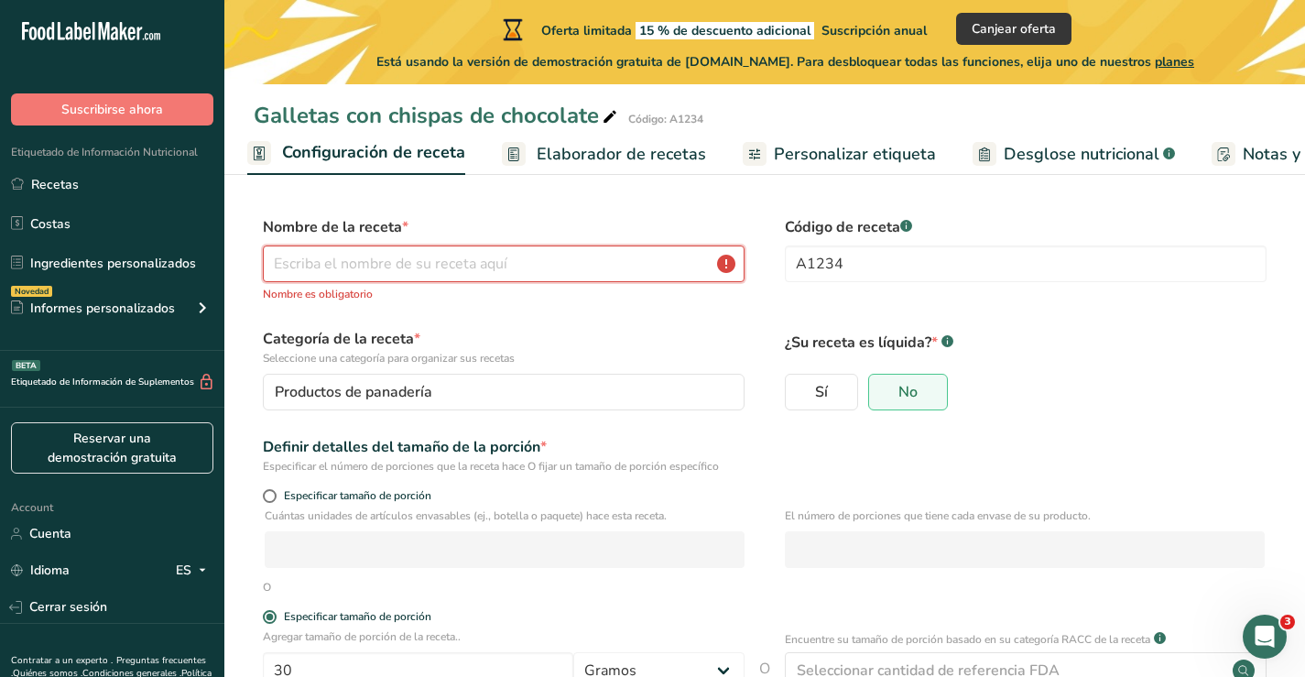
click at [303, 256] on input "text" at bounding box center [504, 263] width 482 height 37
click at [56, 521] on link "Cuenta" at bounding box center [112, 534] width 224 height 32
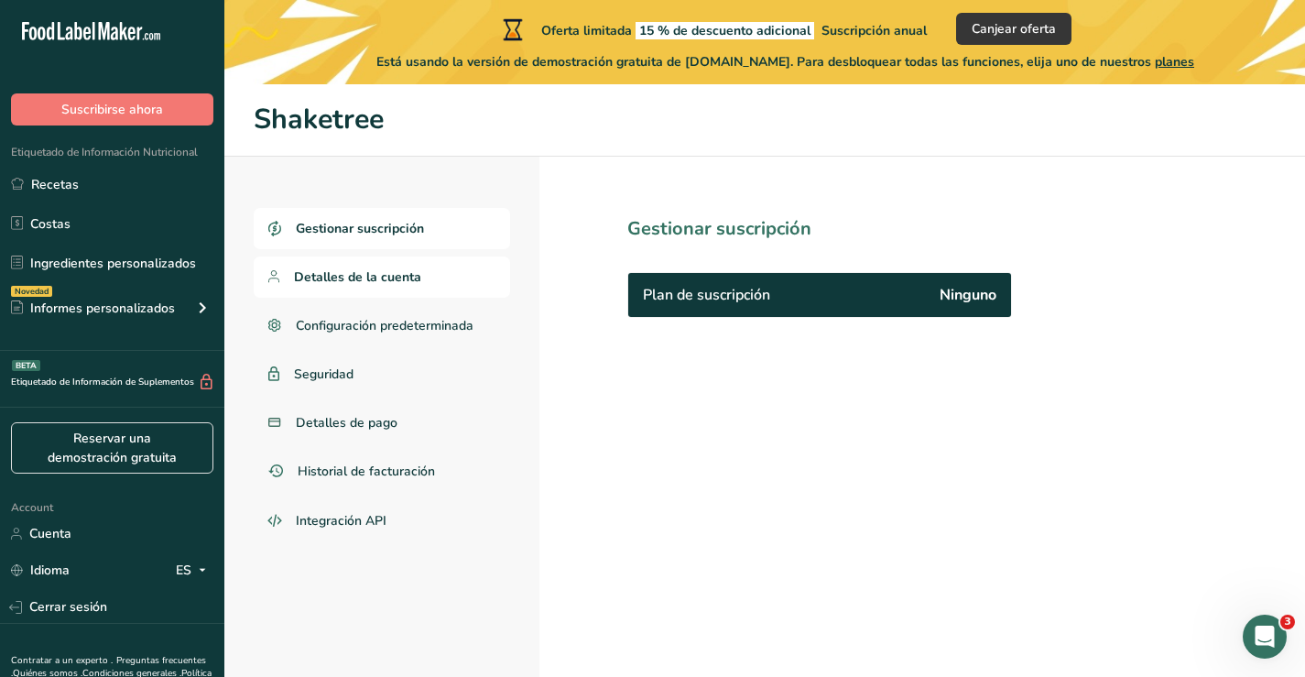
click at [360, 275] on span "Detalles de la cuenta" at bounding box center [357, 276] width 127 height 19
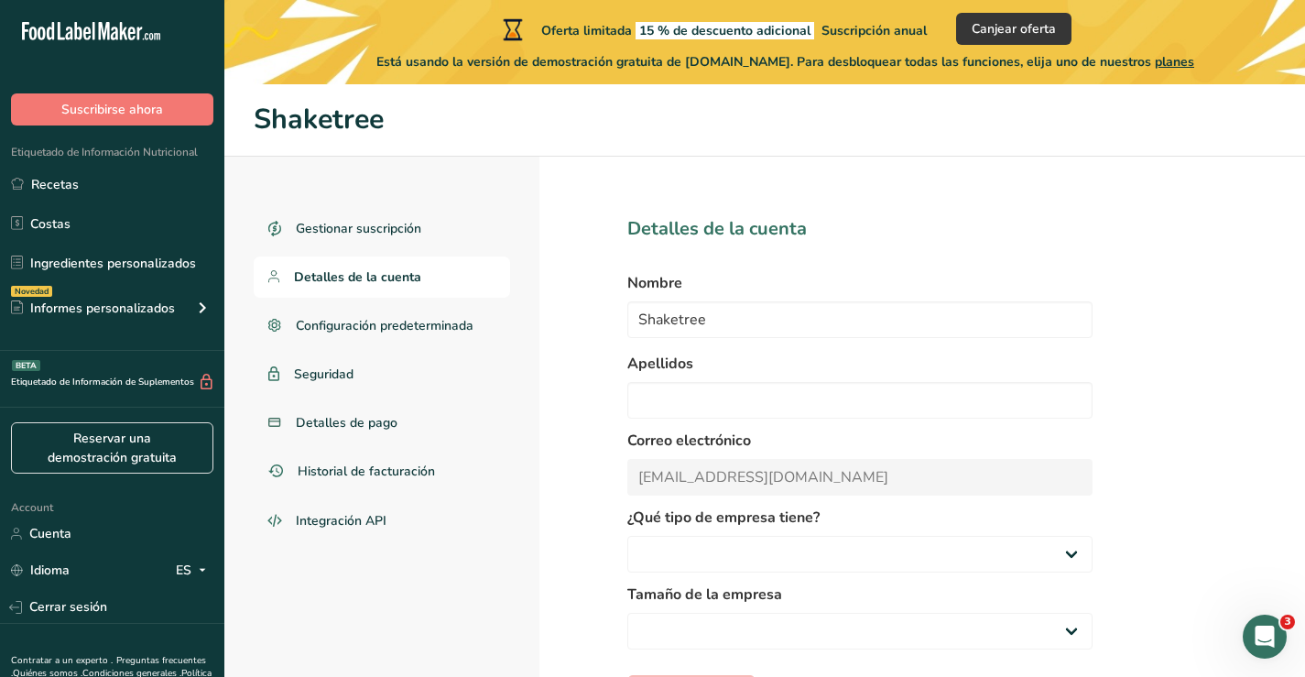
select select
select select "8"
click at [396, 327] on span "Configuración predeterminada" at bounding box center [386, 325] width 181 height 19
select select "Other"
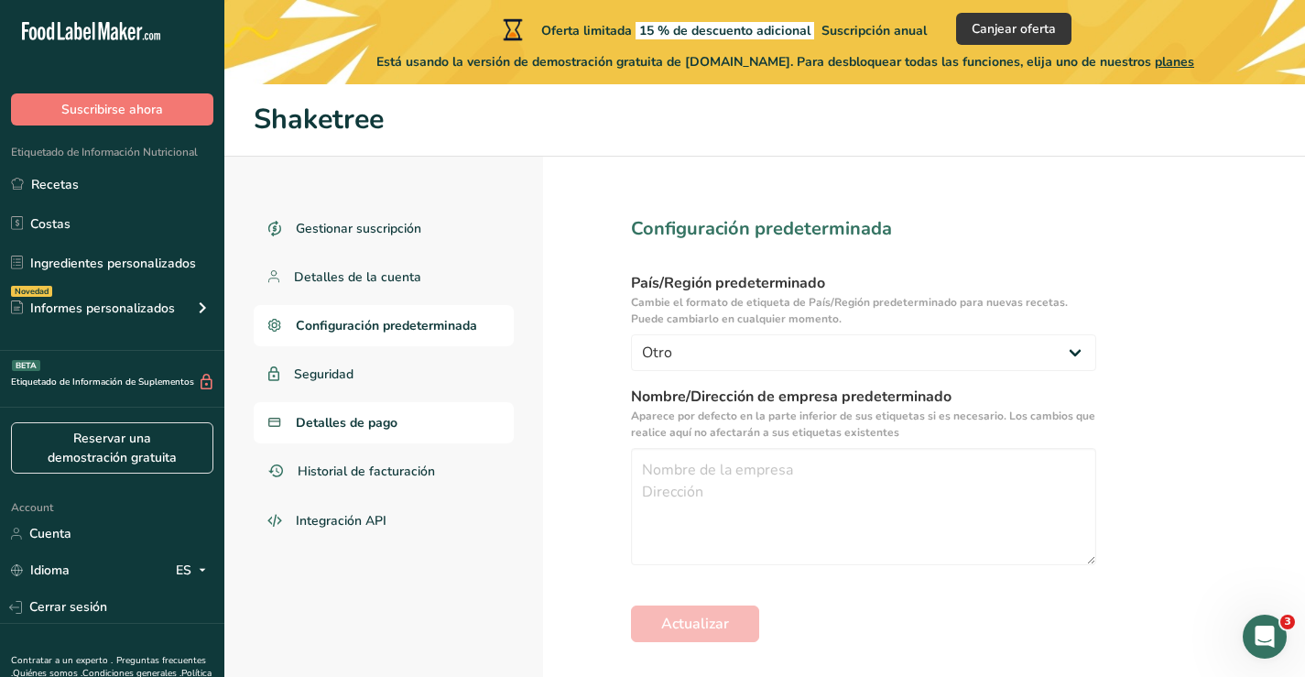
click at [372, 419] on span "Detalles de pago" at bounding box center [347, 422] width 102 height 19
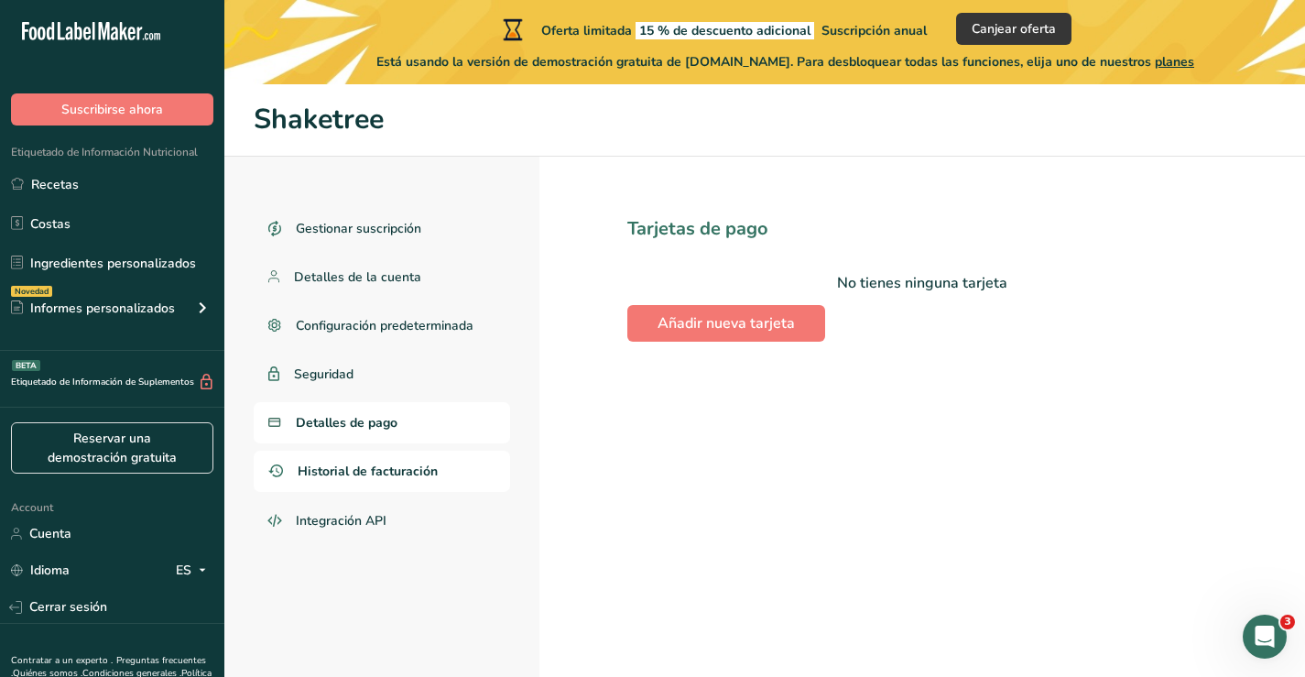
click at [377, 476] on span "Historial de facturación" at bounding box center [368, 471] width 140 height 19
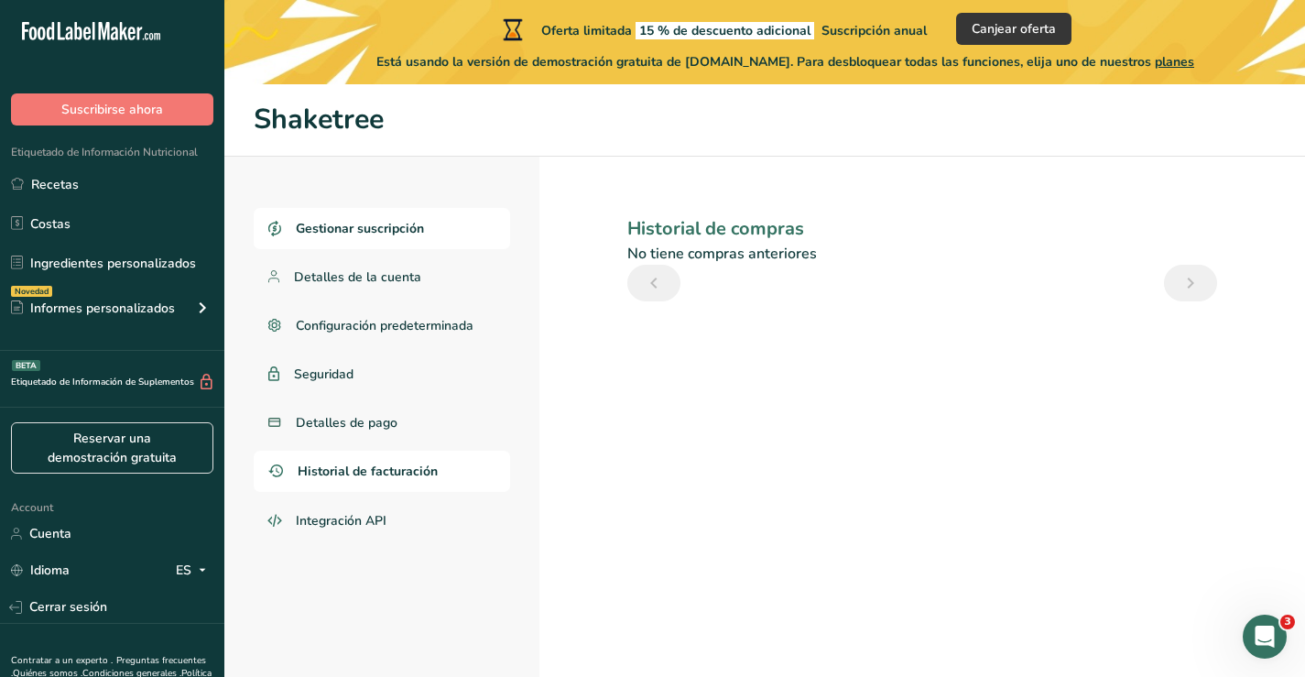
click at [342, 230] on span "Gestionar suscripción" at bounding box center [360, 228] width 128 height 19
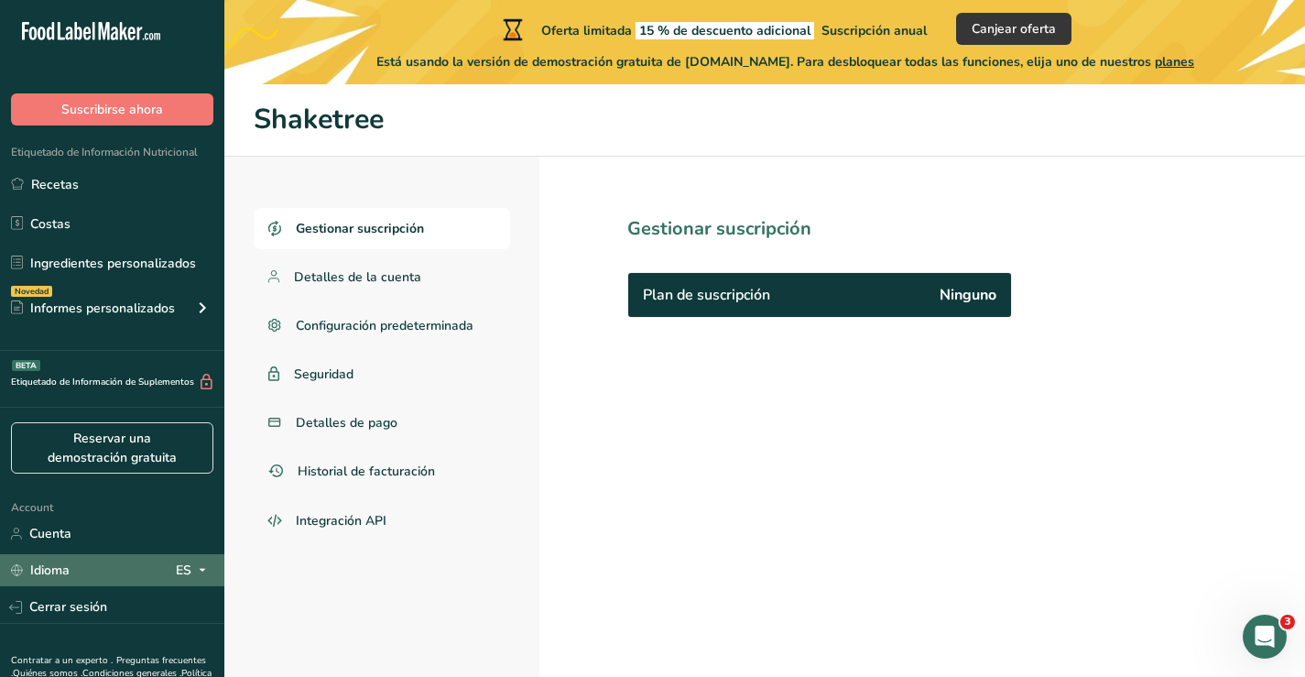
click at [86, 572] on div "Idioma ES" at bounding box center [112, 570] width 202 height 32
click at [86, 636] on div "Spanish" at bounding box center [100, 638] width 128 height 34
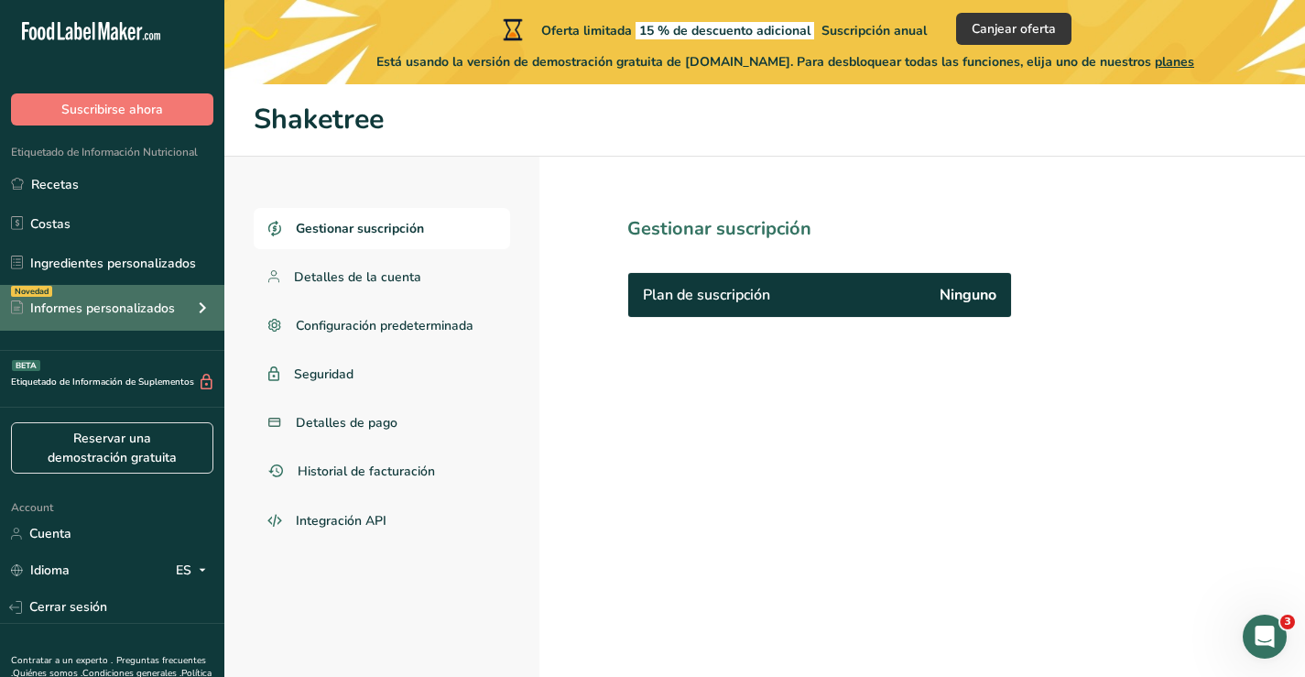
click at [126, 299] on div "Informes personalizados" at bounding box center [93, 308] width 164 height 19
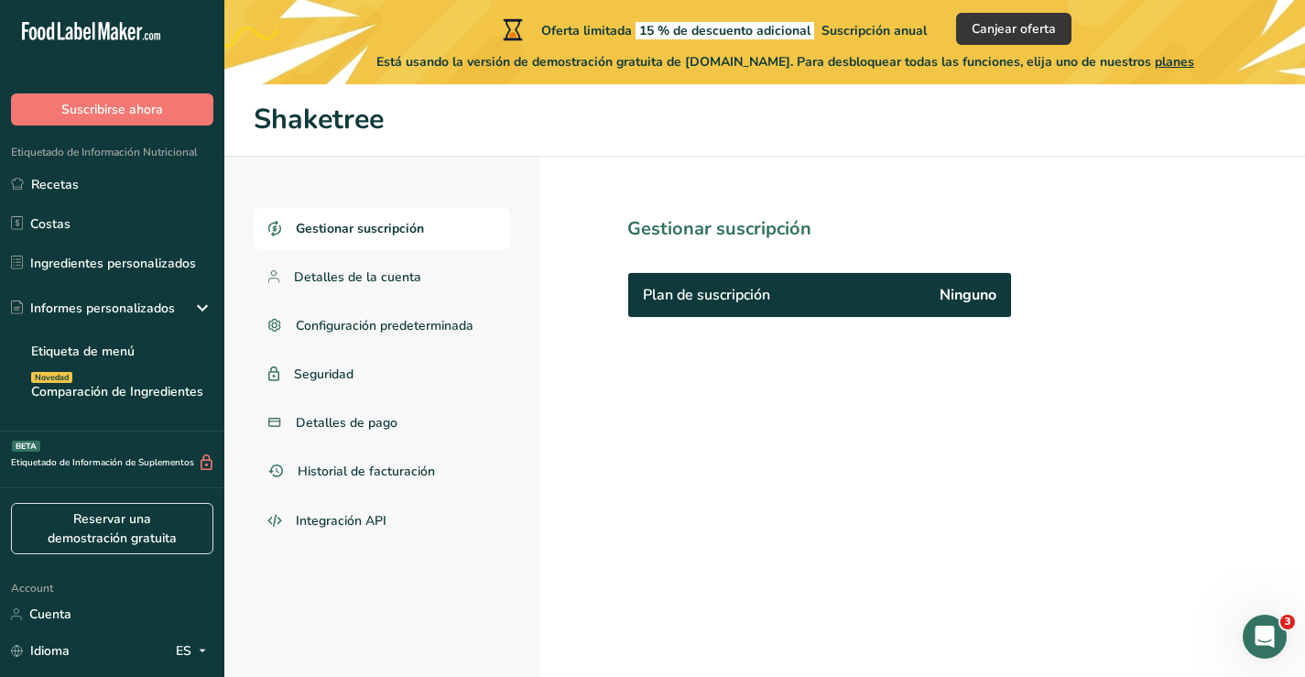
click at [1194, 60] on span "planes" at bounding box center [1174, 61] width 39 height 17
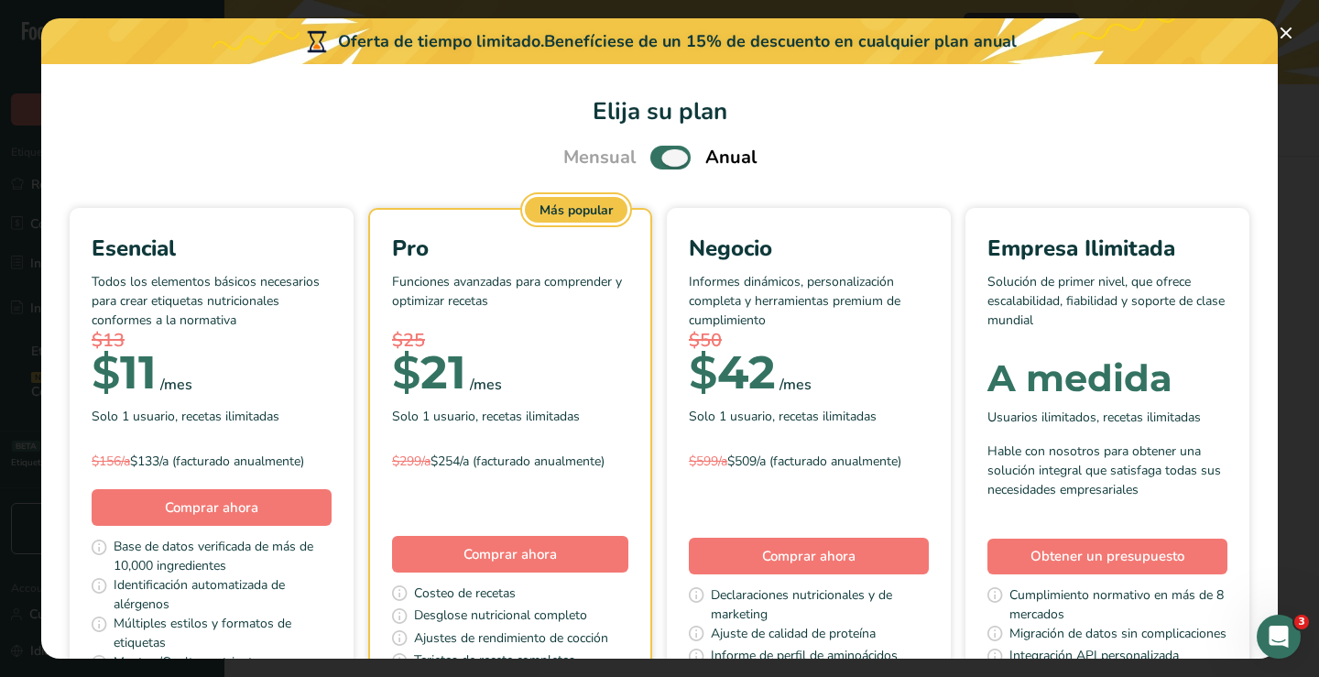
click at [650, 155] on span "Pick Your Pricing Plan Modal" at bounding box center [670, 157] width 40 height 23
click at [650, 155] on input "Pick Your Pricing Plan Modal" at bounding box center [656, 158] width 12 height 12
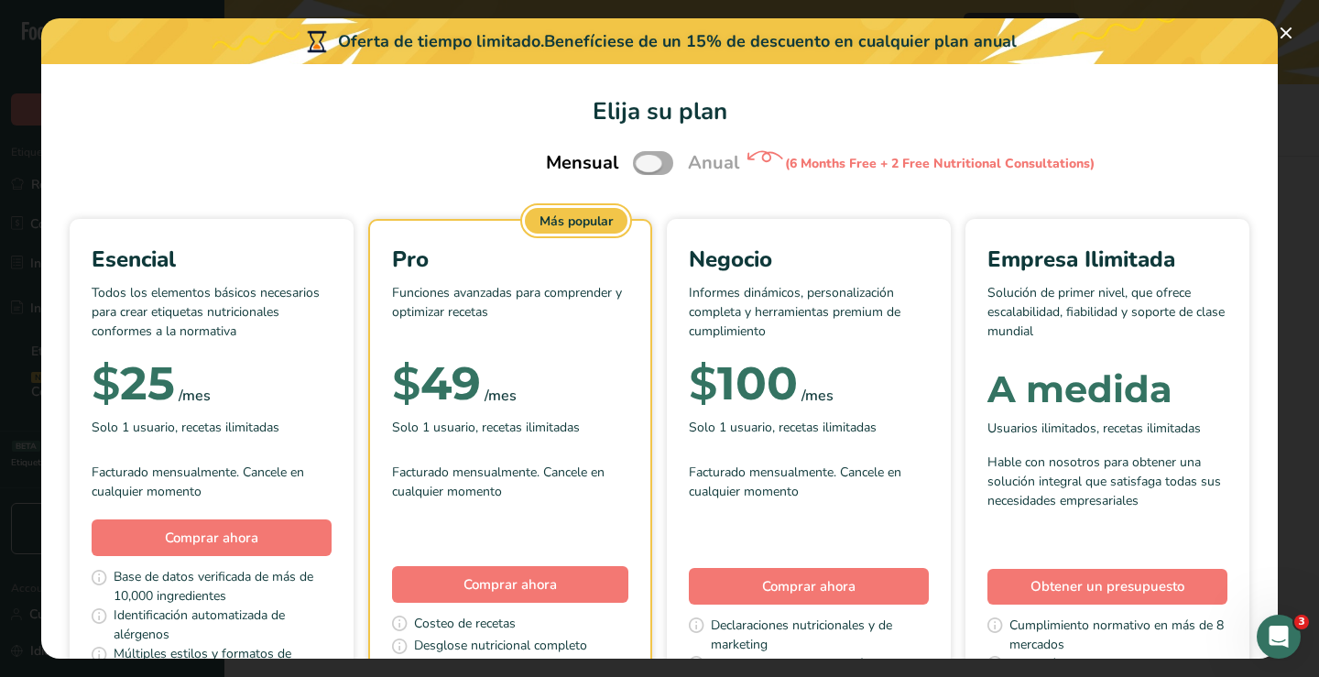
click at [658, 162] on span "Pick Your Pricing Plan Modal" at bounding box center [653, 162] width 40 height 23
click at [645, 162] on input "Pick Your Pricing Plan Modal" at bounding box center [639, 164] width 12 height 12
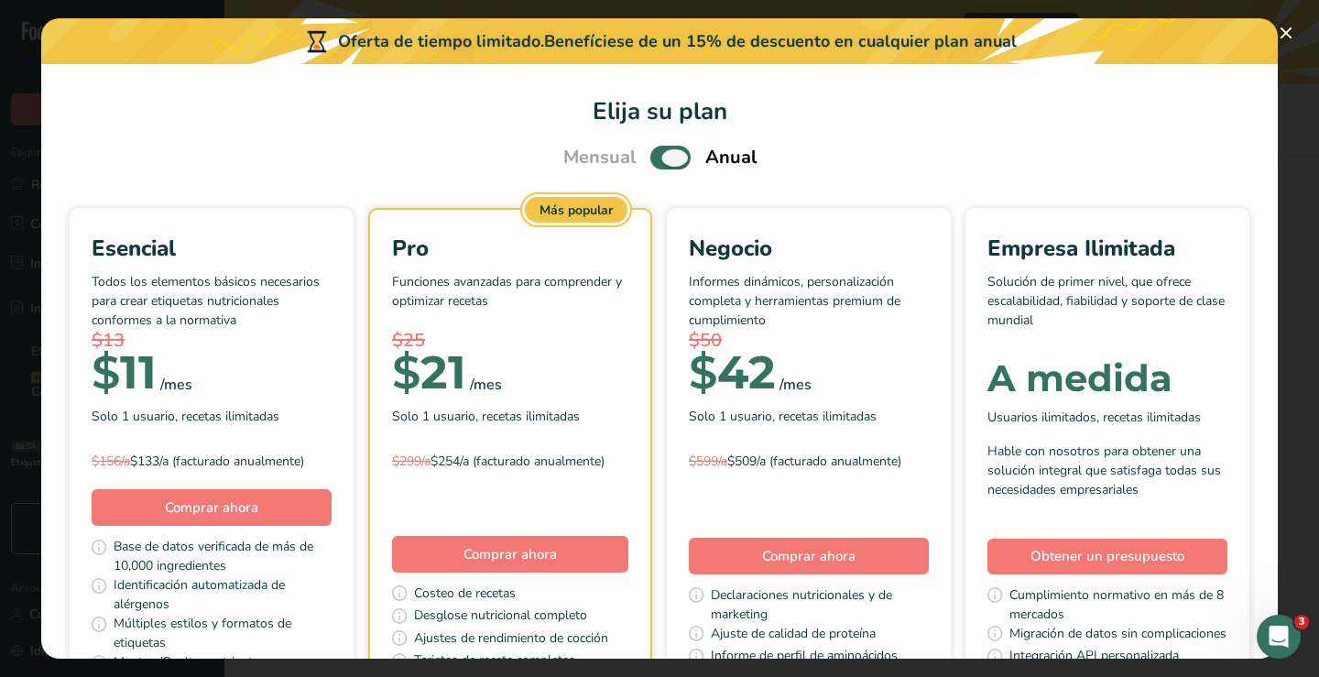
click at [654, 155] on span "Pick Your Pricing Plan Modal" at bounding box center [670, 157] width 40 height 23
click at [654, 155] on input "Pick Your Pricing Plan Modal" at bounding box center [656, 158] width 12 height 12
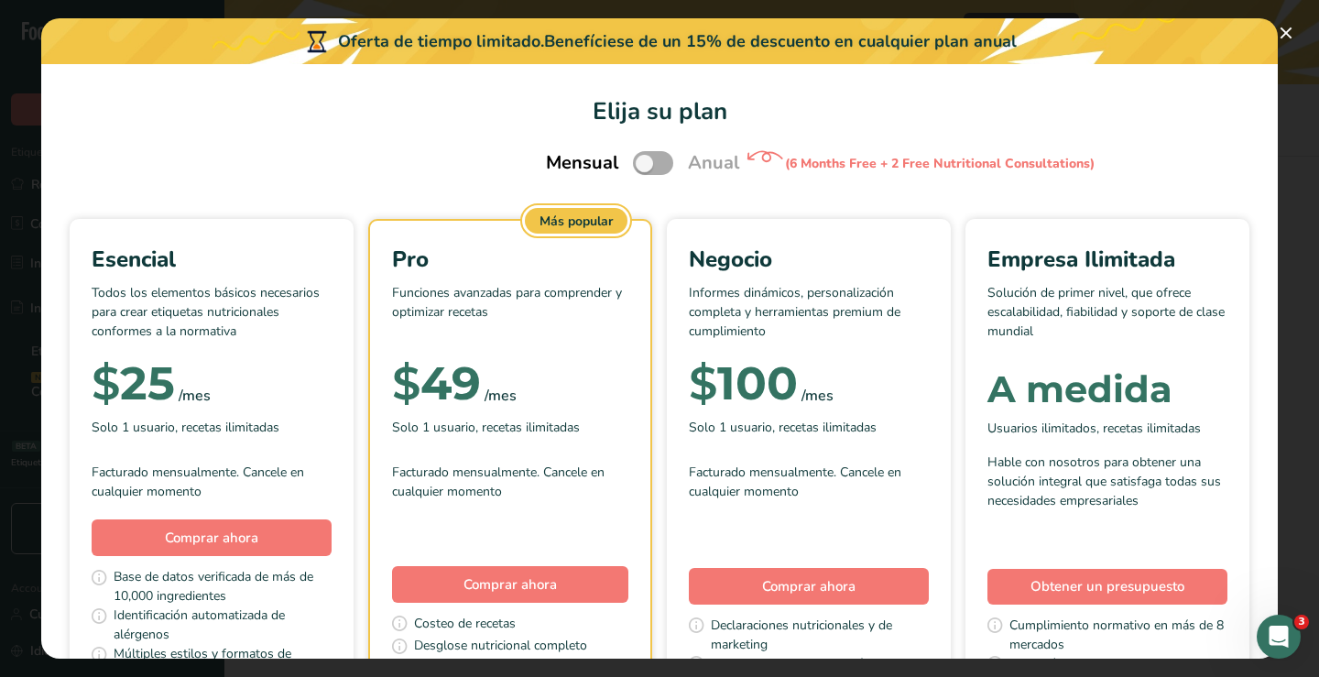
click at [658, 161] on span "Pick Your Pricing Plan Modal" at bounding box center [653, 162] width 40 height 23
click at [645, 161] on input "Pick Your Pricing Plan Modal" at bounding box center [639, 164] width 12 height 12
checkbox input "true"
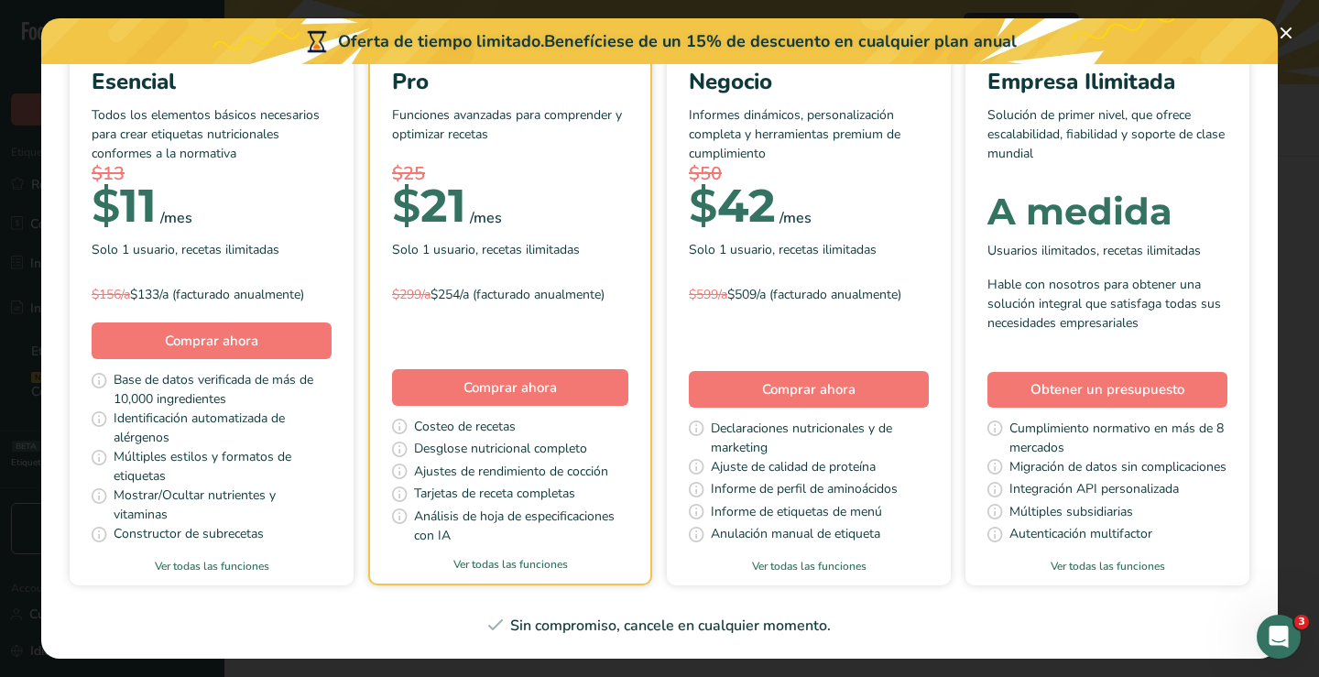
scroll to position [183, 0]
click at [354, 558] on link "Ver todas las funciones" at bounding box center [212, 566] width 284 height 16
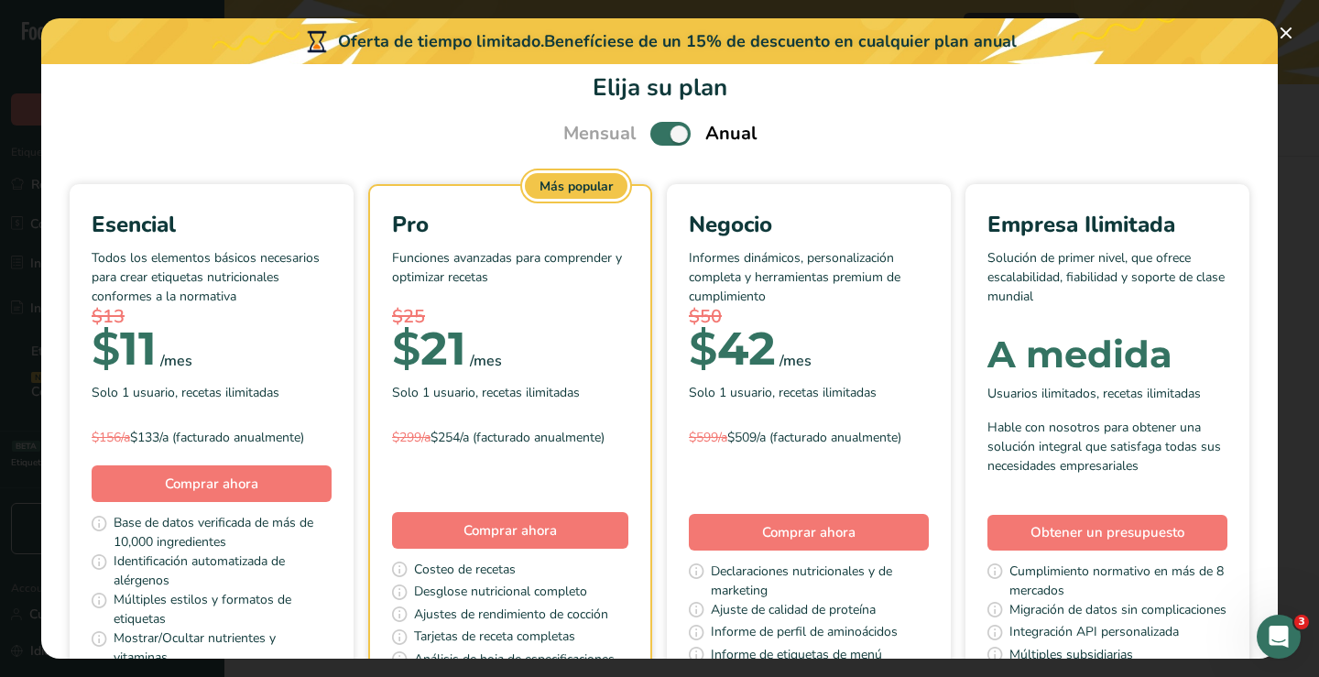
scroll to position [0, 0]
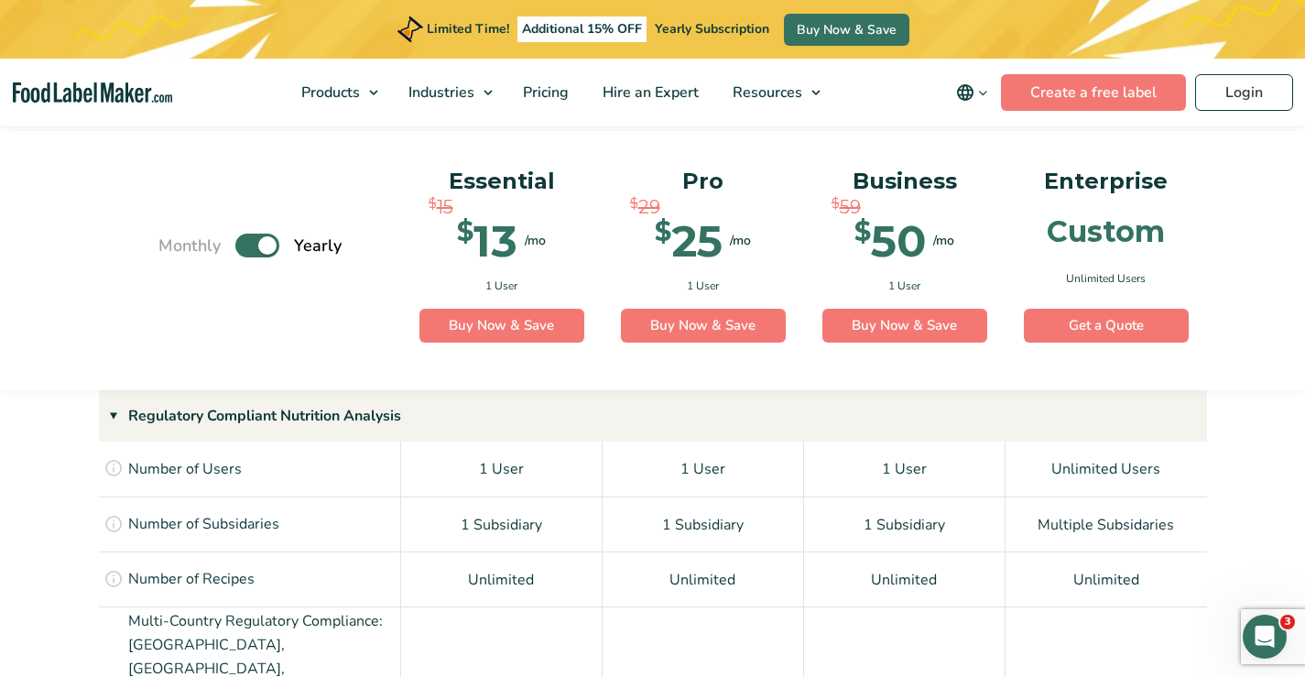
click at [252, 242] on label "Toggle" at bounding box center [257, 246] width 44 height 24
click at [174, 242] on input "Toggle" at bounding box center [168, 246] width 12 height 12
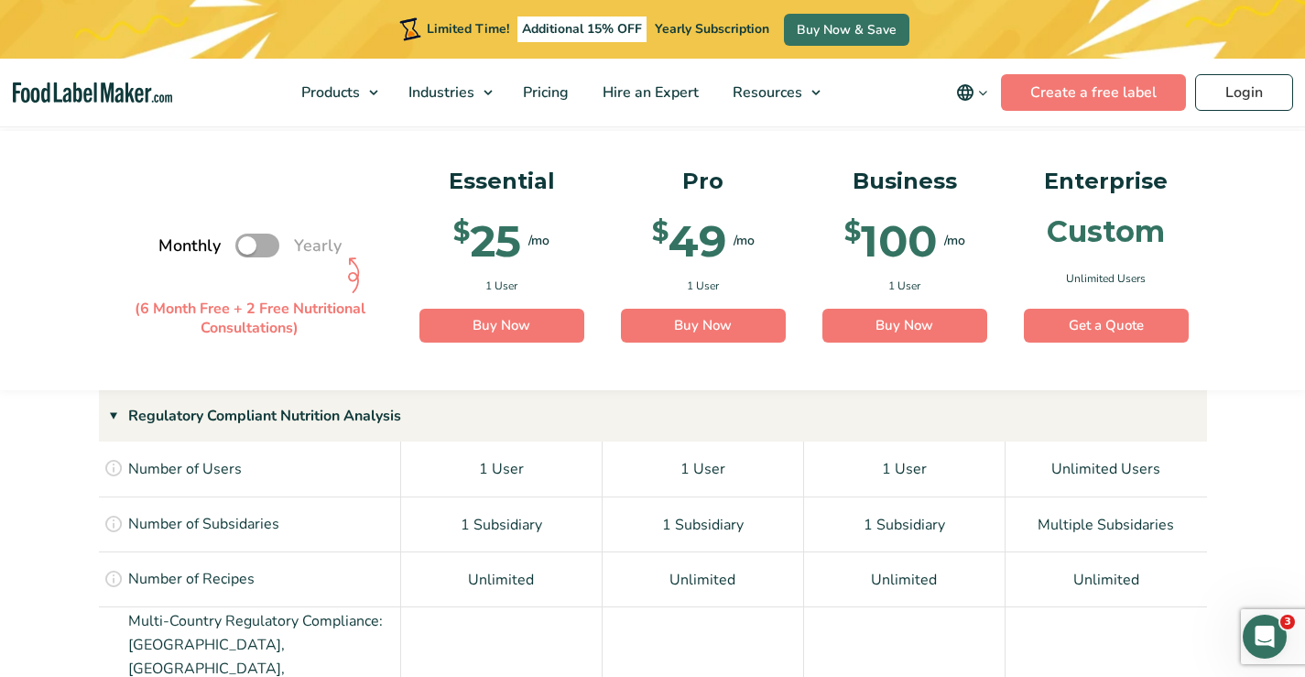
click at [272, 245] on label "Toggle" at bounding box center [257, 246] width 44 height 24
click at [174, 245] on input "Toggle" at bounding box center [168, 246] width 12 height 12
checkbox input "true"
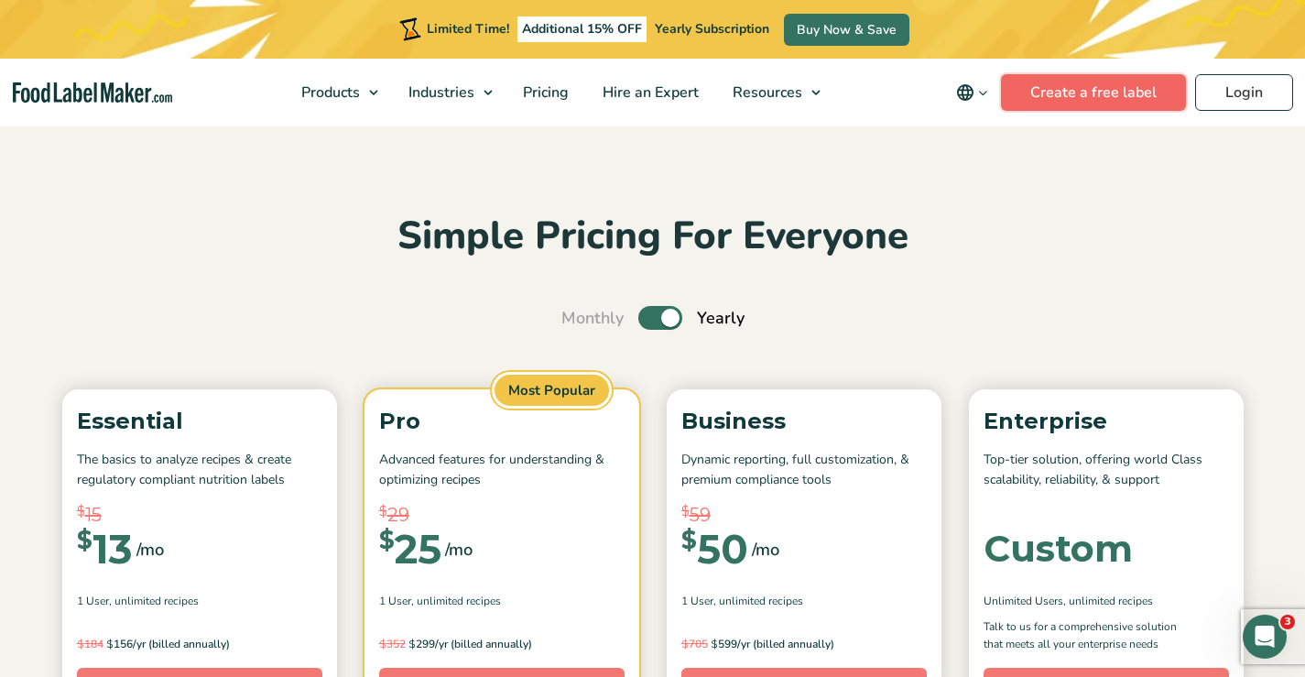
click at [1075, 91] on link "Create a free label" at bounding box center [1093, 92] width 185 height 37
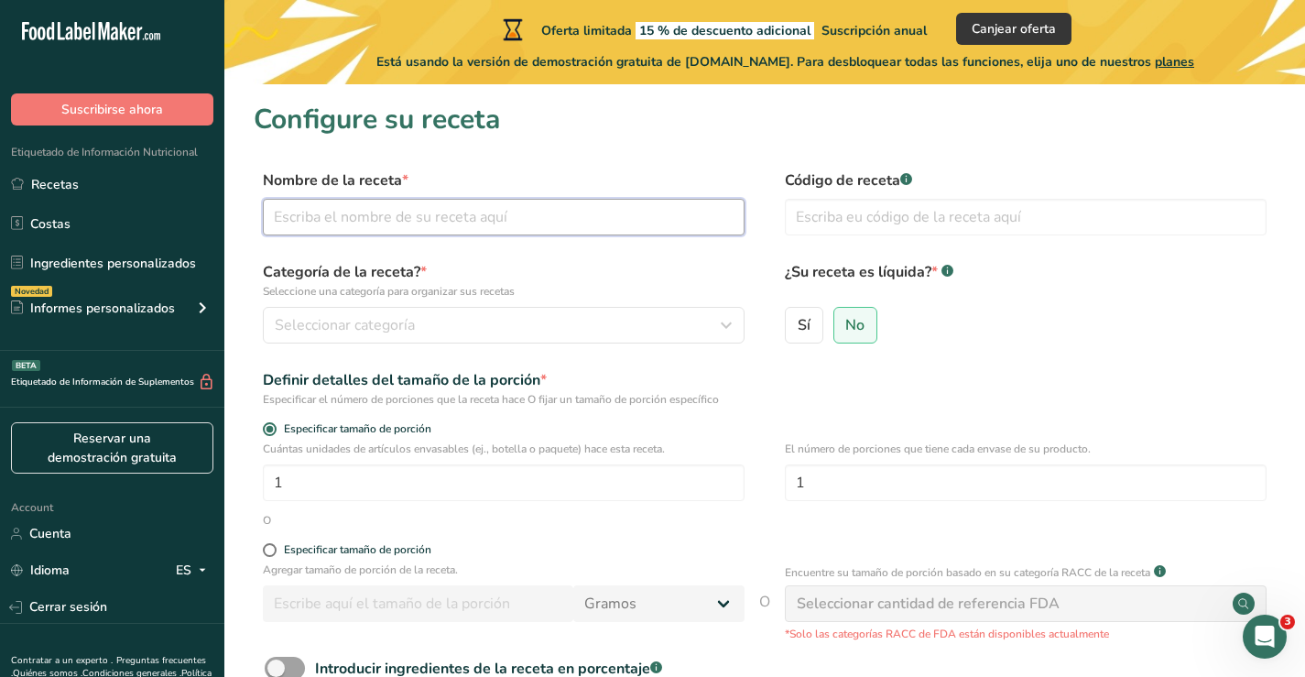
click at [564, 217] on input "text" at bounding box center [504, 217] width 482 height 37
type input "Harina de plátano Hawaiano Orgánico"
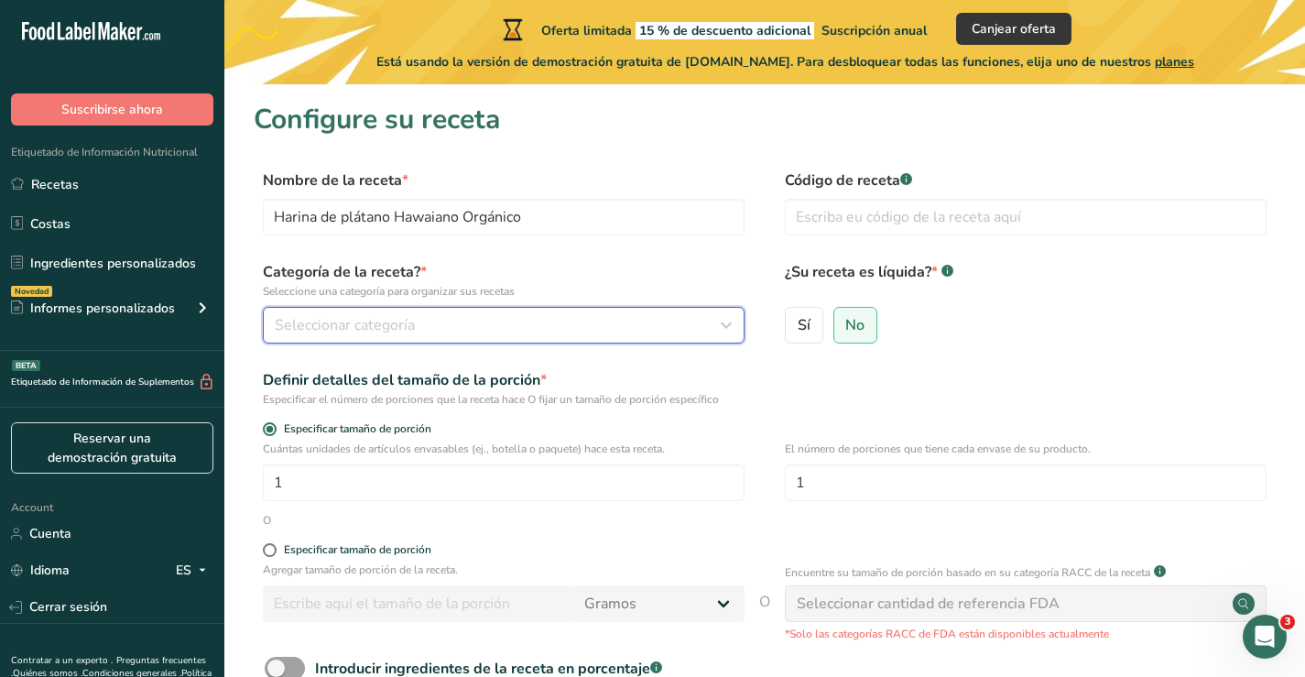
click at [494, 327] on div "Seleccionar categoría" at bounding box center [498, 325] width 447 height 22
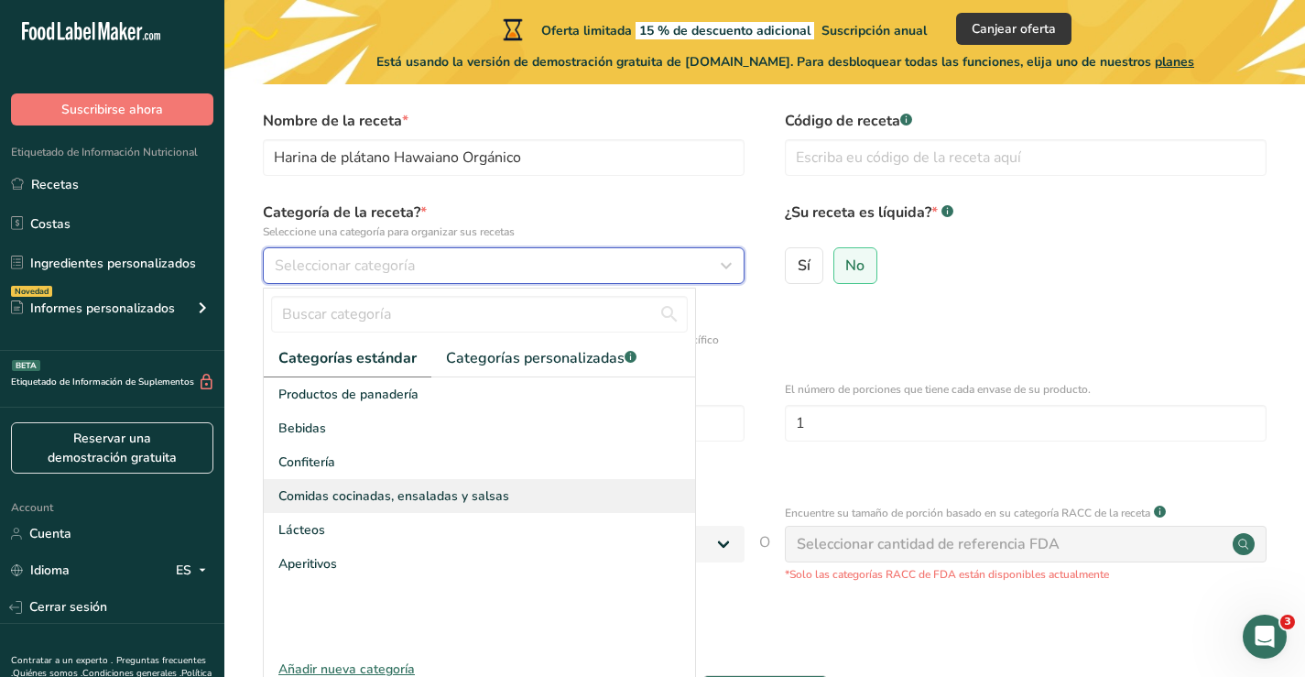
scroll to position [92, 0]
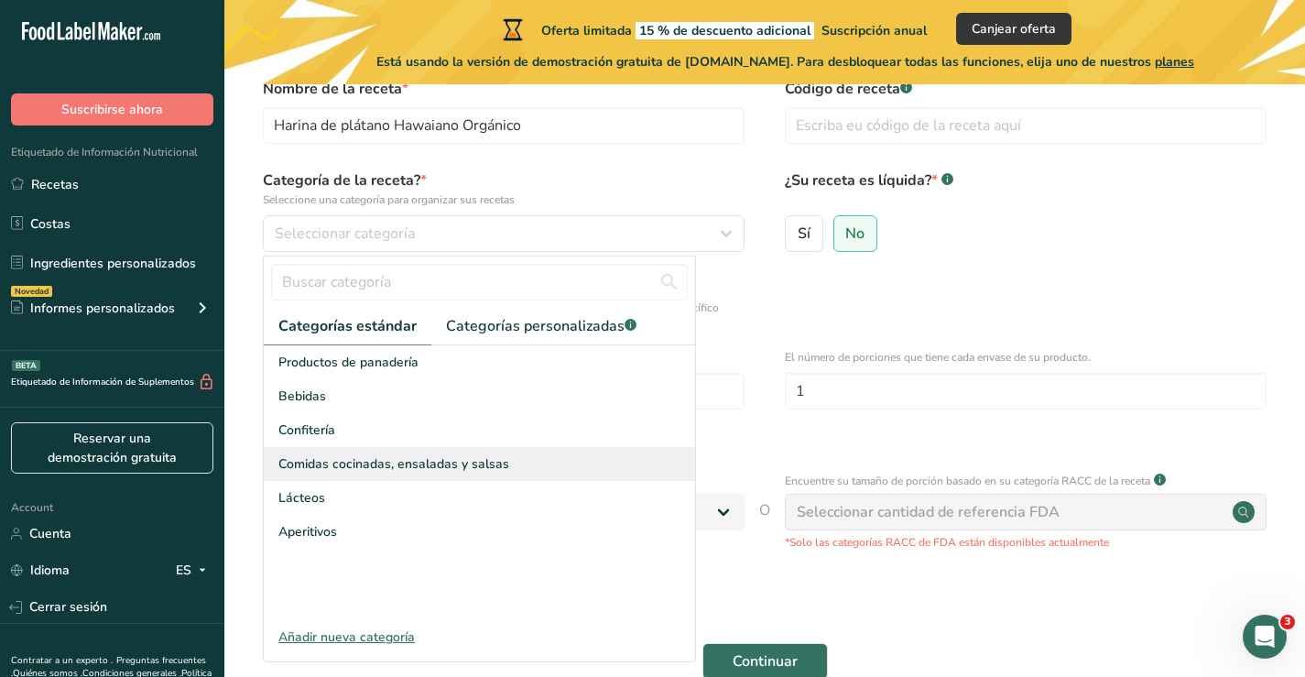
click at [409, 459] on span "Comidas cocinadas, ensaladas y salsas" at bounding box center [393, 463] width 231 height 19
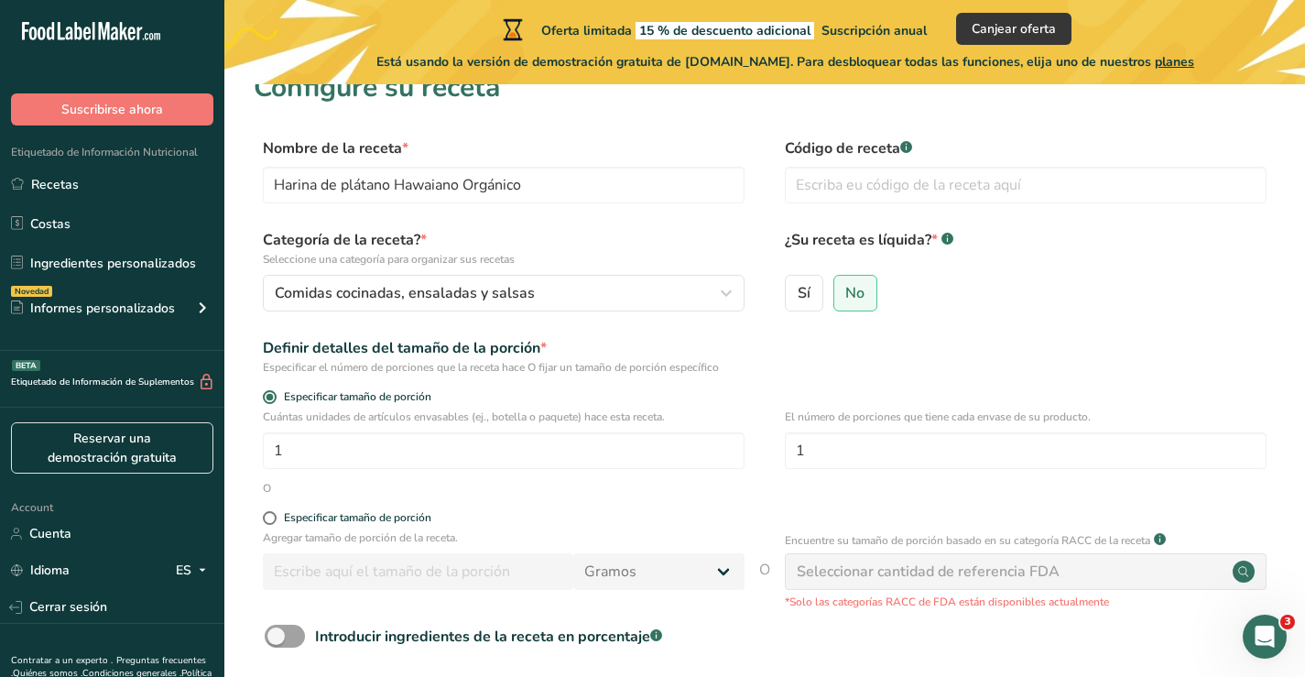
scroll to position [0, 0]
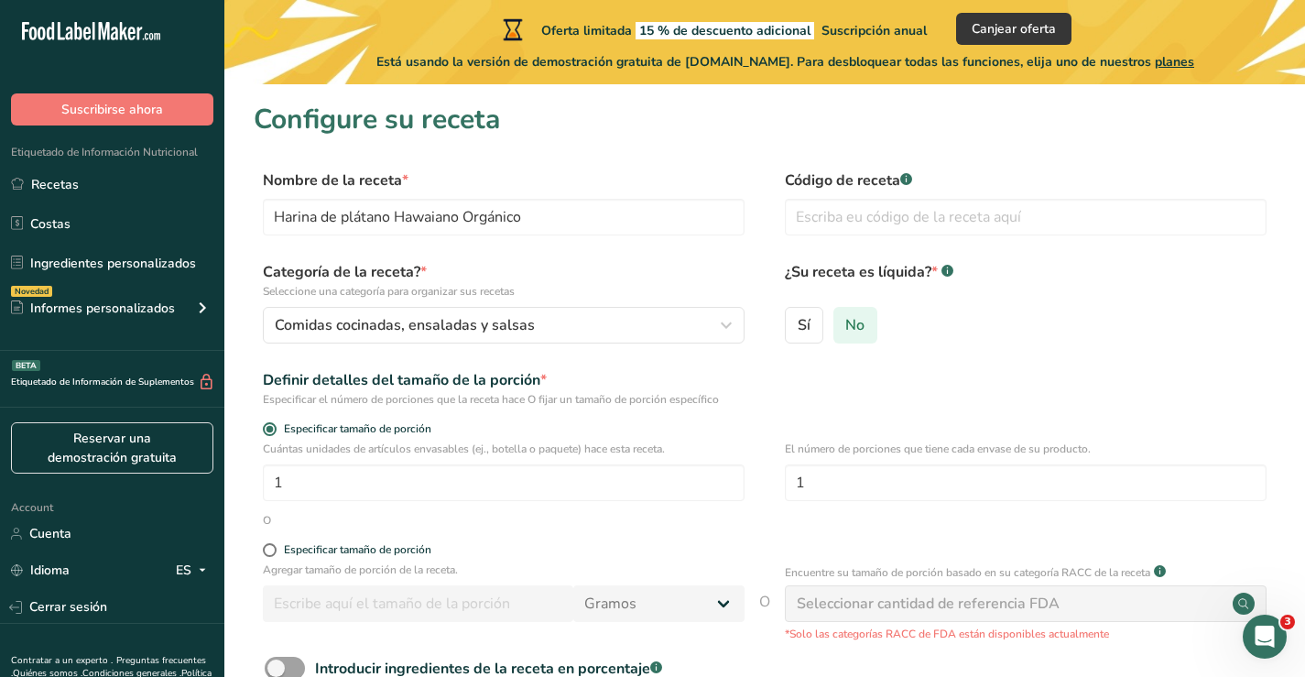
click at [856, 321] on span "No" at bounding box center [854, 325] width 19 height 18
click at [846, 321] on input "No" at bounding box center [840, 325] width 12 height 12
click at [881, 214] on input "text" at bounding box center [1026, 217] width 482 height 37
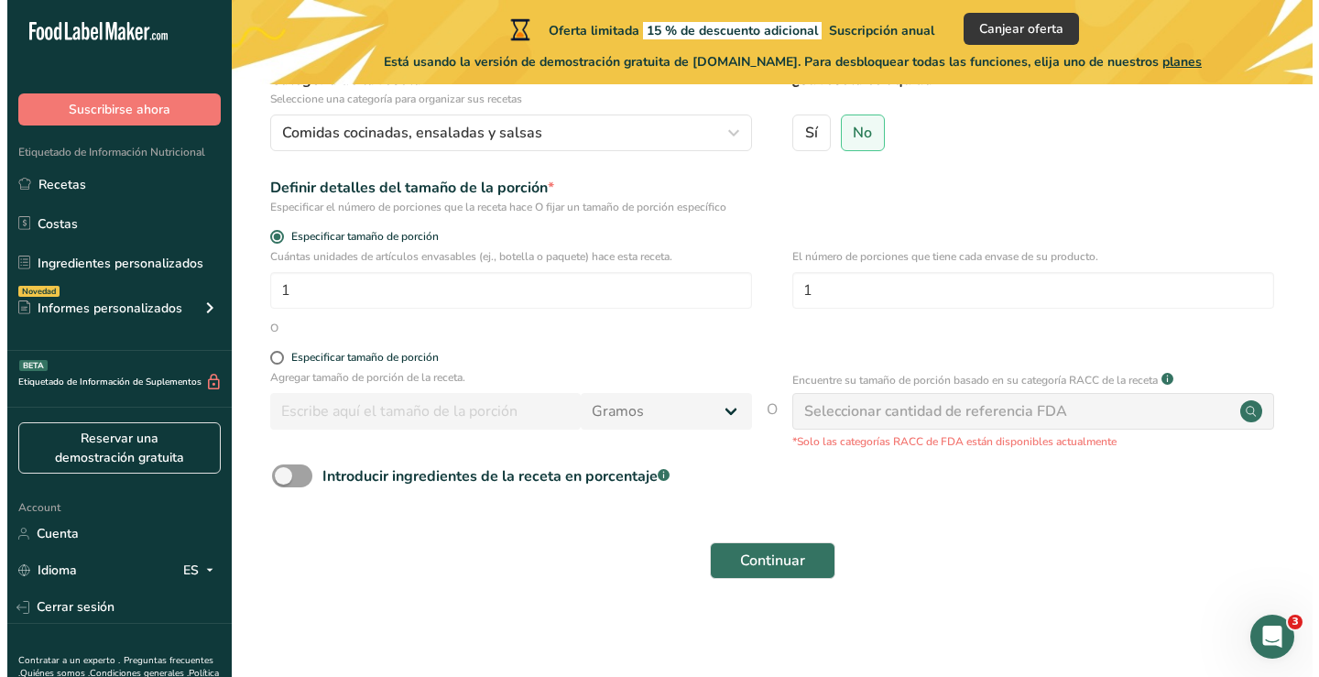
scroll to position [193, 0]
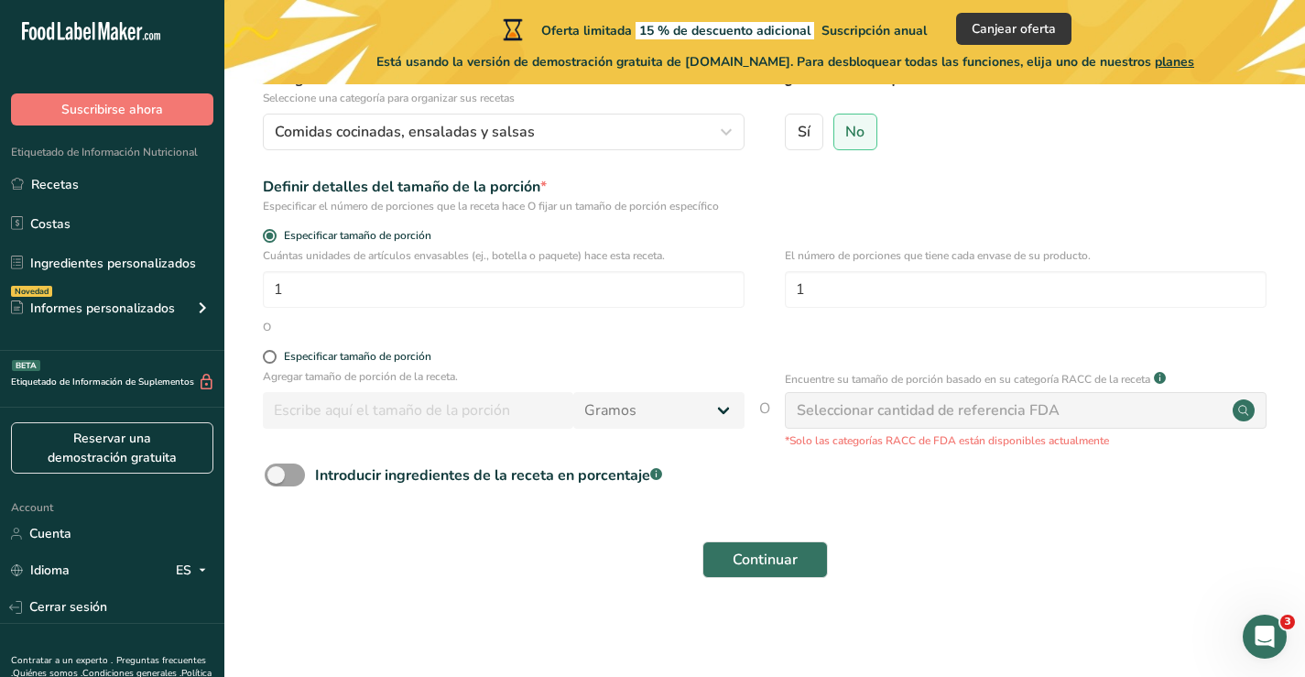
type input "00001999772024"
click at [262, 361] on div "Especificar tamaño de porción" at bounding box center [765, 359] width 1022 height 18
click at [266, 356] on span at bounding box center [270, 357] width 14 height 14
click at [266, 356] on input "Especificar tamaño de porción" at bounding box center [269, 357] width 12 height 12
radio input "true"
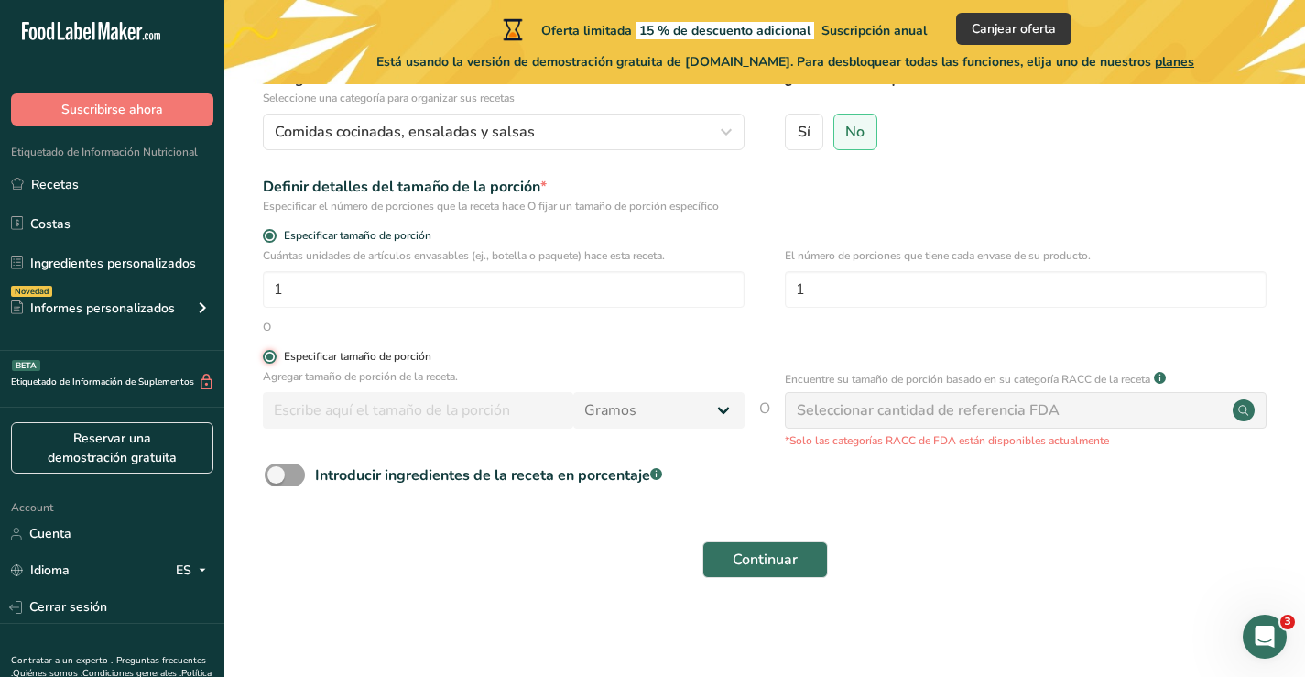
radio input "false"
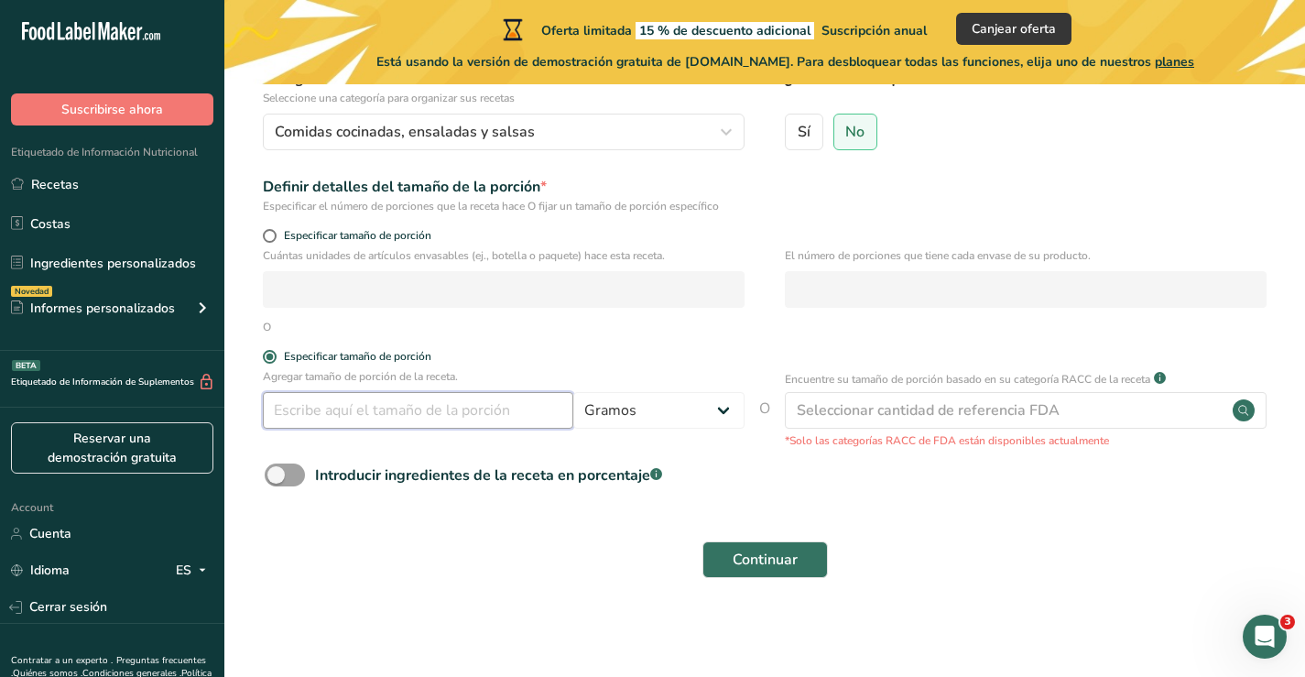
click at [311, 401] on input "number" at bounding box center [418, 410] width 311 height 37
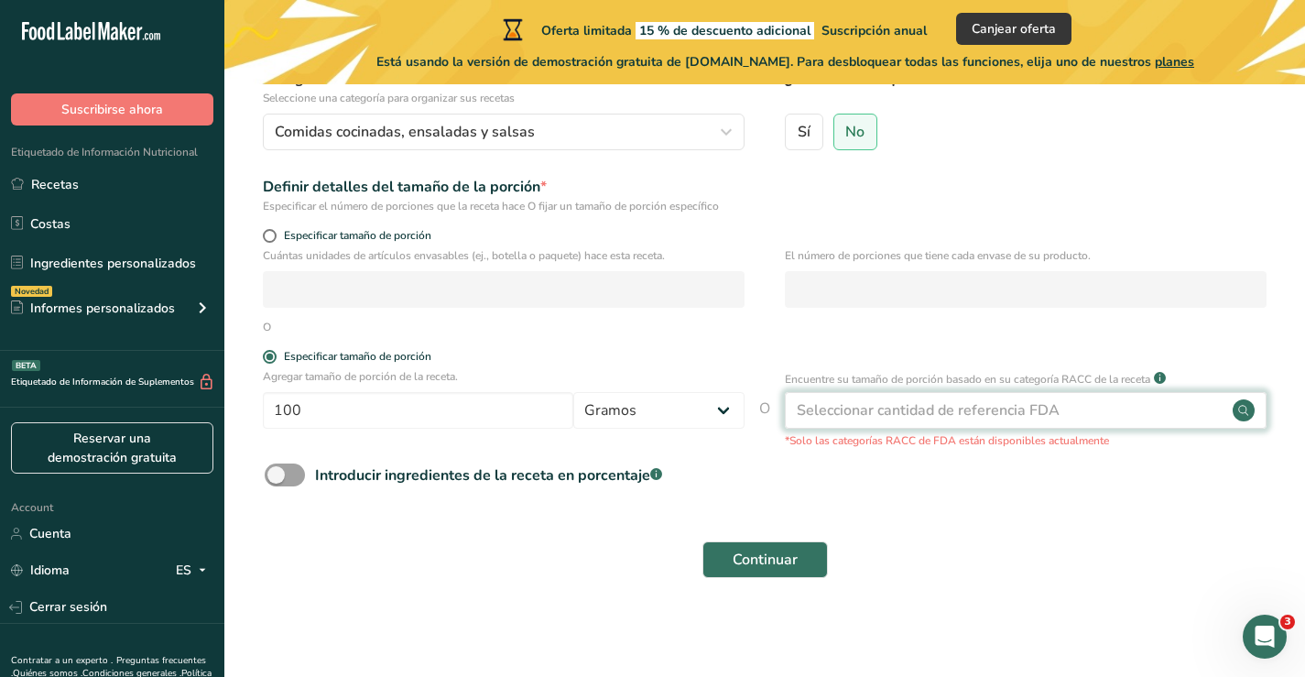
click at [836, 407] on div "Seleccionar cantidad de referencia FDA" at bounding box center [928, 410] width 263 height 22
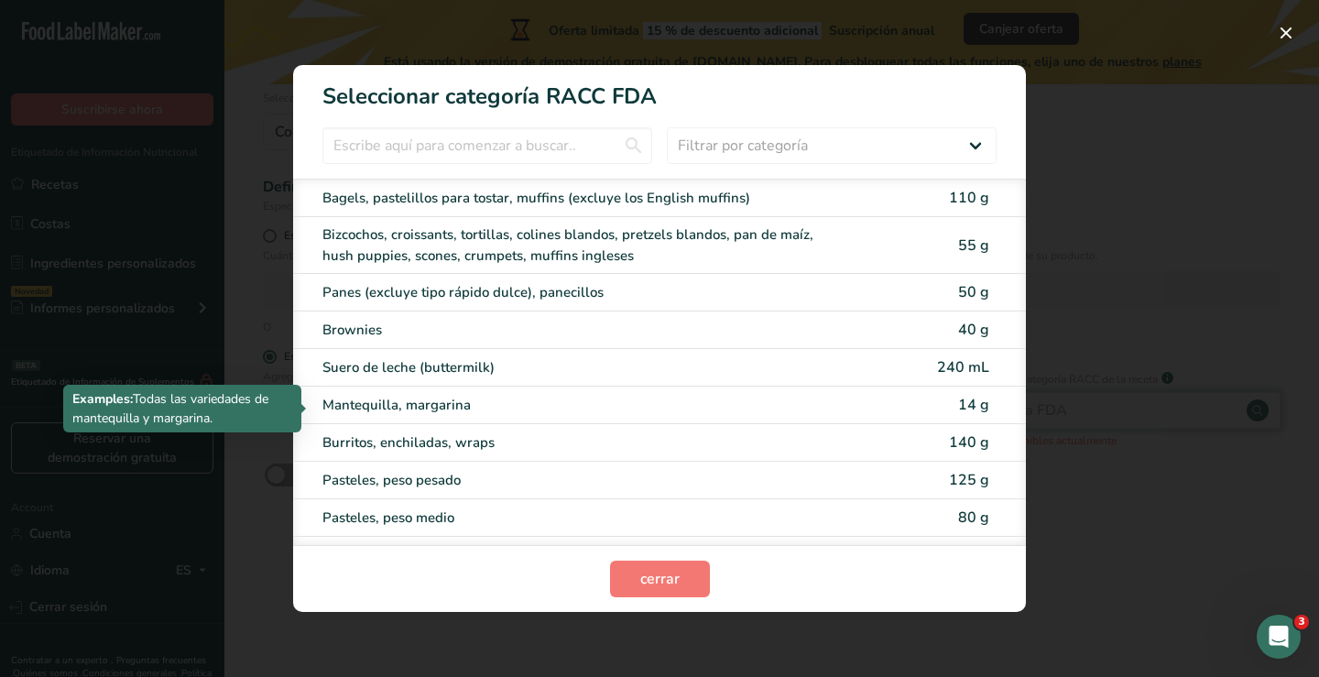
click at [836, 407] on div "Mantequilla, margarina" at bounding box center [628, 405] width 612 height 21
type input "14"
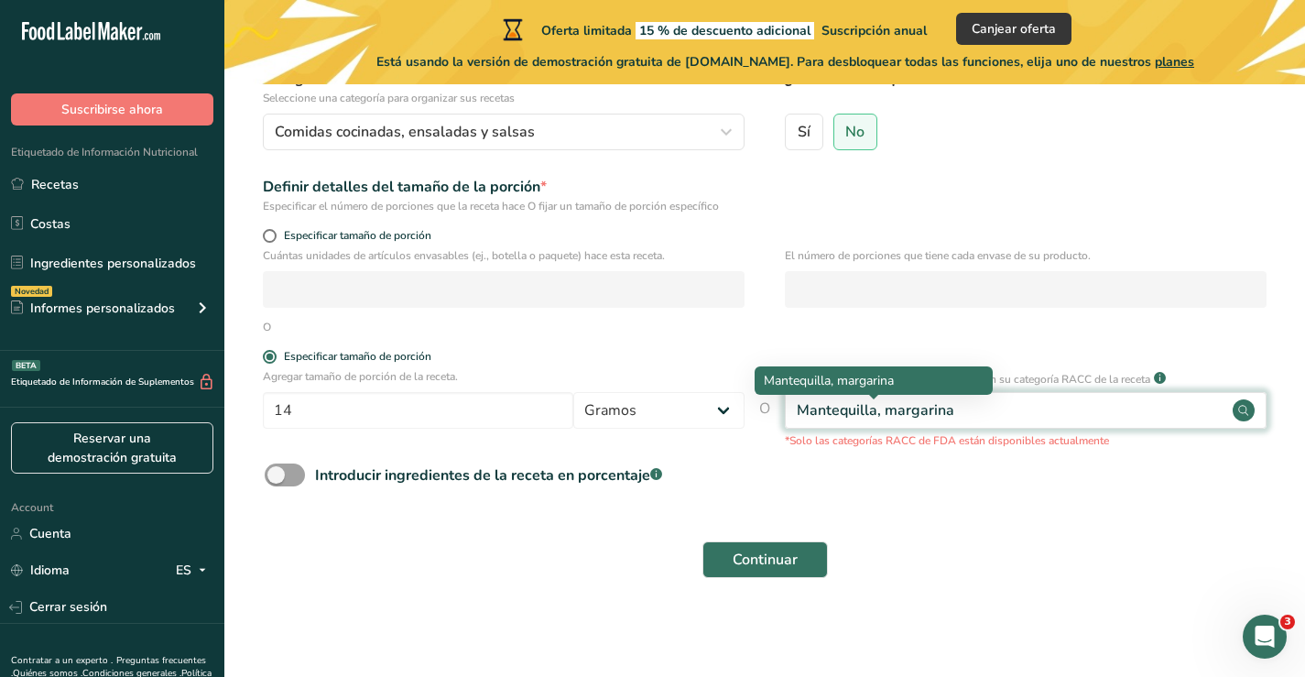
click at [839, 409] on div "Mantequilla, margarina" at bounding box center [876, 410] width 158 height 22
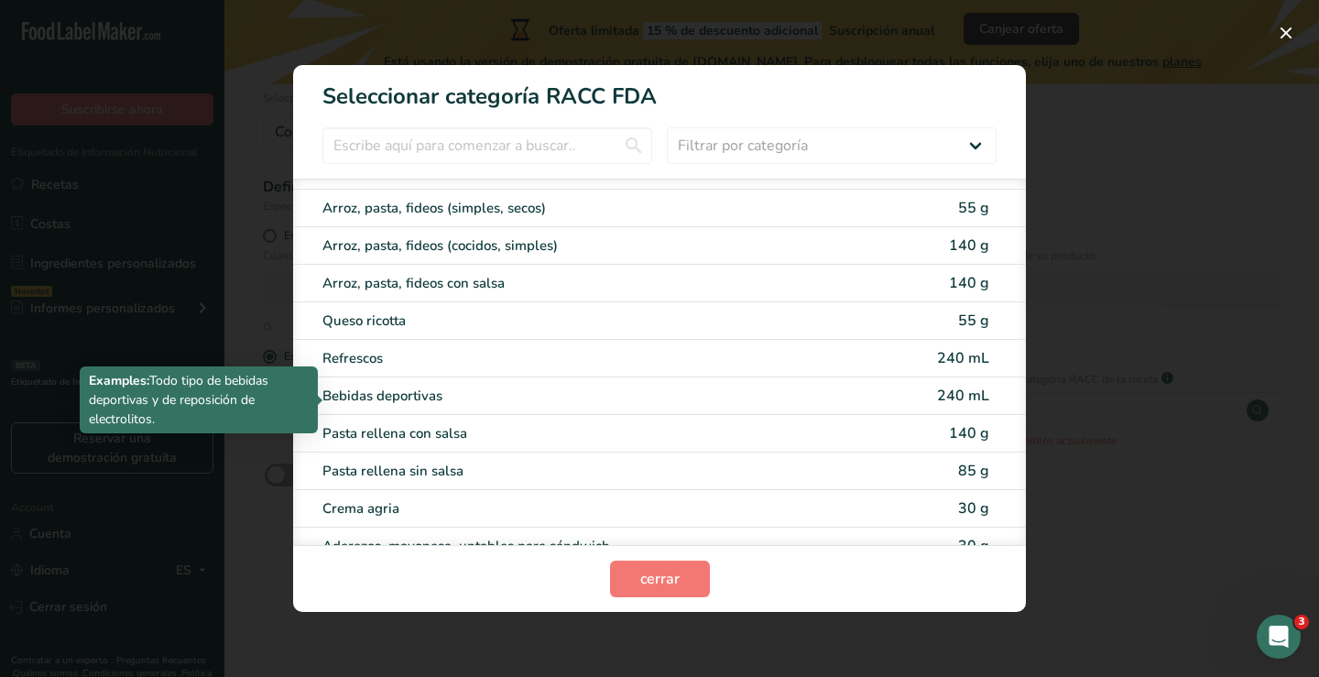
scroll to position [3068, 0]
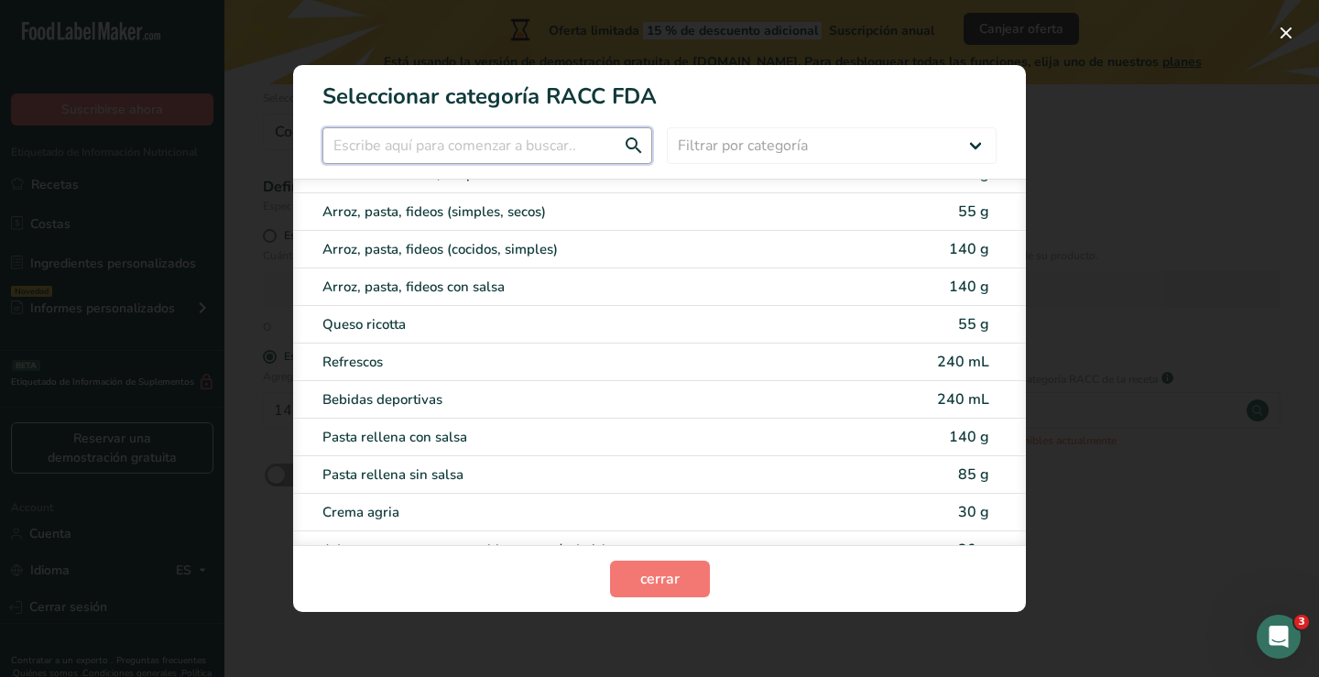
click at [526, 146] on input "RACC Category Selection Modal" at bounding box center [487, 145] width 330 height 37
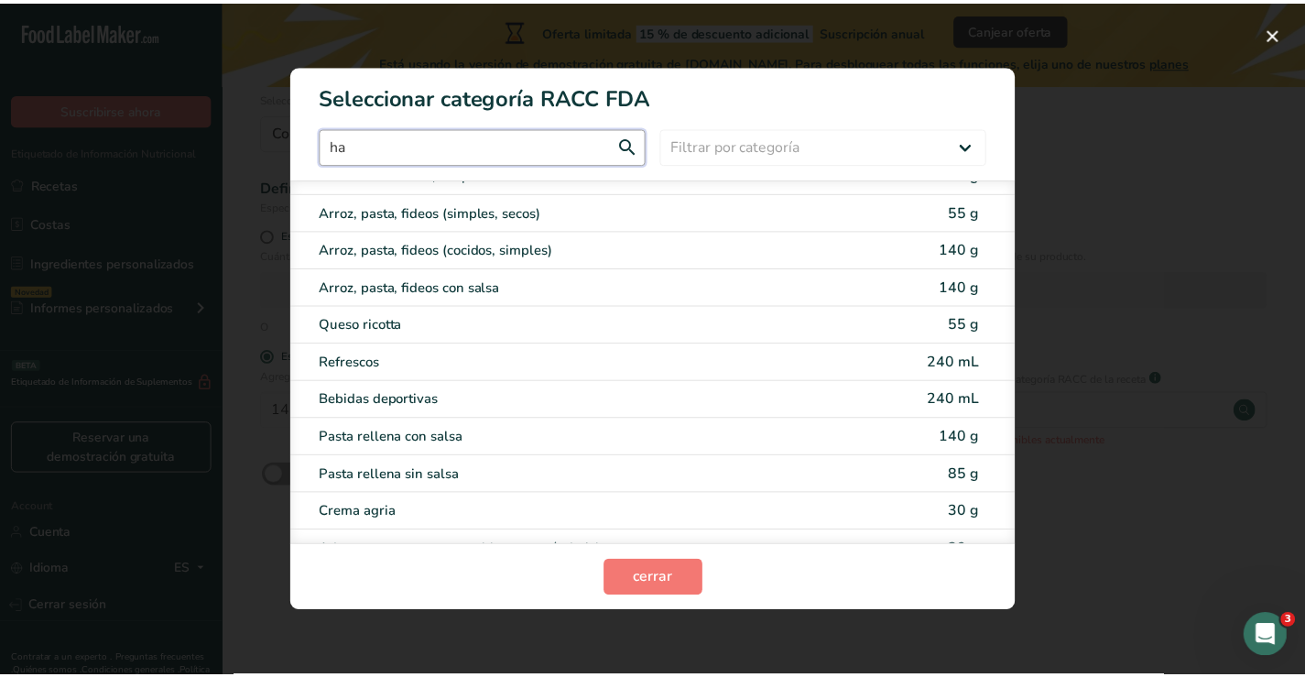
scroll to position [0, 0]
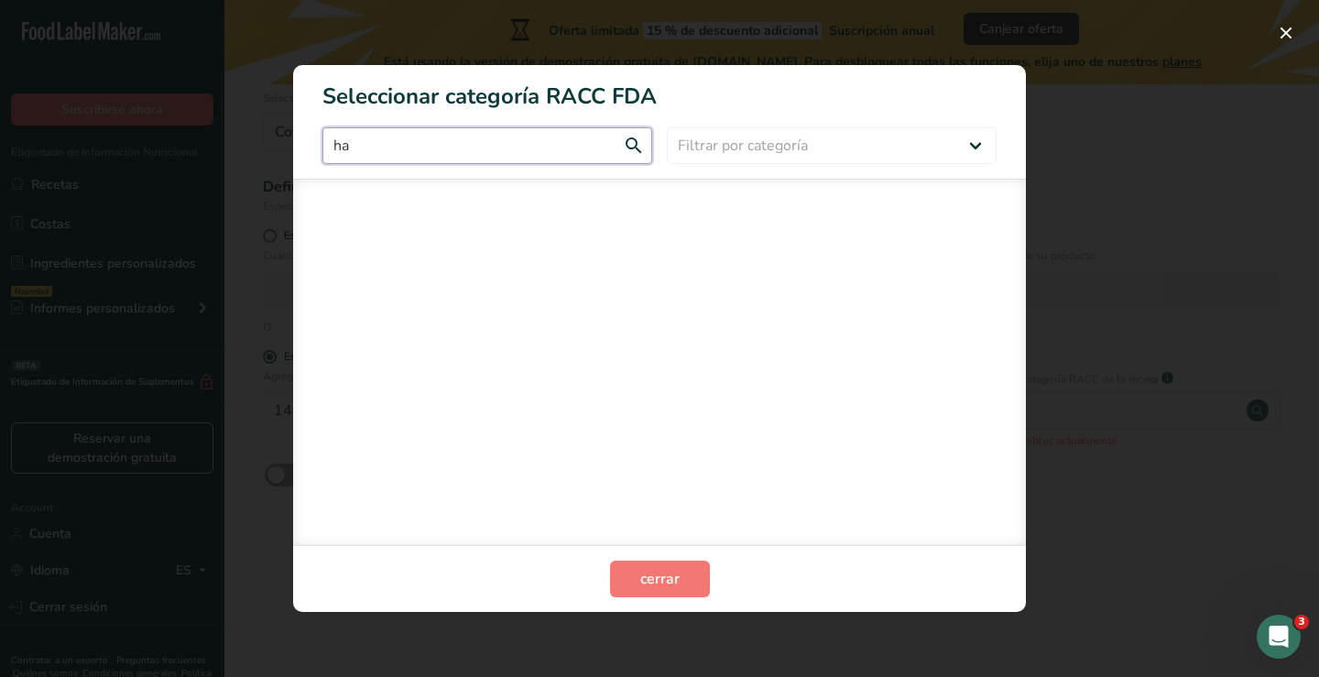
type input "h"
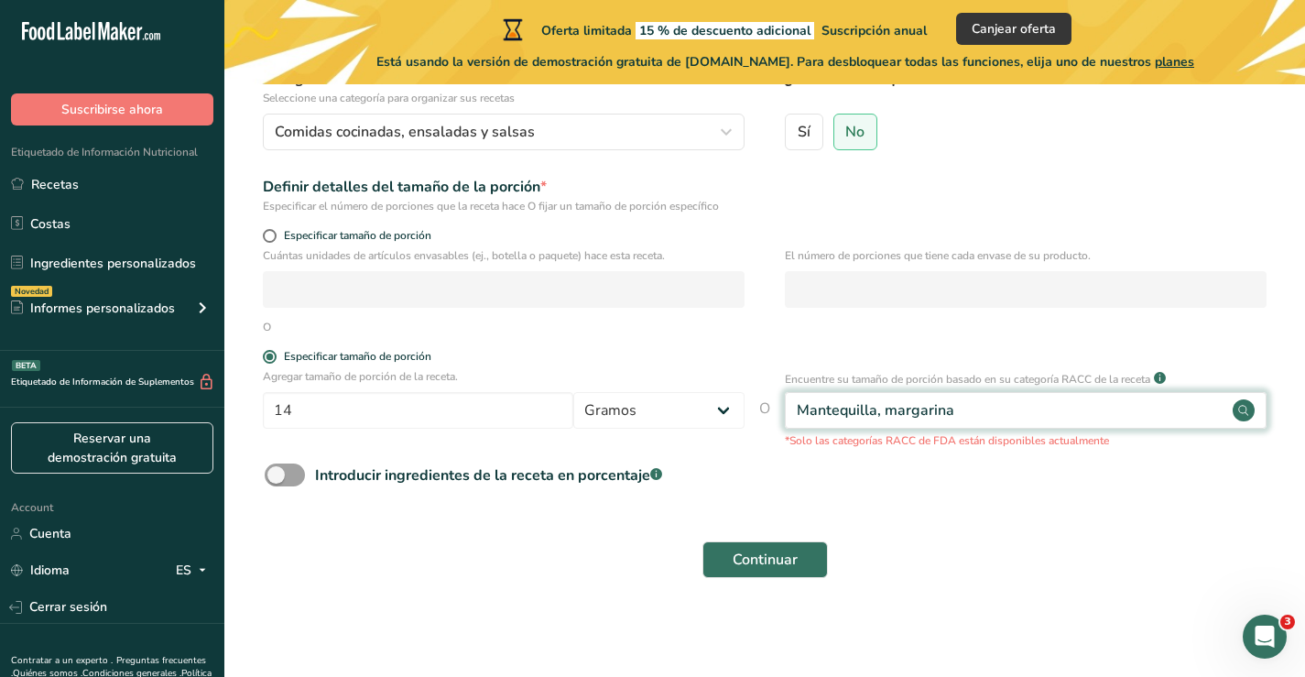
click at [998, 411] on div "Mantequilla, margarina" at bounding box center [1026, 410] width 482 height 37
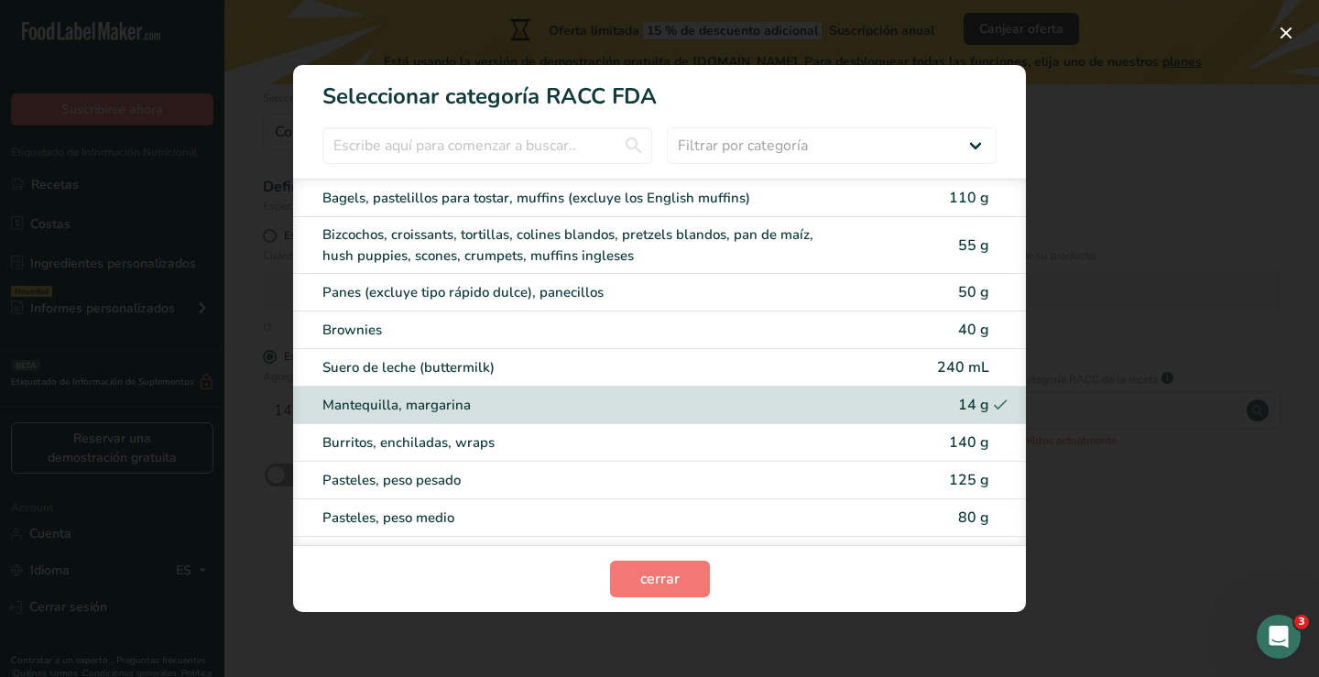
click at [991, 406] on icon "RACC Category Selection Modal" at bounding box center [1000, 405] width 18 height 28
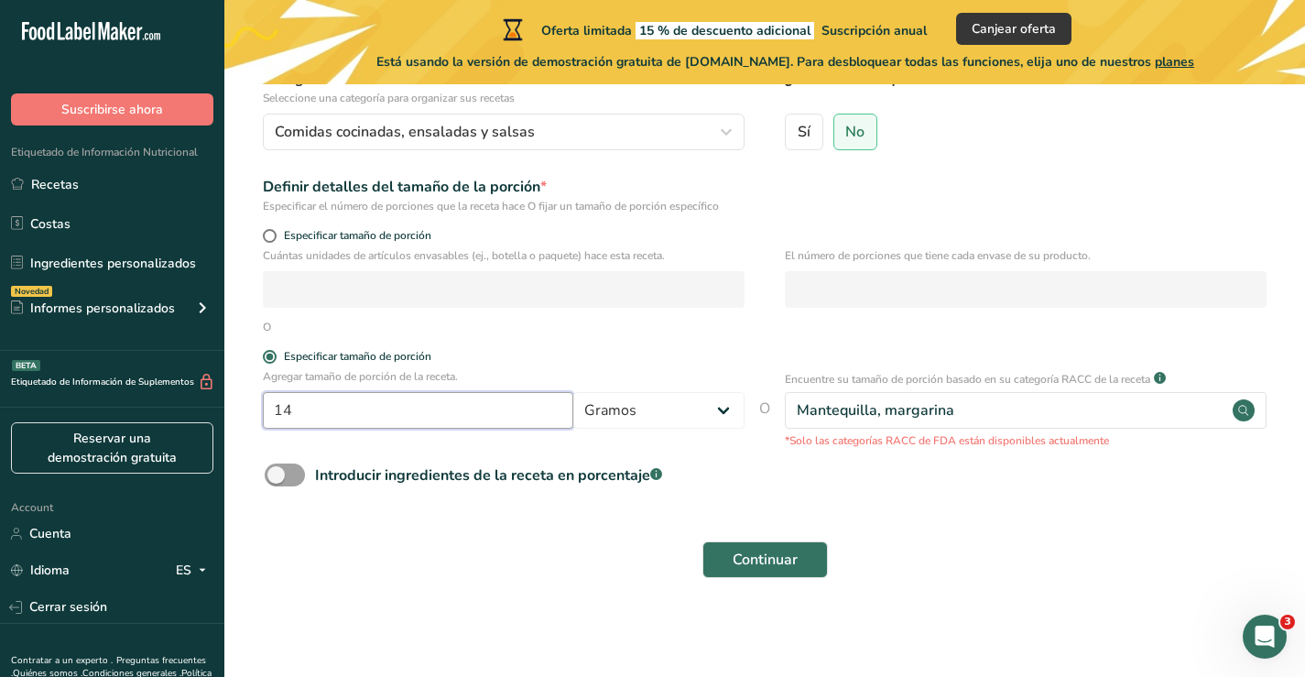
click at [402, 420] on input "14" at bounding box center [418, 410] width 311 height 37
type input "1"
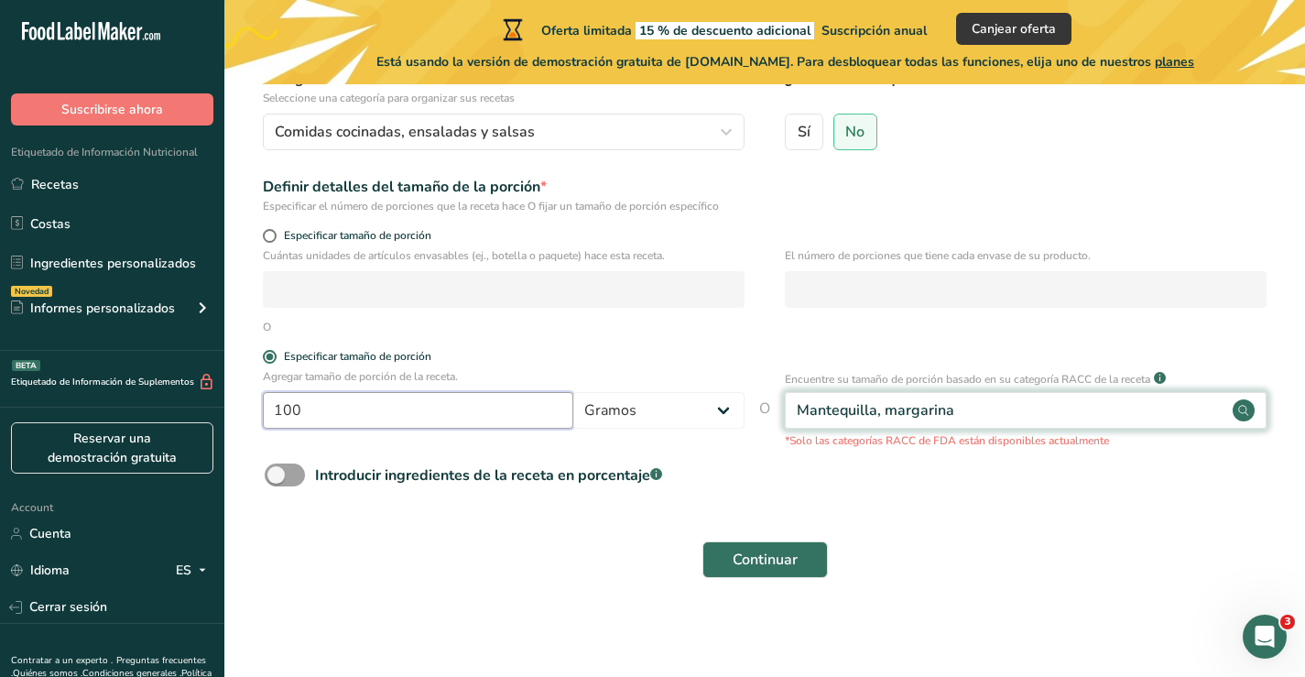
type input "100"
click at [993, 407] on div "Mantequilla, margarina" at bounding box center [1026, 410] width 482 height 37
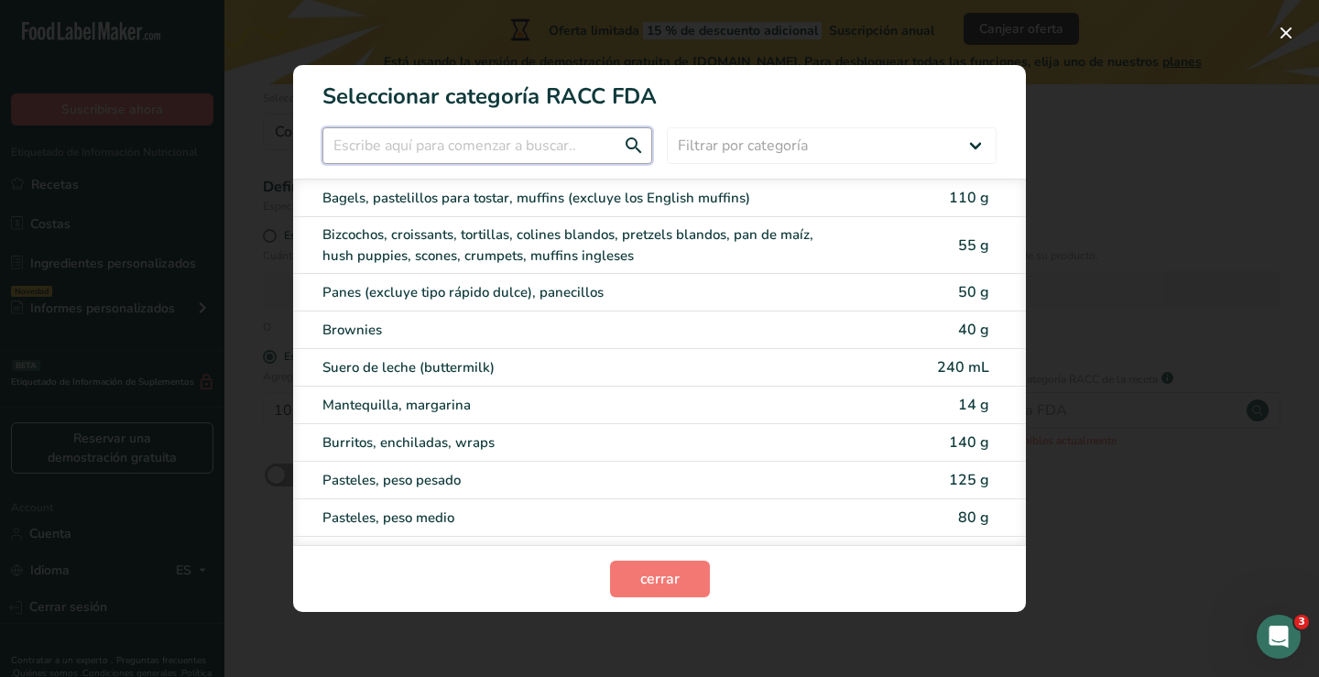
click at [473, 143] on input "RACC Category Selection Modal" at bounding box center [487, 145] width 330 height 37
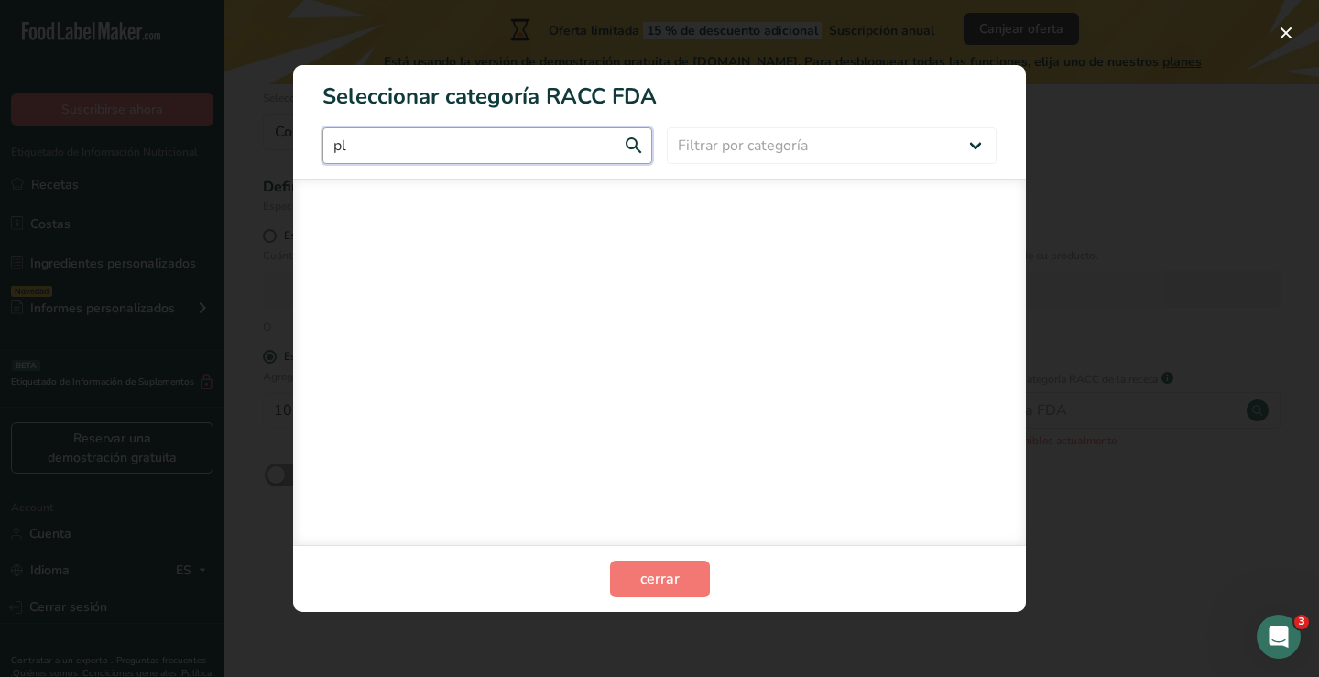
type input "p"
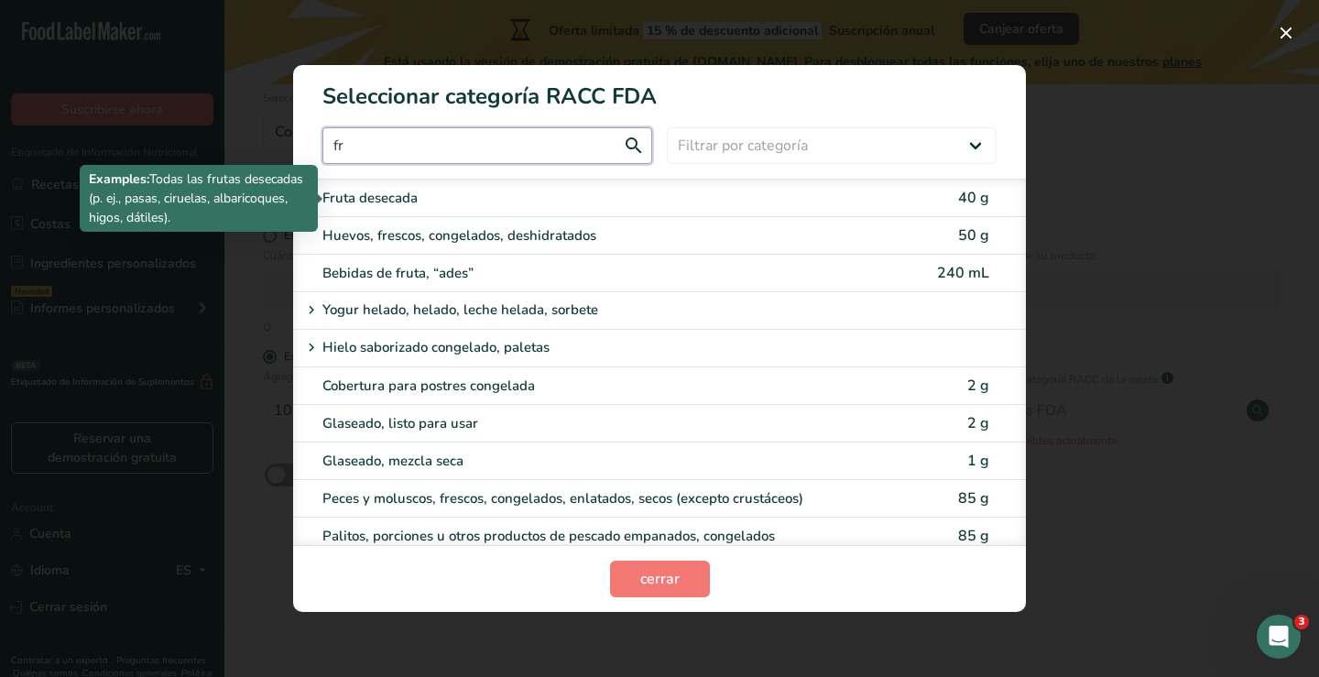
type input "fr"
click at [364, 196] on div "Fruta desecada" at bounding box center [582, 198] width 520 height 21
type input "40"
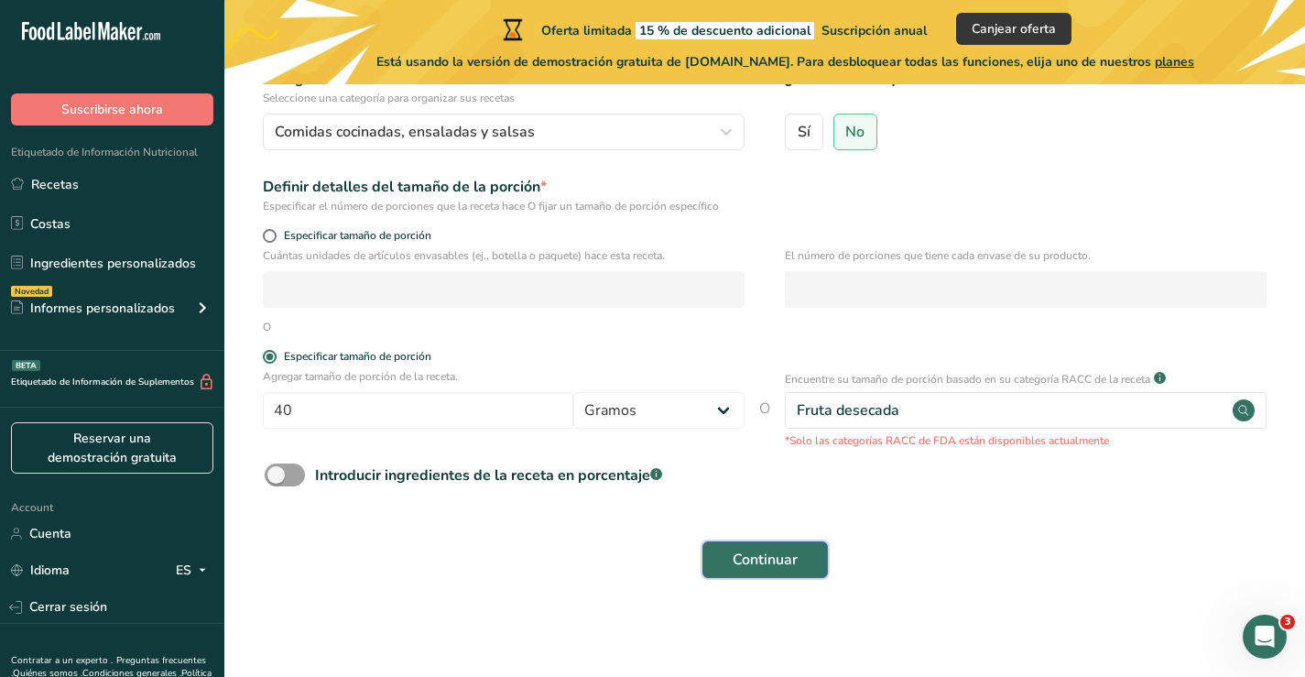
click at [759, 557] on span "Continuar" at bounding box center [765, 560] width 65 height 22
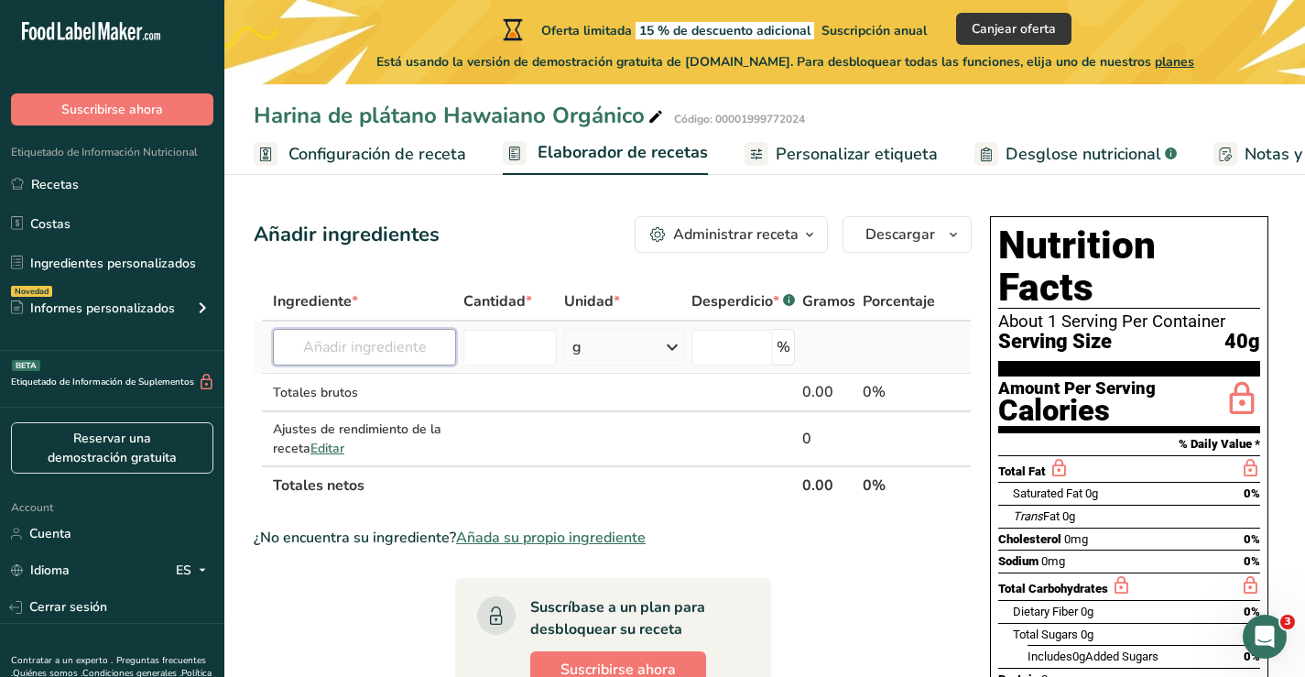
click at [350, 355] on input "text" at bounding box center [364, 347] width 183 height 37
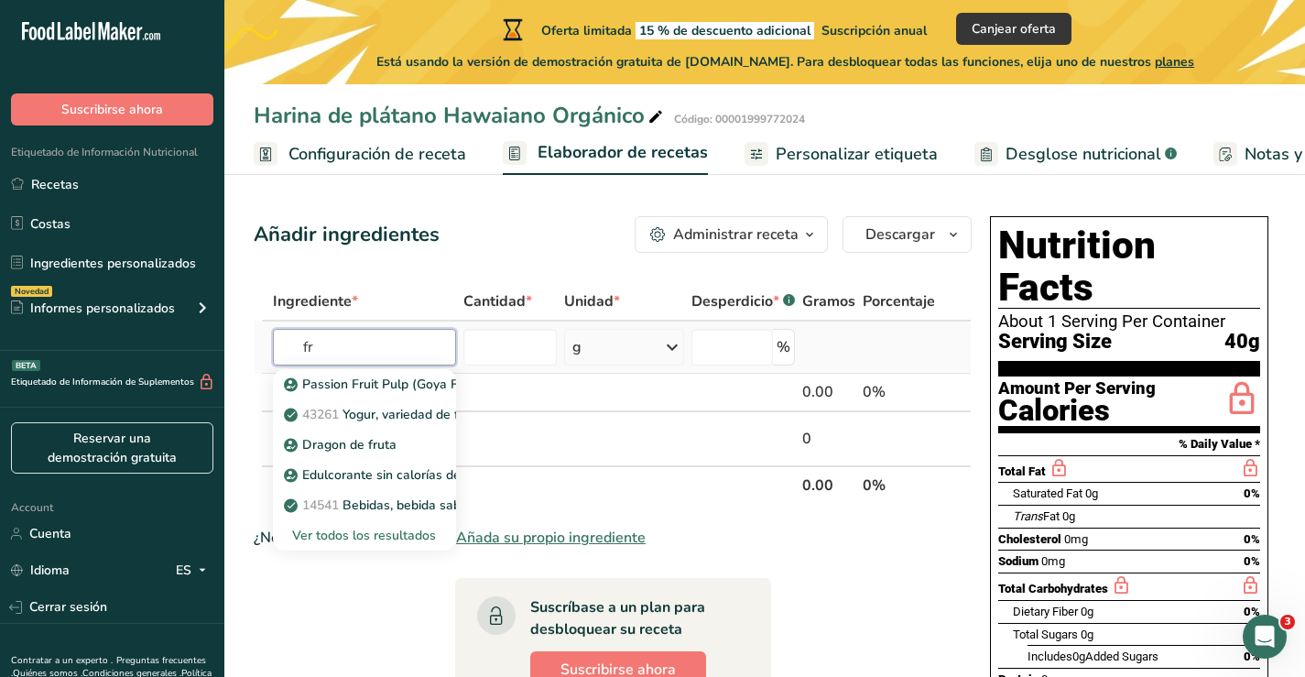
type input "f"
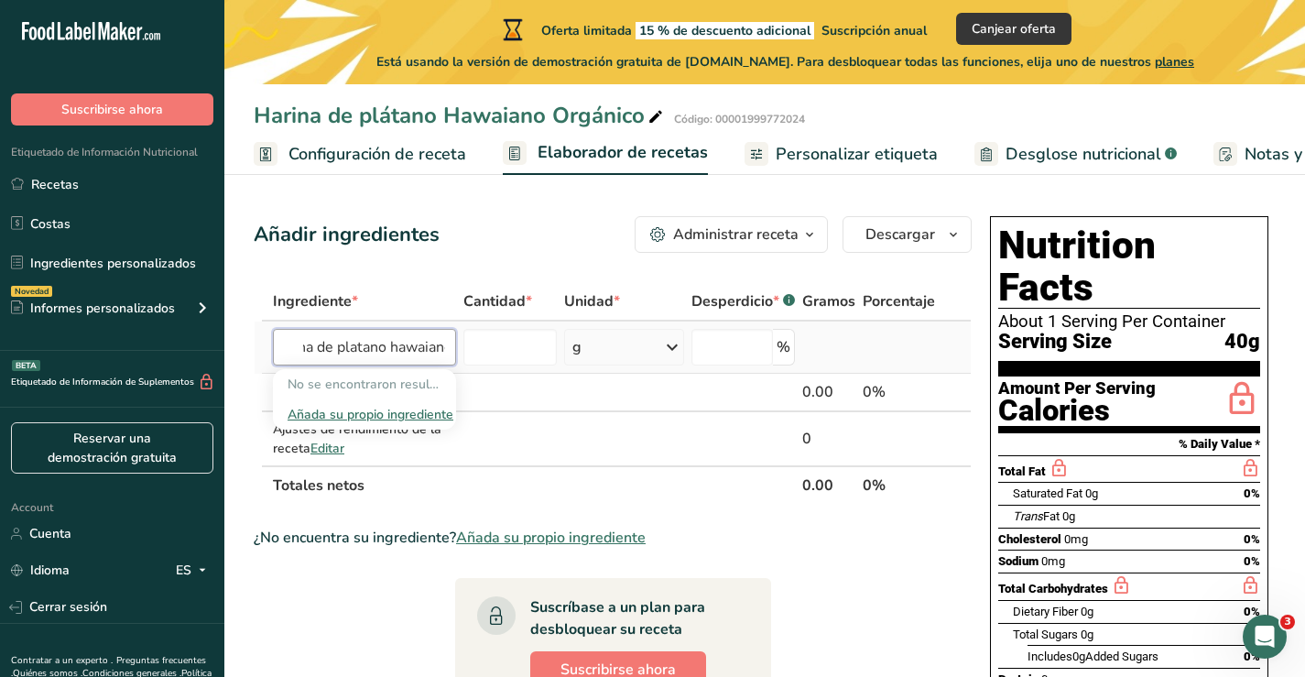
scroll to position [0, 38]
type input "harina de plátano hawaiano"
click at [524, 343] on input "number" at bounding box center [509, 347] width 93 height 37
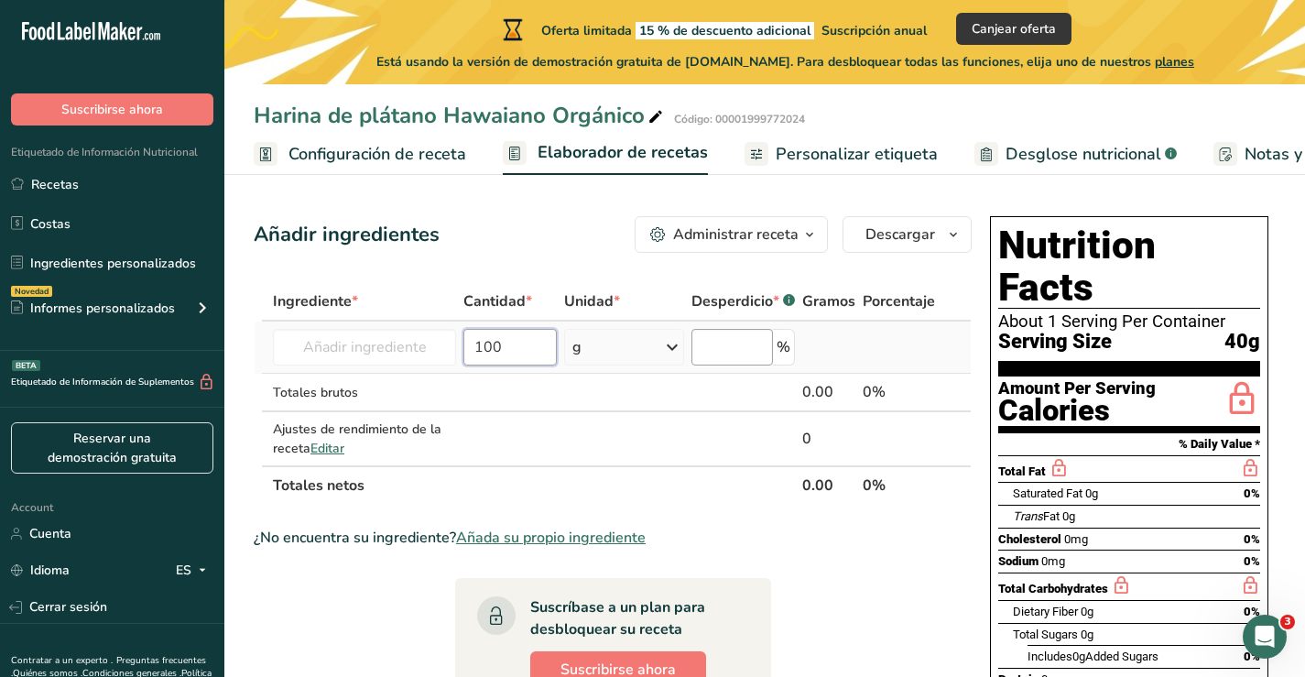
type input "100"
click at [710, 354] on input "number" at bounding box center [733, 347] width 82 height 37
type input "1"
type input "2"
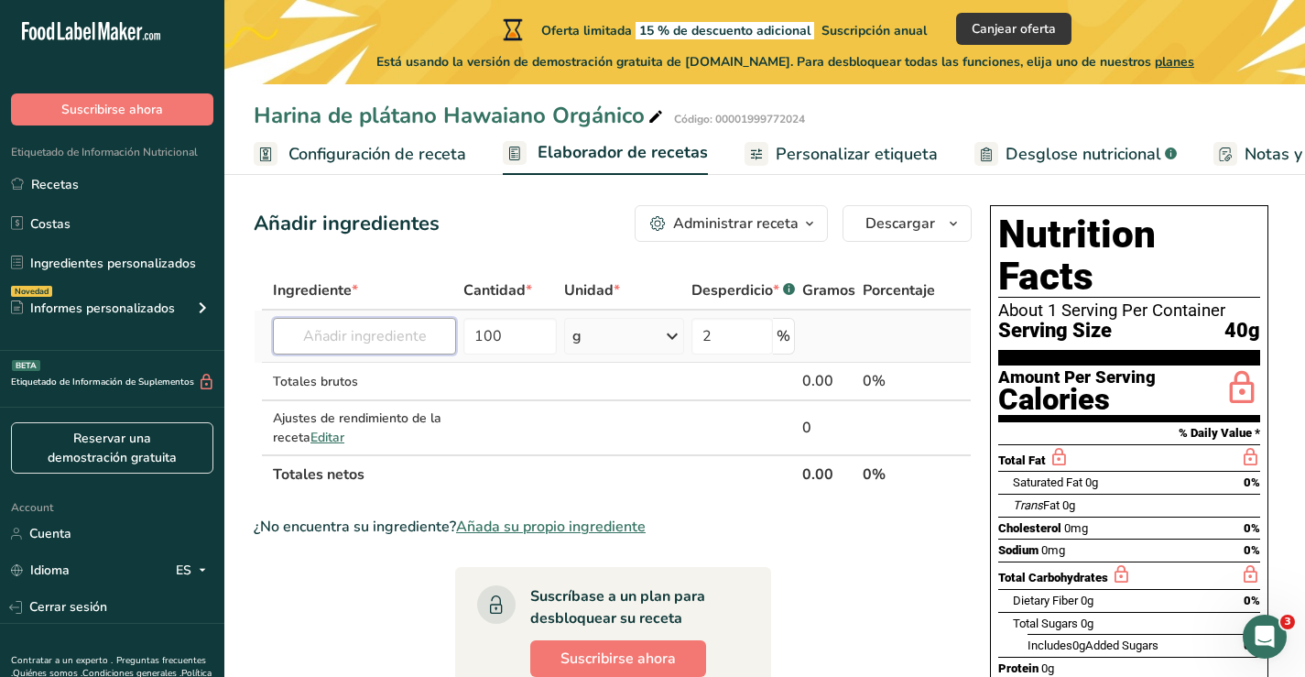
click at [406, 338] on input "text" at bounding box center [364, 336] width 183 height 37
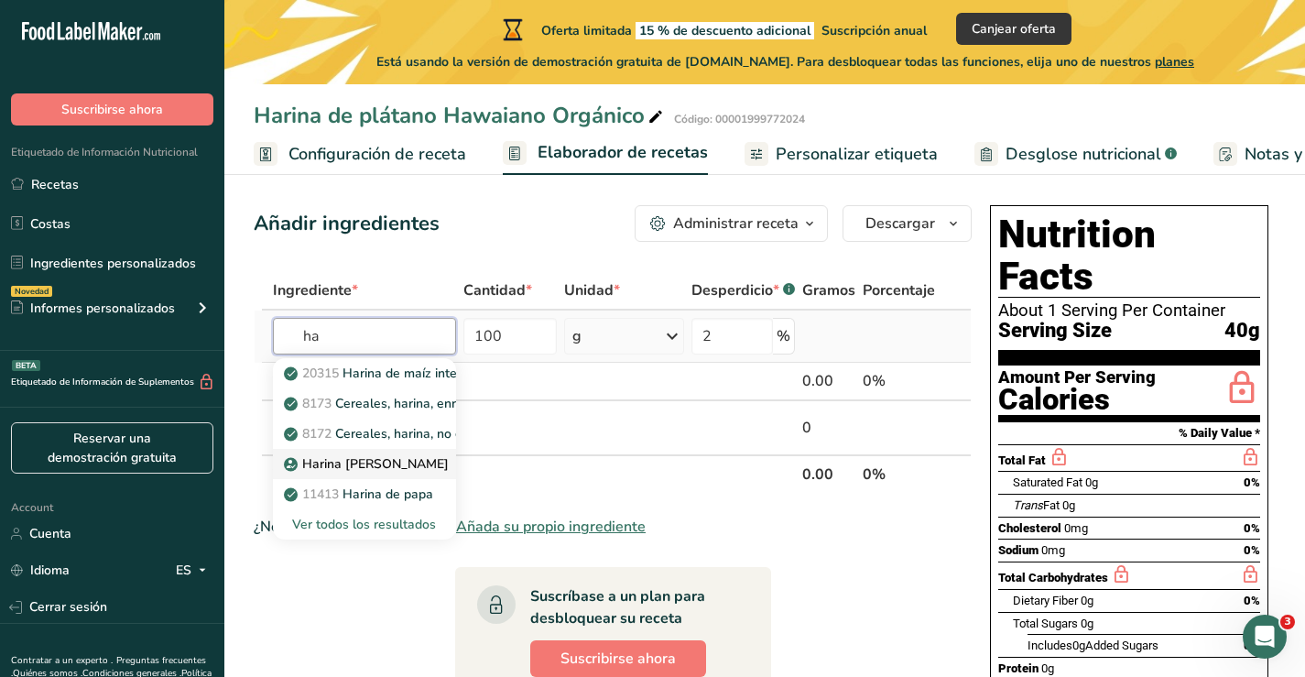
type input "h"
type input "f"
type input "[MEDICAL_DATA]"
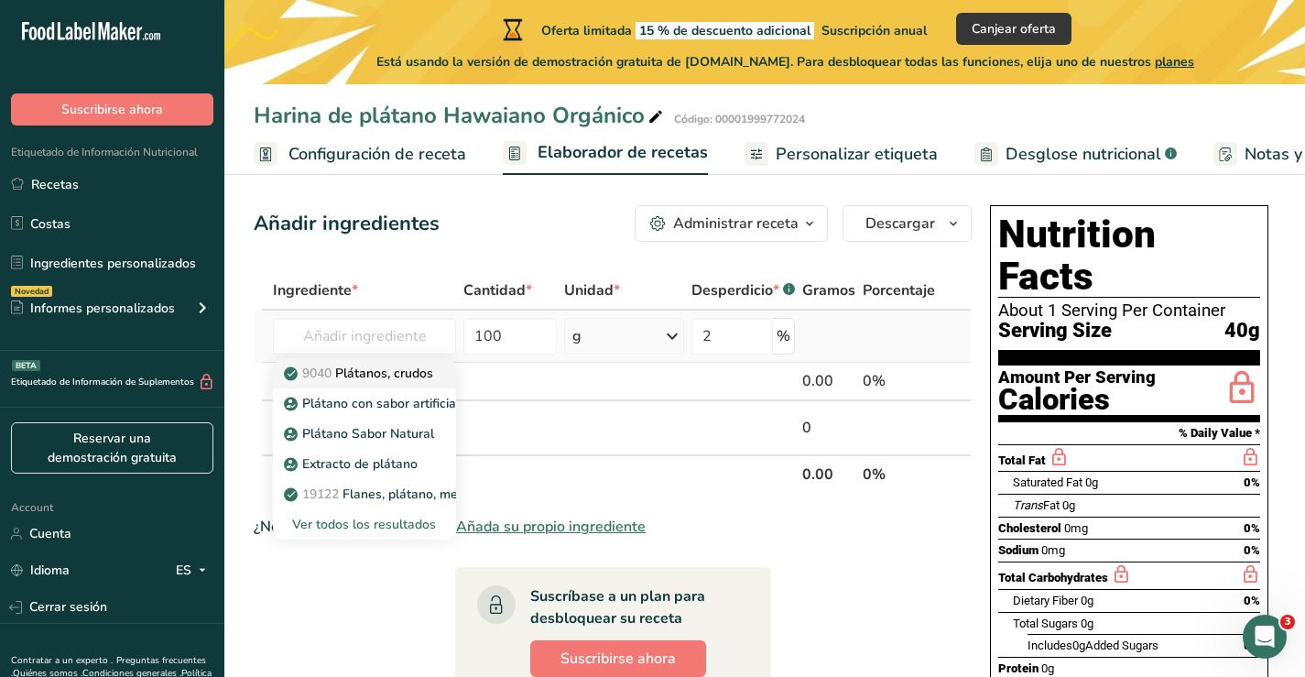
click at [386, 375] on p "9040 Plátanos, crudos" at bounding box center [361, 373] width 146 height 19
type input "Bananas, raw"
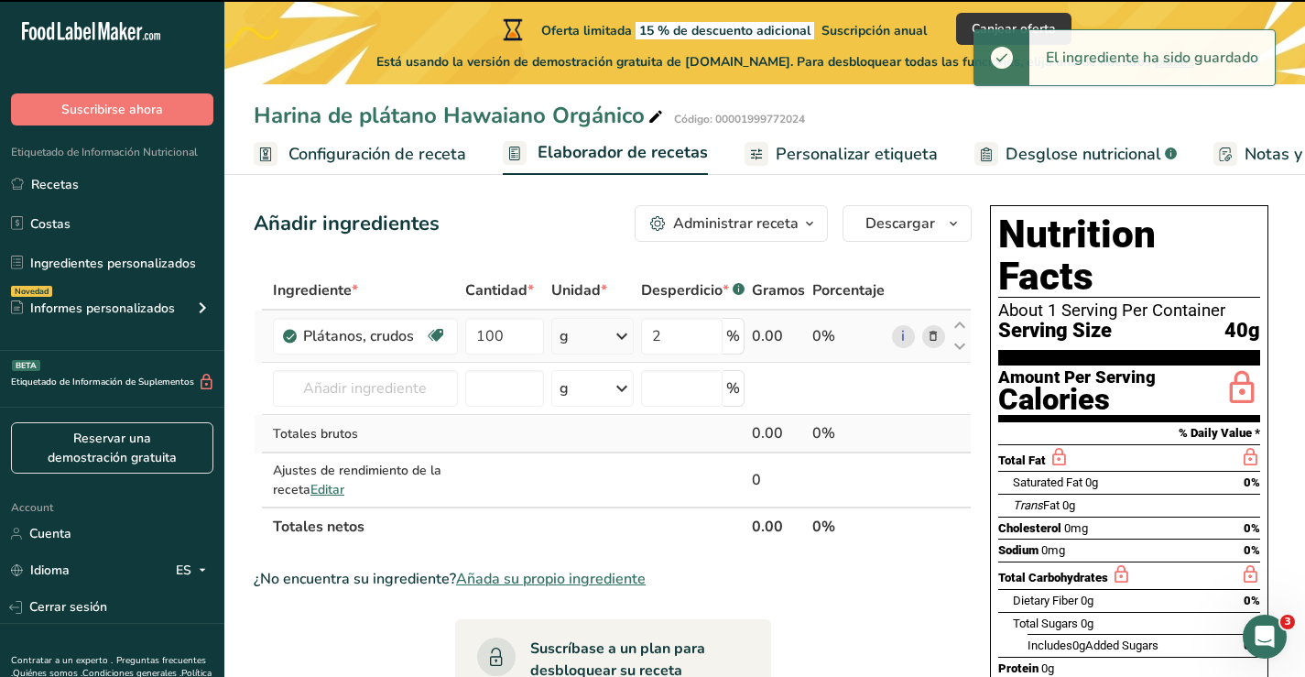
type input "0"
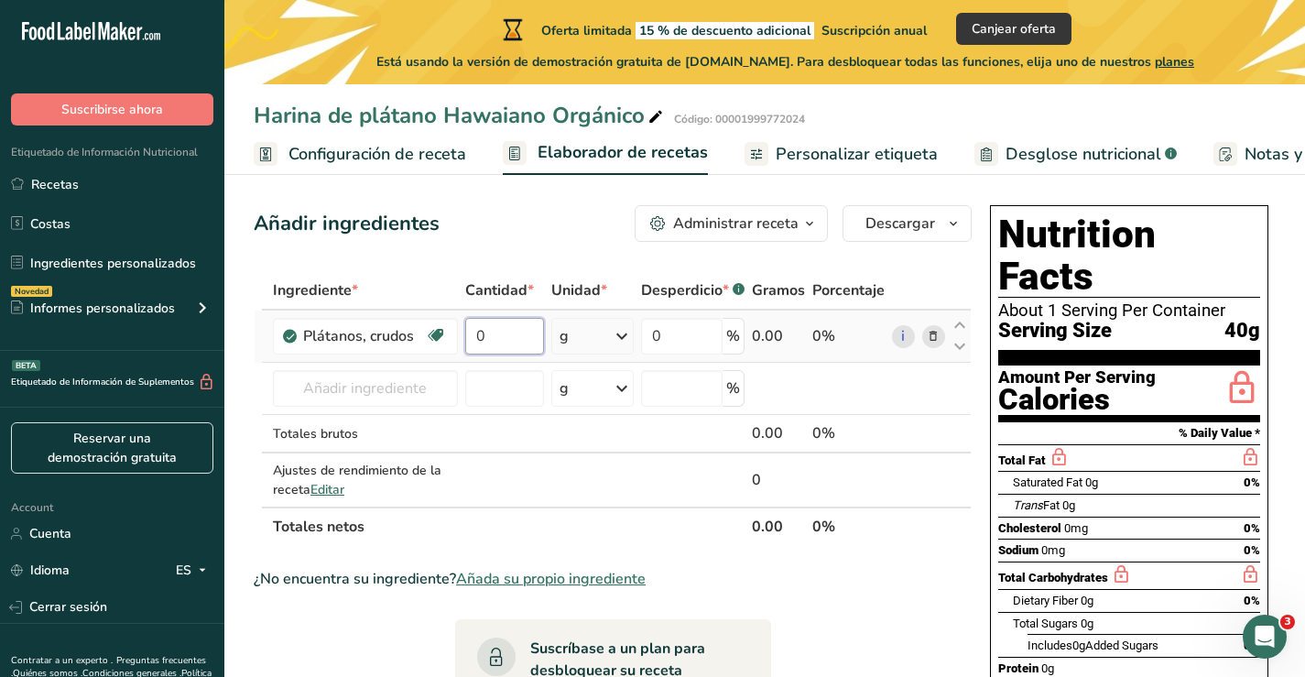
click at [485, 338] on input "0" at bounding box center [504, 336] width 79 height 37
type input "500"
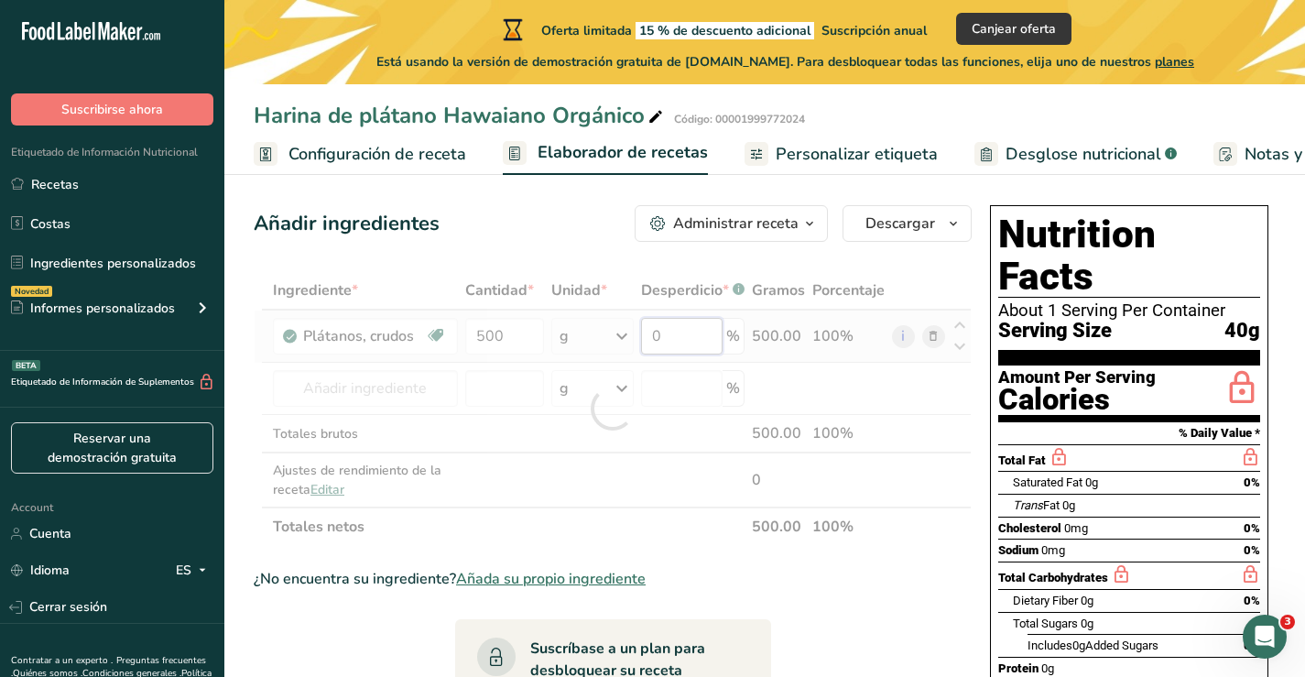
click at [680, 328] on div "Ingrediente * Cantidad * Unidad * Desperdicio * .a-a{fill:#347362;}.b-a{fill:#f…" at bounding box center [613, 408] width 718 height 275
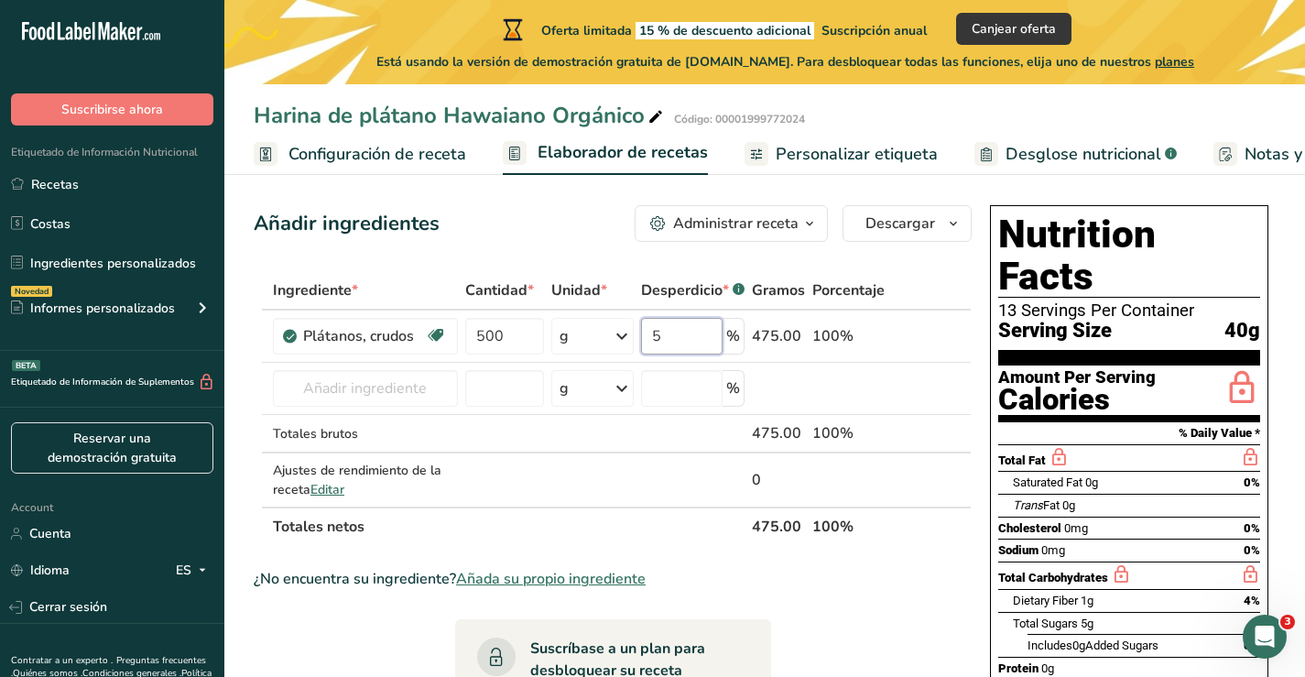
type input "5"
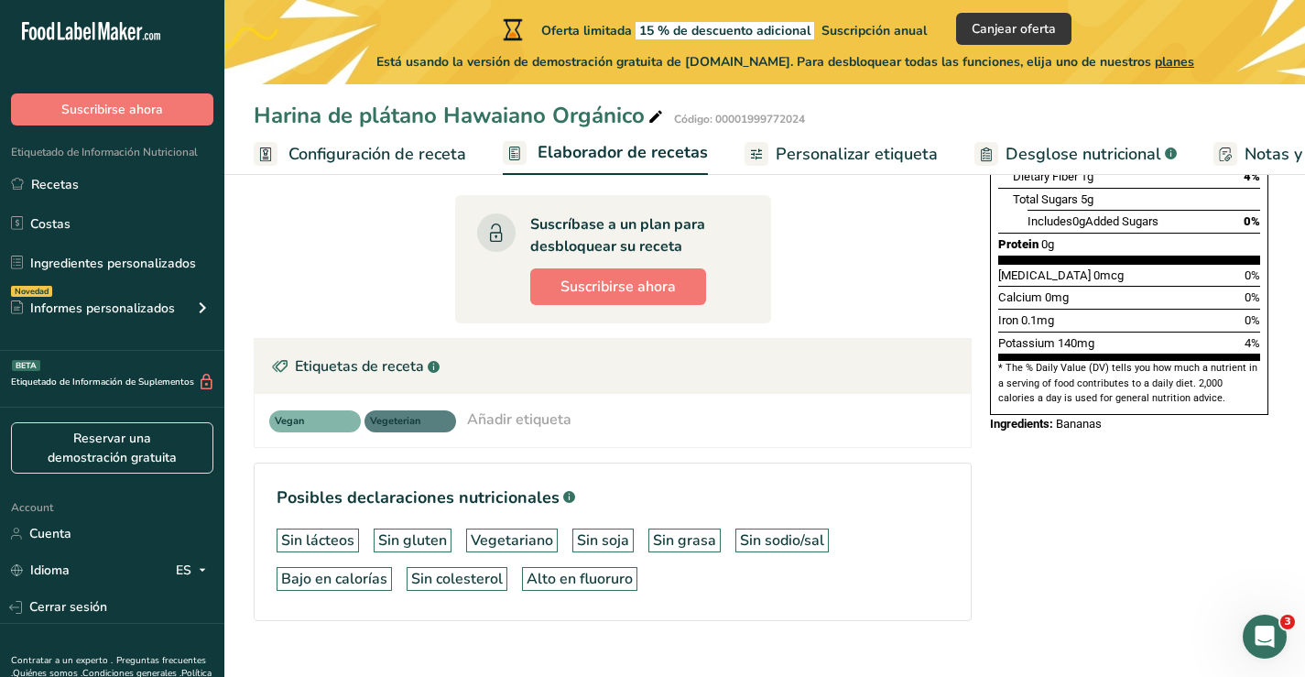
scroll to position [467, 0]
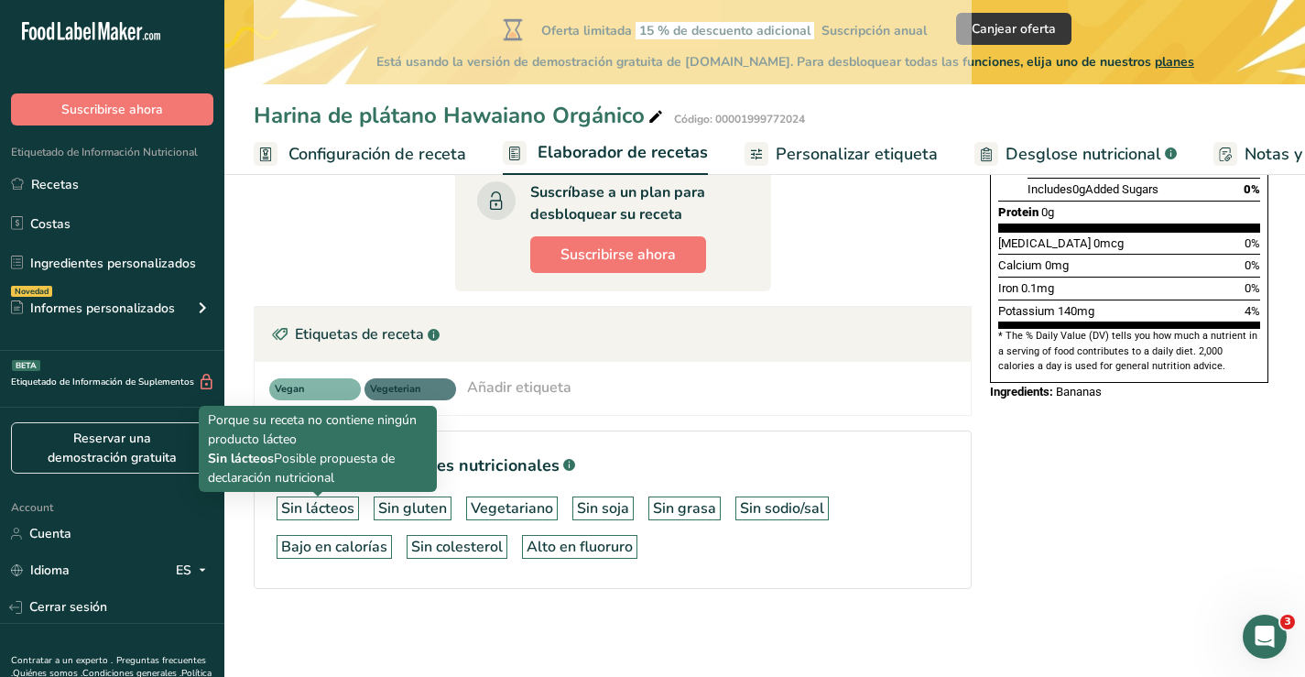
click at [310, 513] on div "Sin lácteos" at bounding box center [317, 508] width 73 height 22
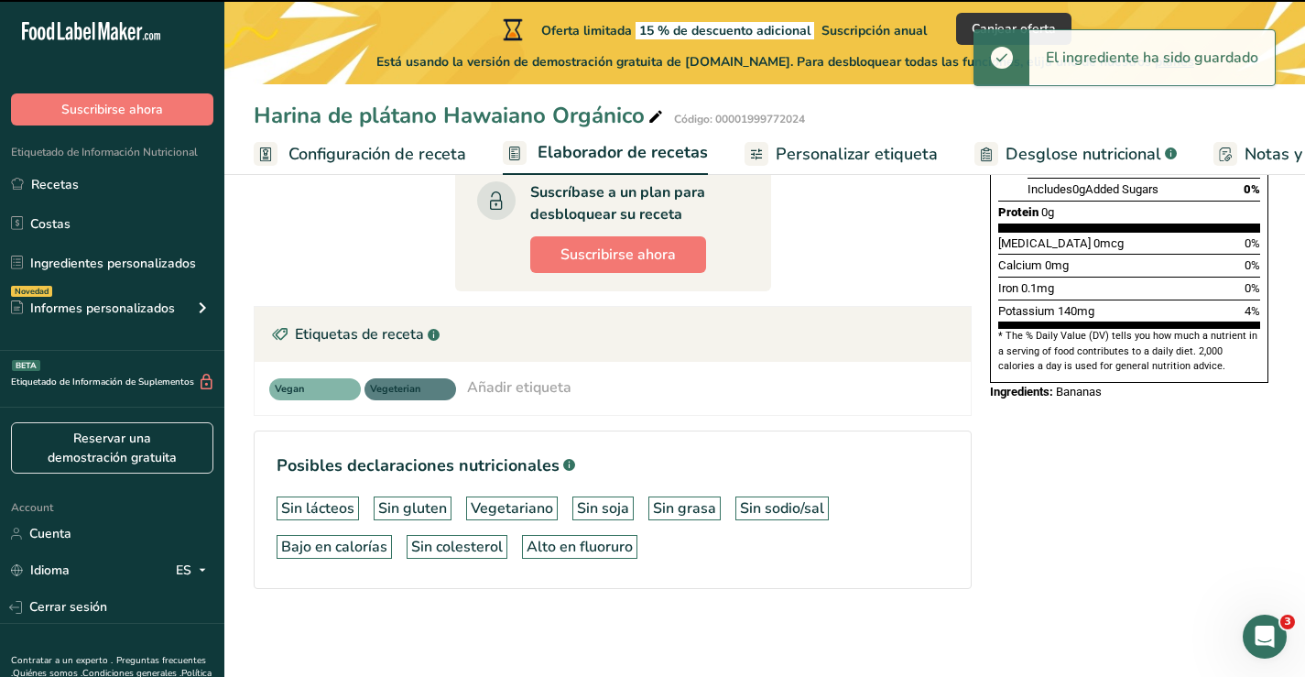
click at [300, 504] on div "Sin lácteos" at bounding box center [317, 508] width 73 height 22
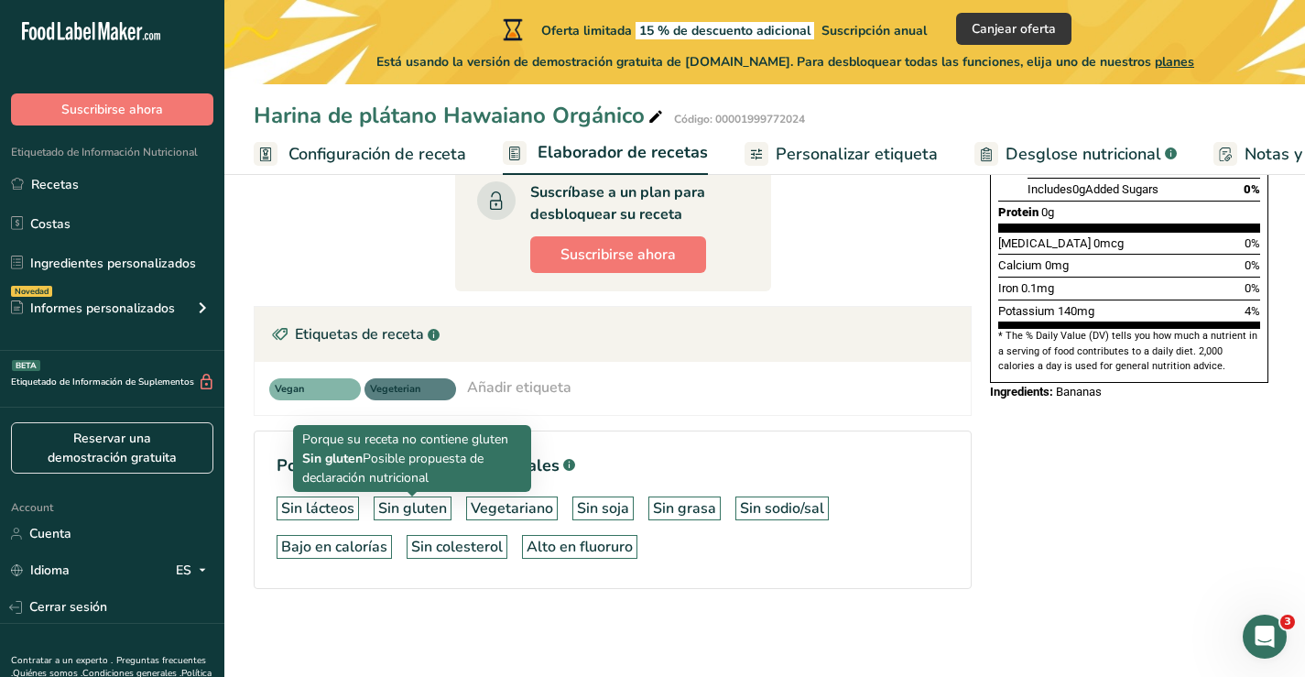
click at [413, 510] on div "Sin gluten" at bounding box center [412, 508] width 69 height 22
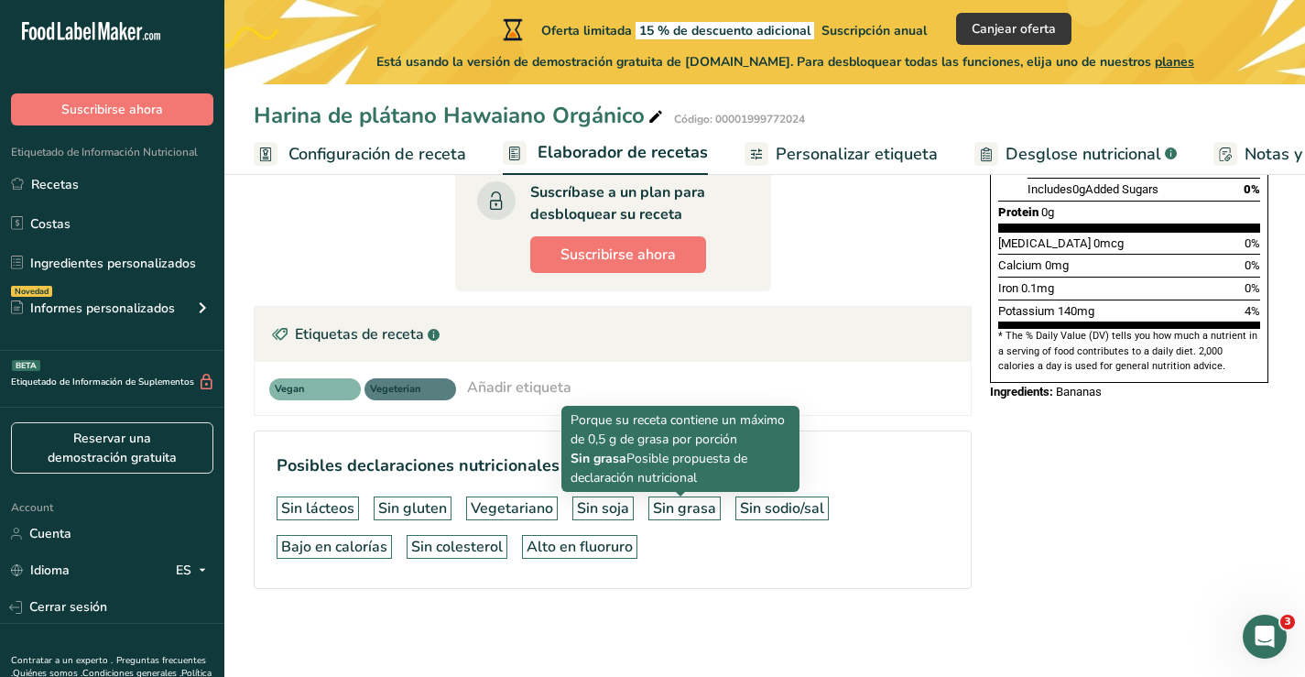
click at [663, 510] on div "Sin grasa" at bounding box center [684, 508] width 63 height 22
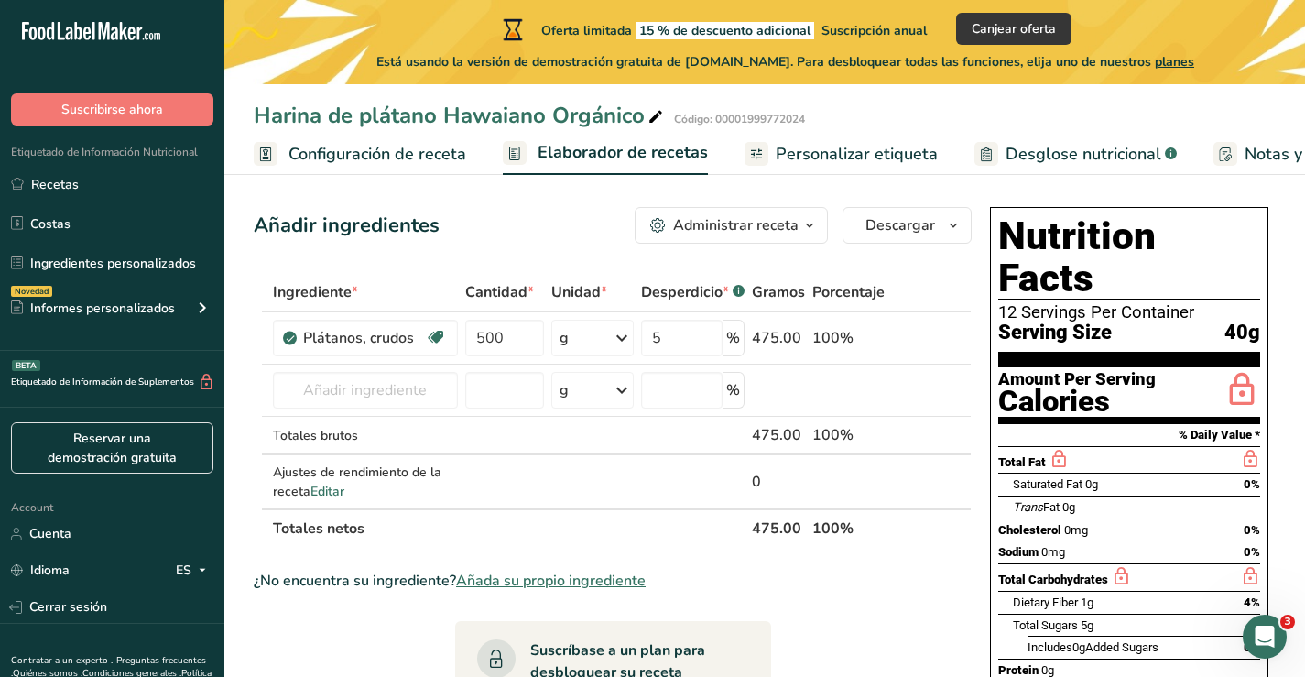
scroll to position [0, 0]
